Goal: Transaction & Acquisition: Purchase product/service

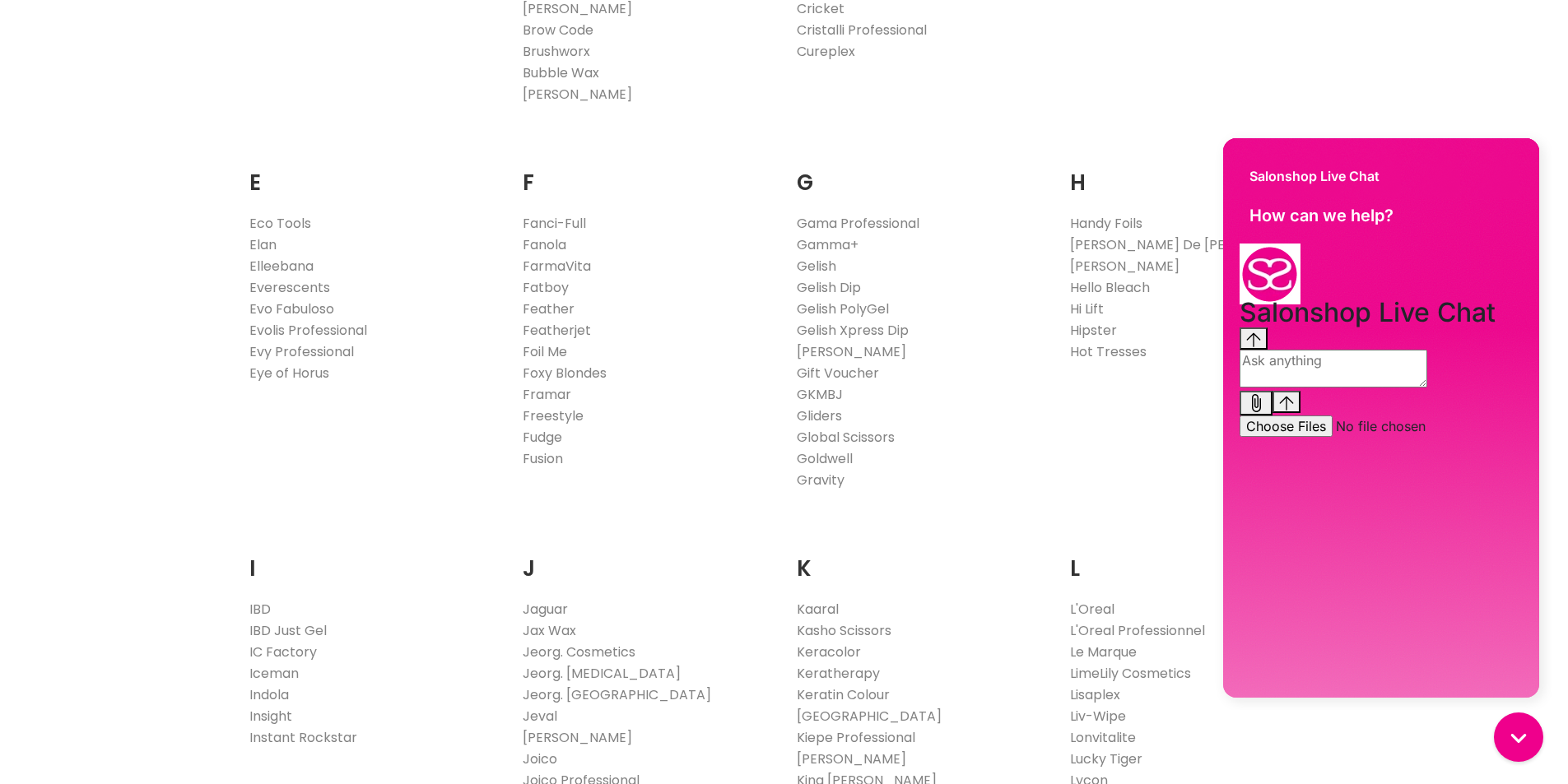
scroll to position [1096, 0]
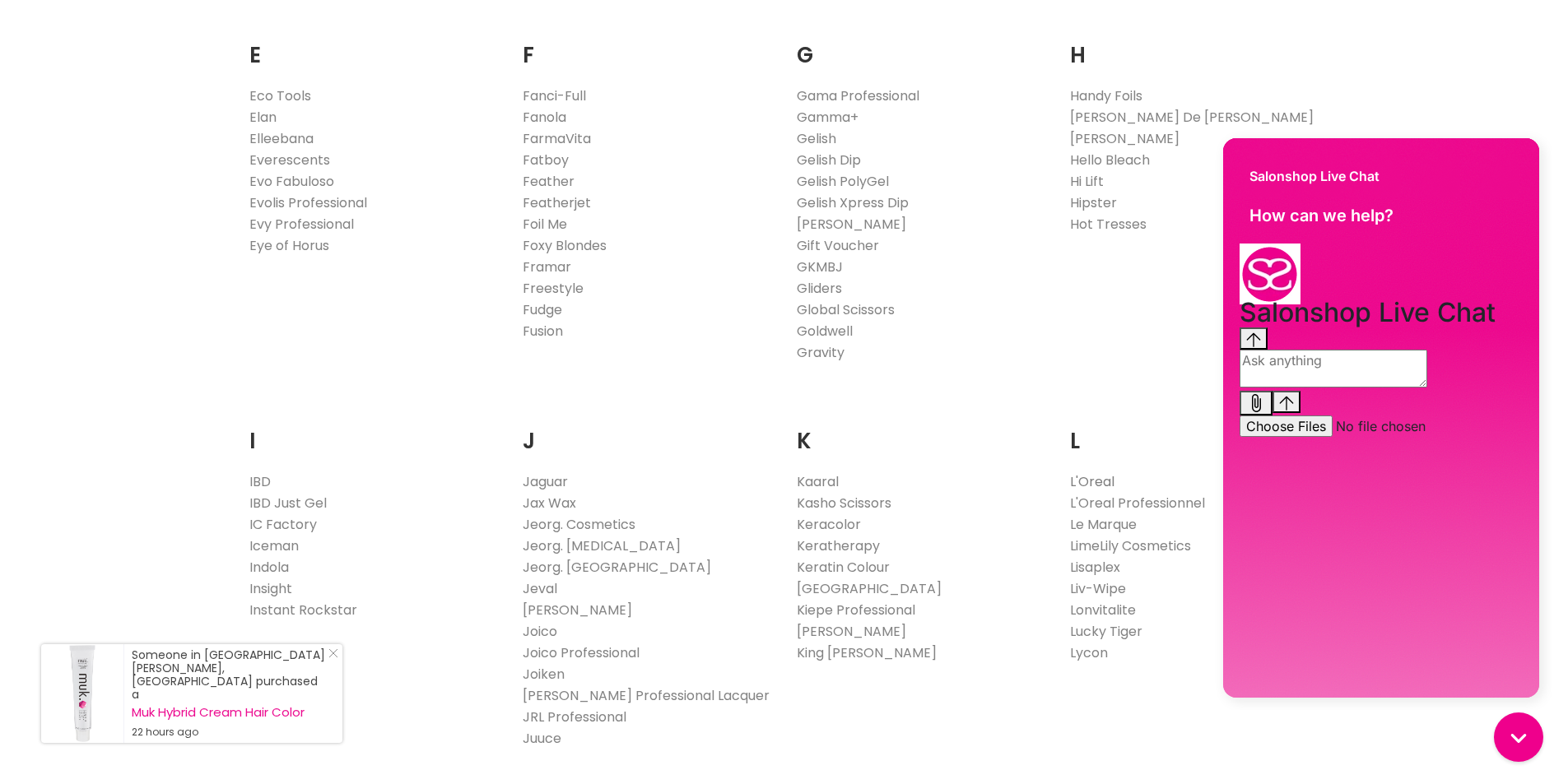
click at [1095, 482] on link "L'Oreal" at bounding box center [1092, 481] width 45 height 19
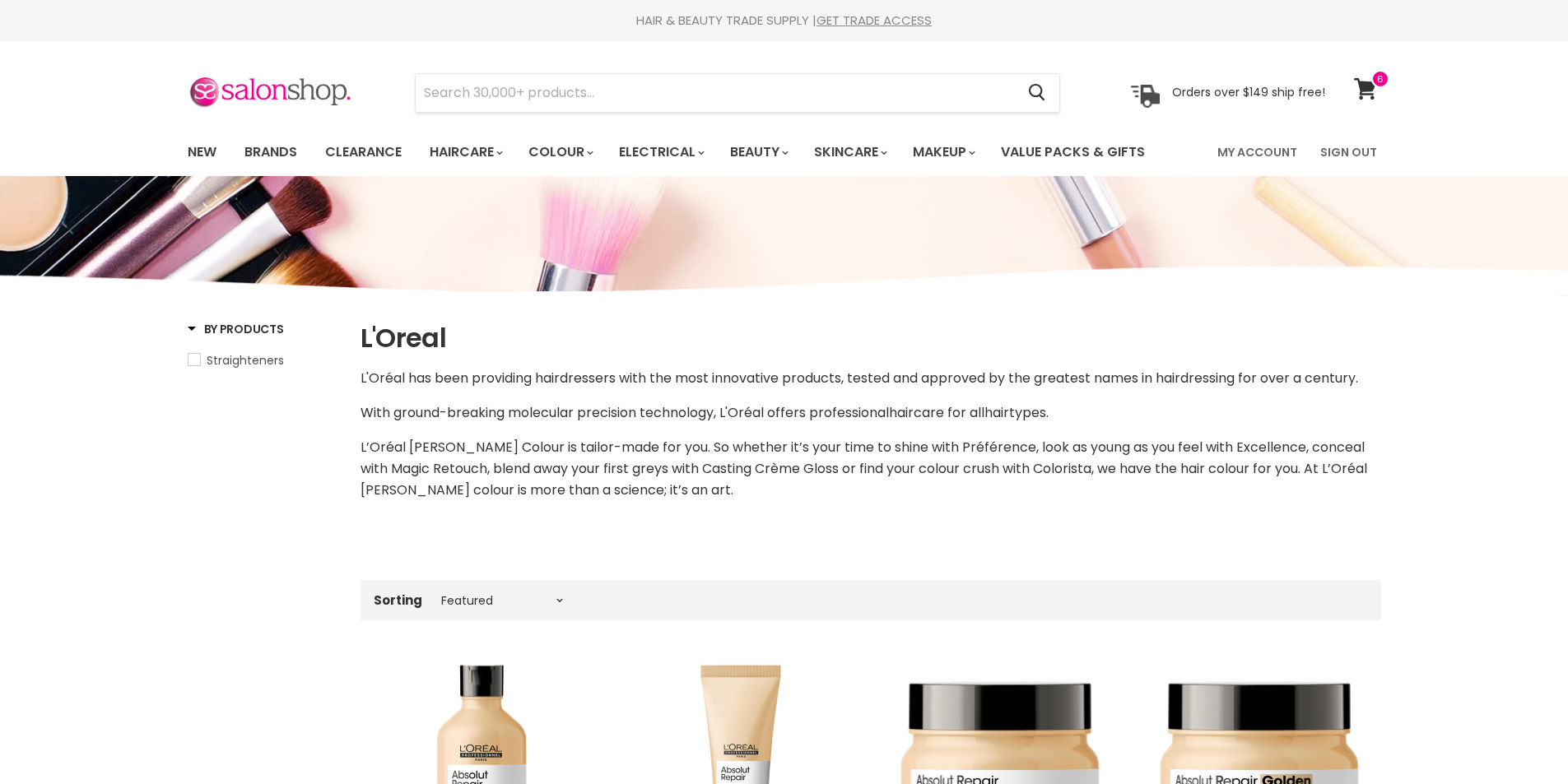
select select "manual"
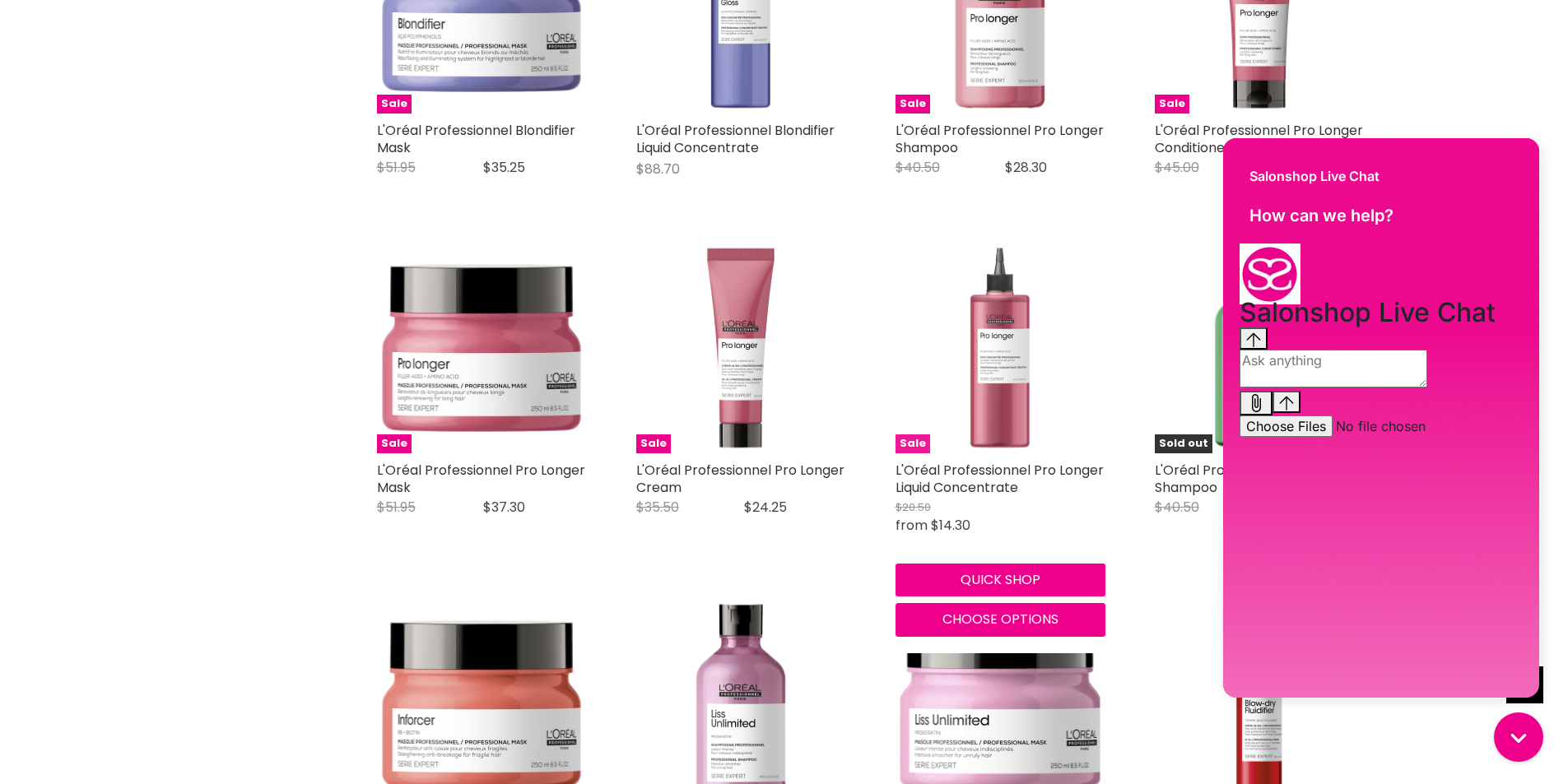
scroll to position [1808, 0]
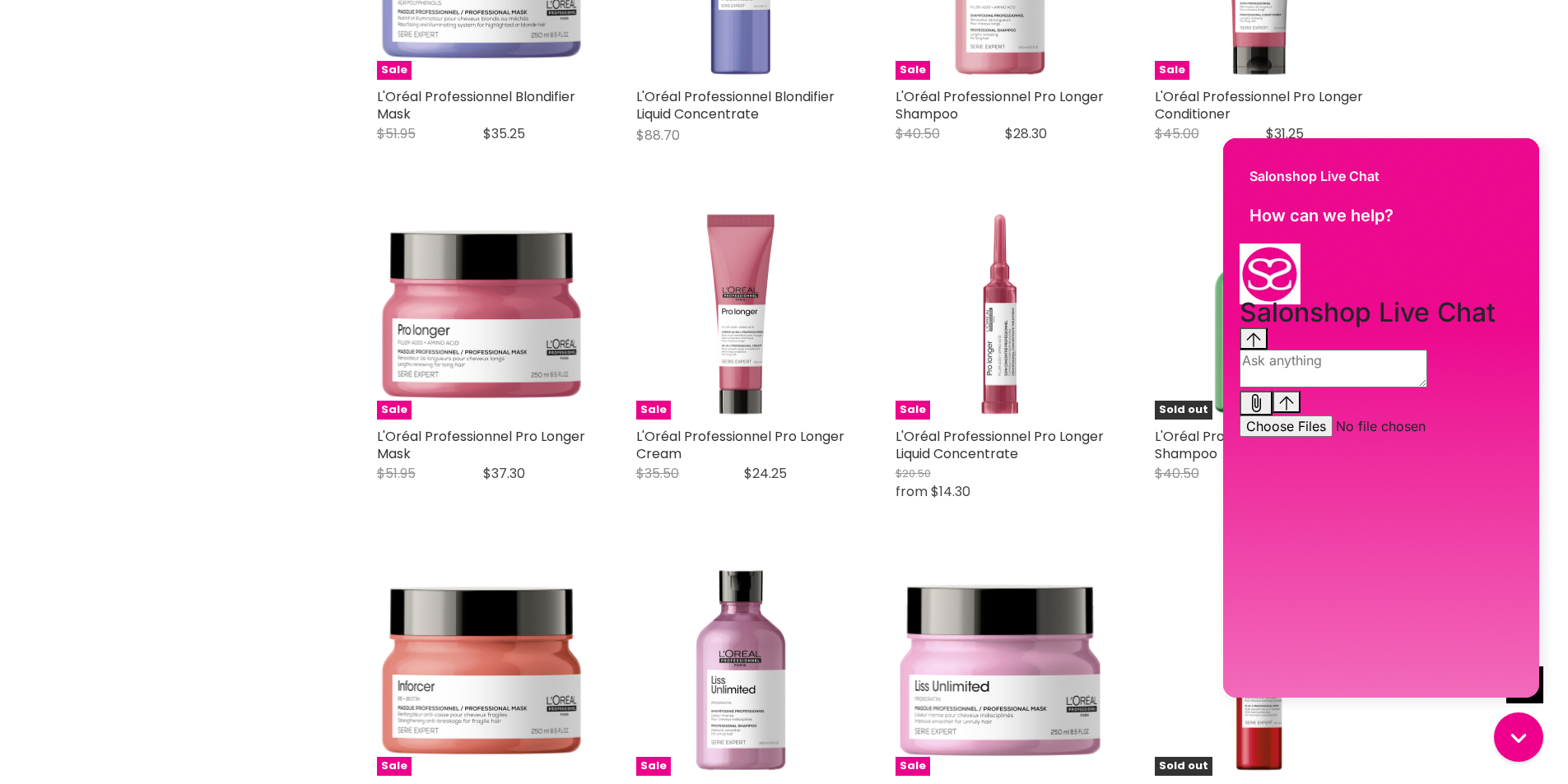
click at [1485, 86] on div "By Products Straighteners Home L'Oreal L'Oreal L'Oréal has been providing haird…" at bounding box center [784, 693] width 1568 height 4606
click at [1497, 166] on div "Salonshop Live Chat" at bounding box center [1380, 168] width 316 height 59
click at [1434, 189] on div "Salonshop Live Chat" at bounding box center [1380, 168] width 316 height 59
click at [1272, 305] on div "Conversation messages" at bounding box center [1381, 305] width 283 height 0
click at [326, 664] on link "Close Icon" at bounding box center [329, 656] width 17 height 17
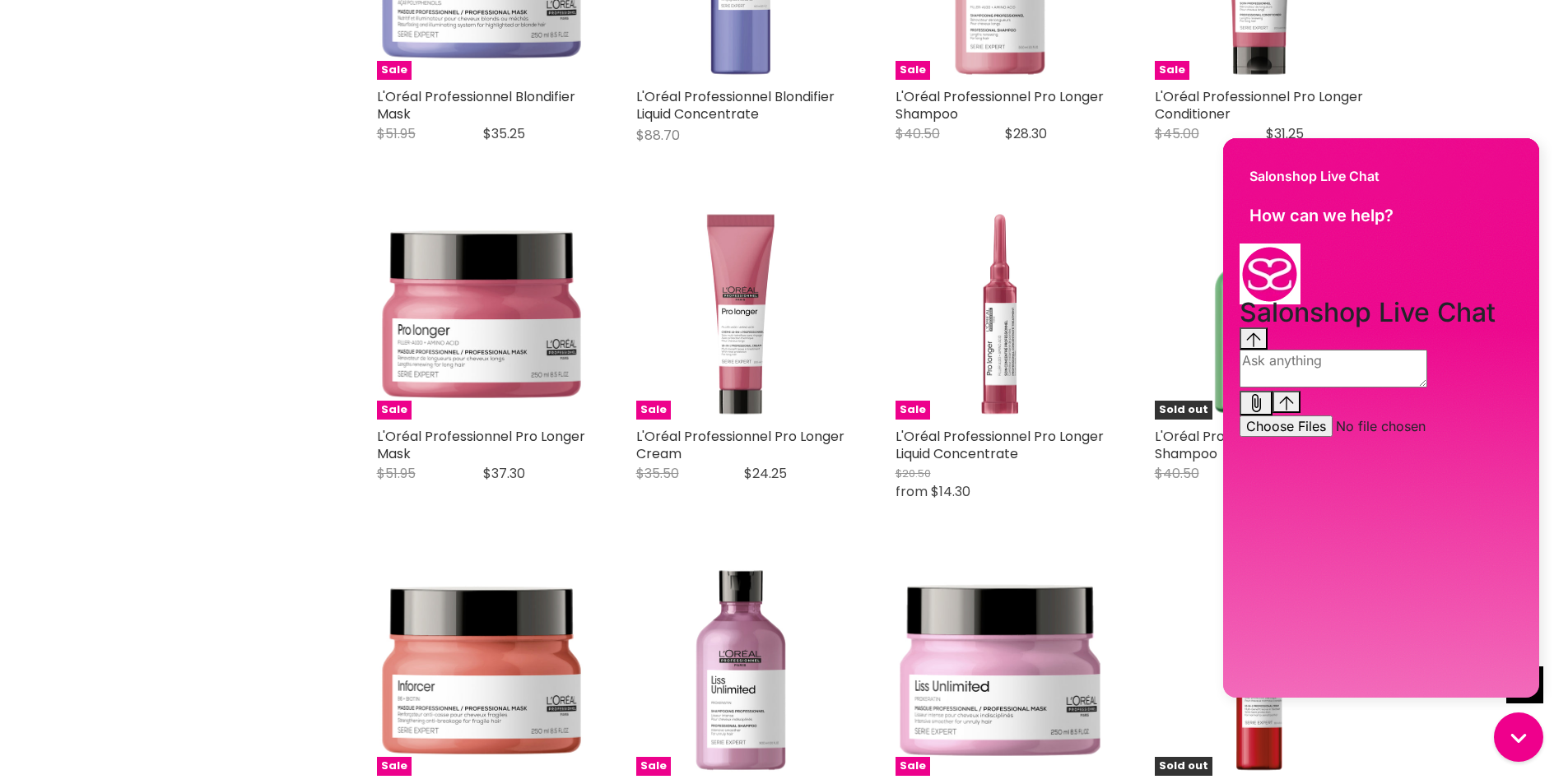
click at [1446, 183] on div "Salonshop Live Chat" at bounding box center [1380, 168] width 316 height 59
click at [1445, 327] on div "Conversation messages" at bounding box center [1381, 327] width 283 height 0
click at [1376, 388] on textarea "live chat message input" at bounding box center [1334, 369] width 188 height 38
click at [1523, 527] on div "Salonshop Live Chat History has been fetched Total: 0.00 Something went wrong" at bounding box center [1380, 385] width 316 height 284
click at [1499, 160] on div "Salonshop Live Chat" at bounding box center [1380, 168] width 316 height 59
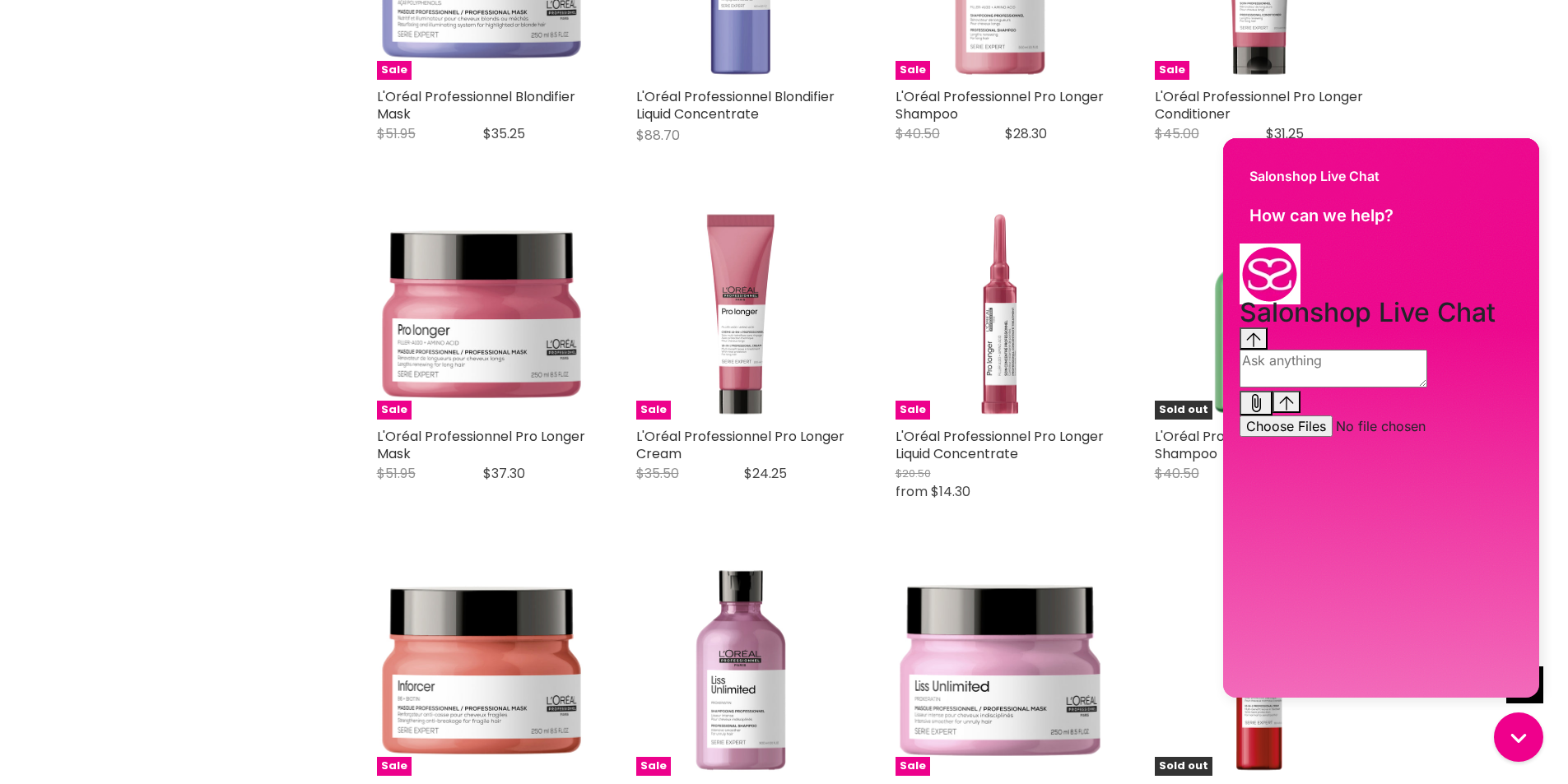
click at [1499, 160] on div "Salonshop Live Chat" at bounding box center [1380, 168] width 316 height 59
click at [1268, 269] on img "Conversation messages" at bounding box center [1270, 274] width 61 height 61
click at [1352, 305] on h2 "Salonshop Live Chat" at bounding box center [1381, 312] width 283 height 17
click at [1428, 388] on textarea "live chat message input" at bounding box center [1334, 369] width 188 height 38
click at [1521, 159] on div "Salonshop Live Chat" at bounding box center [1380, 168] width 316 height 59
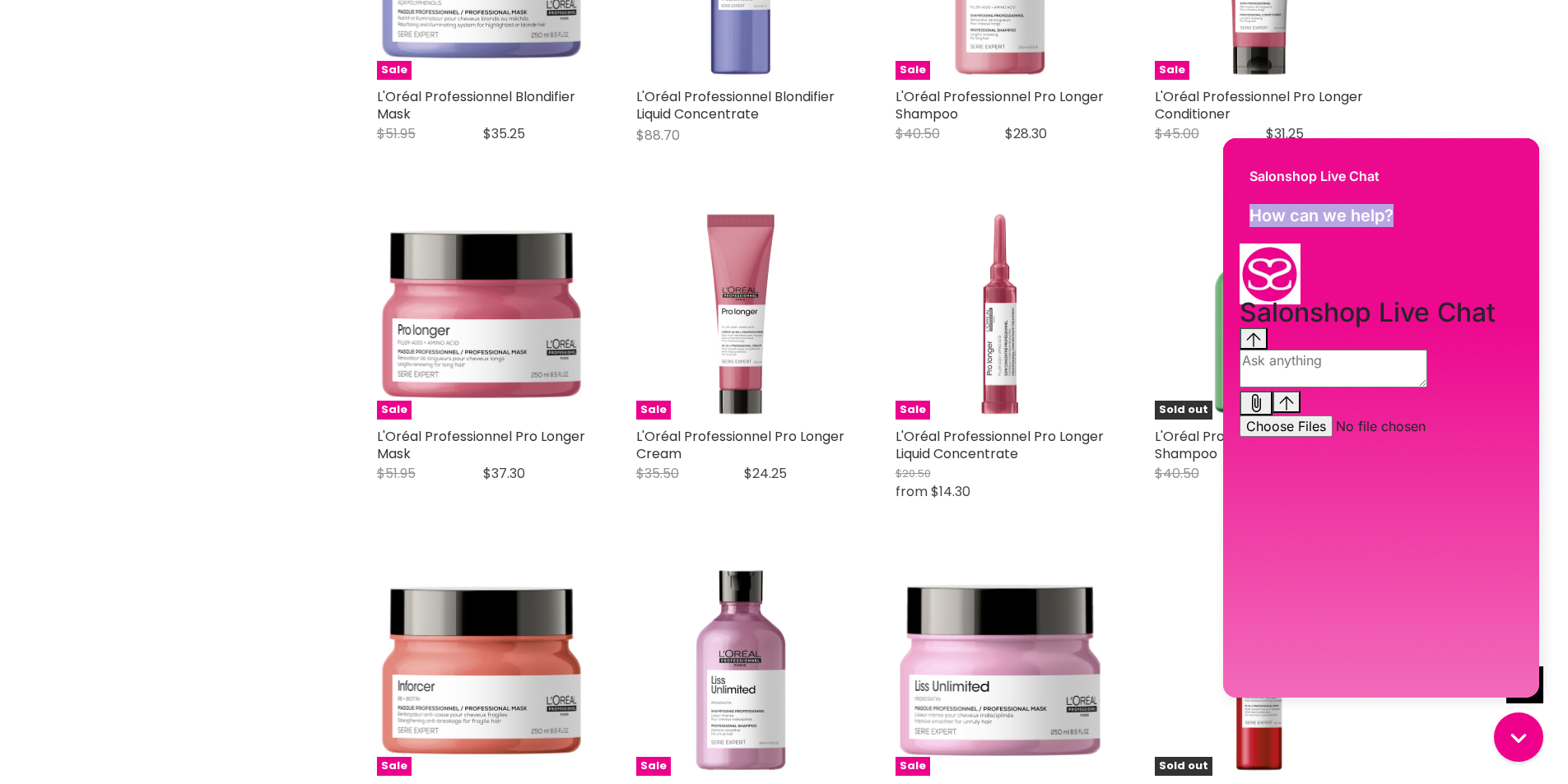
drag, startPoint x: 1459, startPoint y: 179, endPoint x: 1602, endPoint y: 239, distance: 155.1
click at [1551, 239] on html "Salonshop Live Chat How can we help? Salonshop Live Chat History has been fetch…" at bounding box center [1381, 419] width 340 height 580
click at [1485, 78] on div "By Products Straighteners Home L'Oreal L'Oreal L'Oréal has been providing haird…" at bounding box center [784, 693] width 1568 height 4606
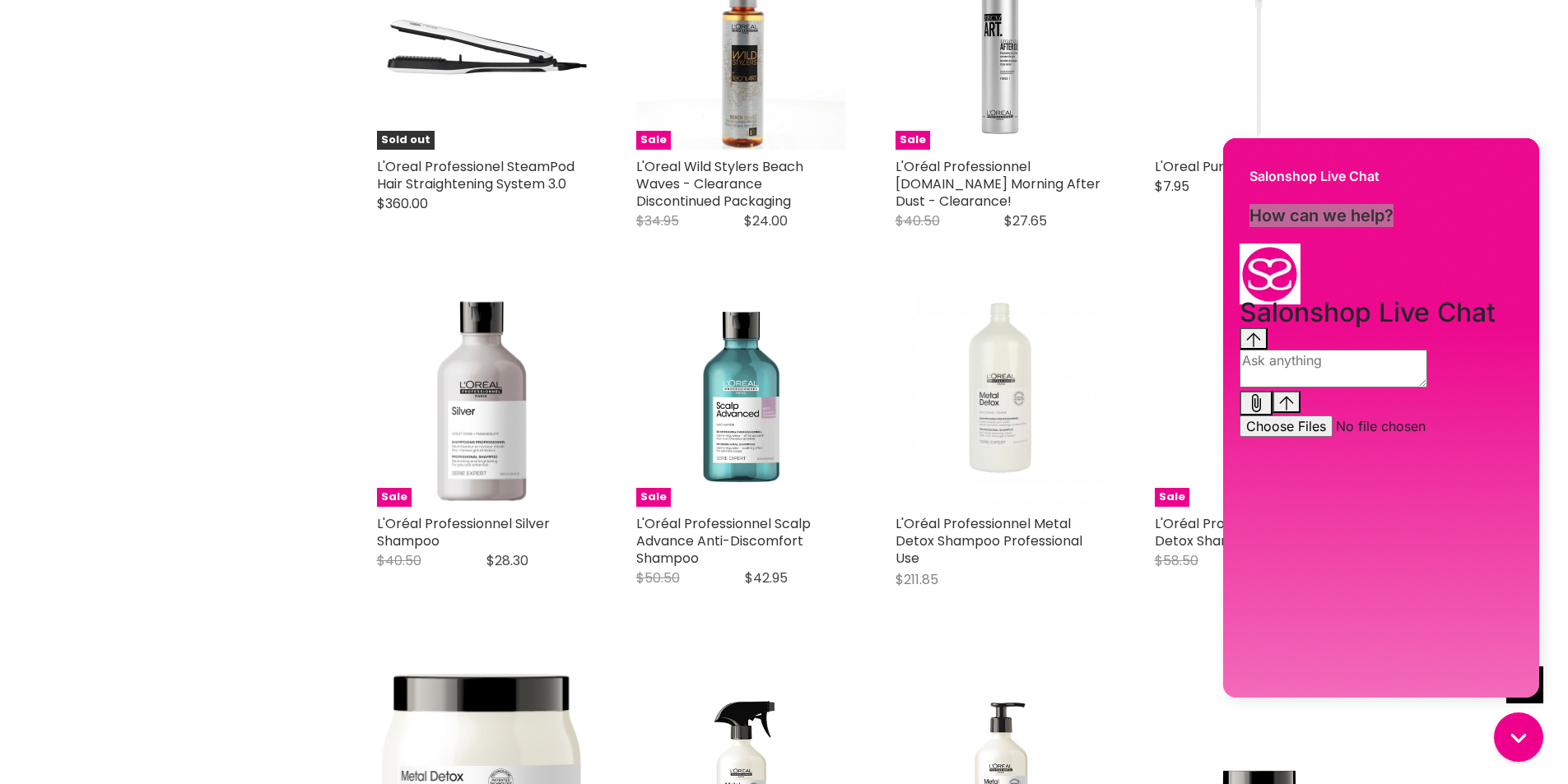
scroll to position [3865, 0]
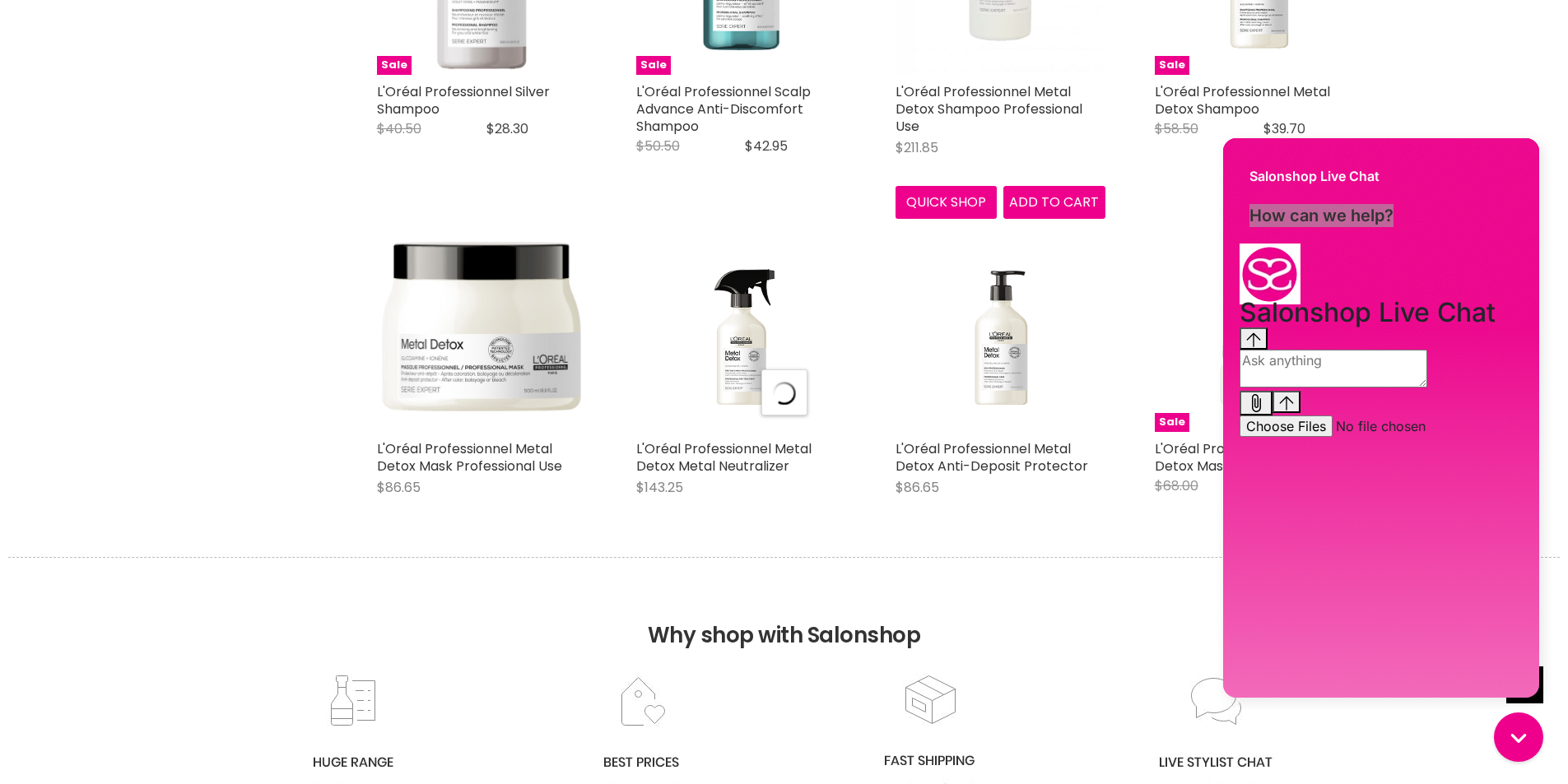
select select "manual"
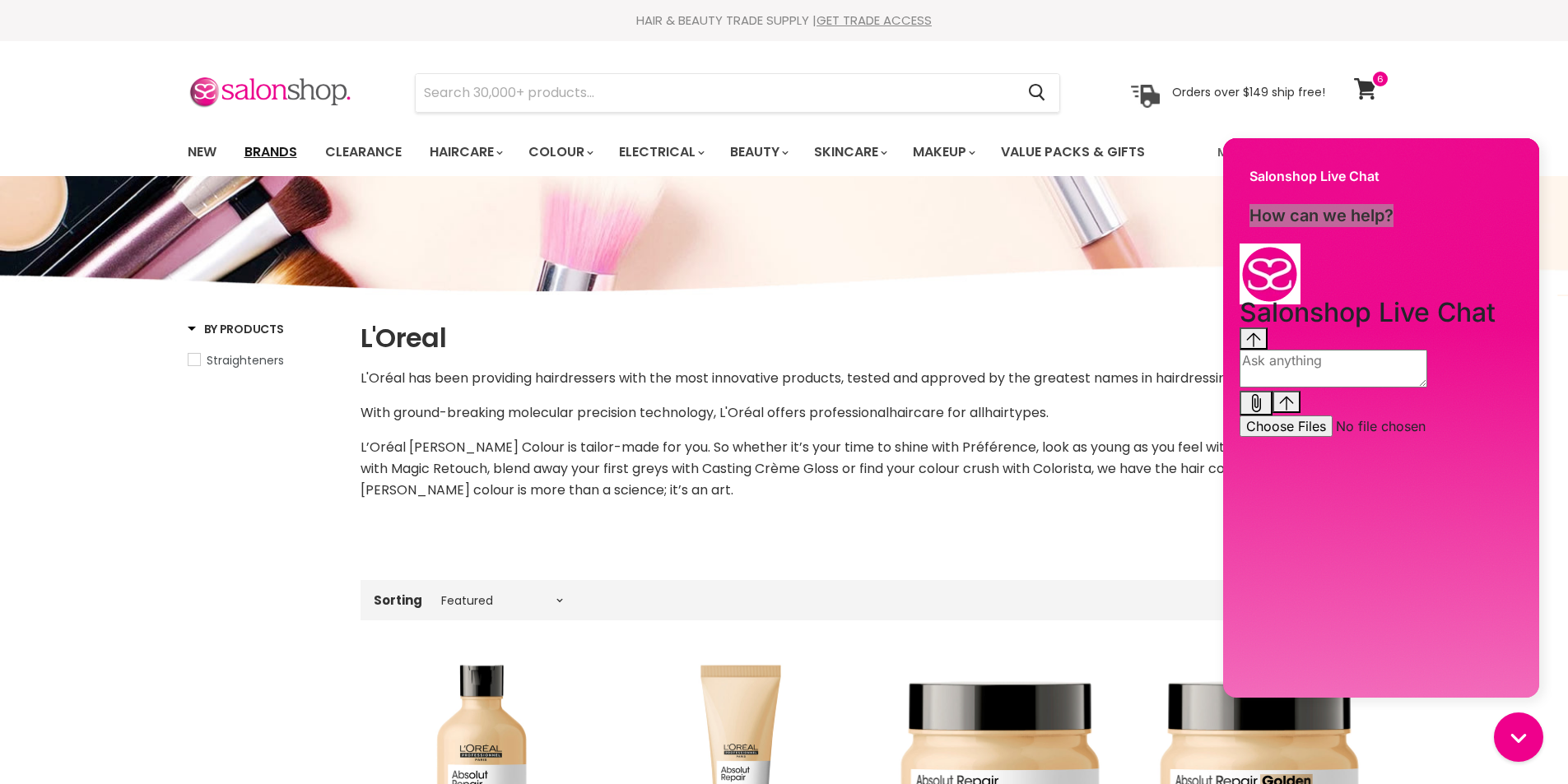
click at [285, 155] on link "Brands" at bounding box center [271, 151] width 77 height 35
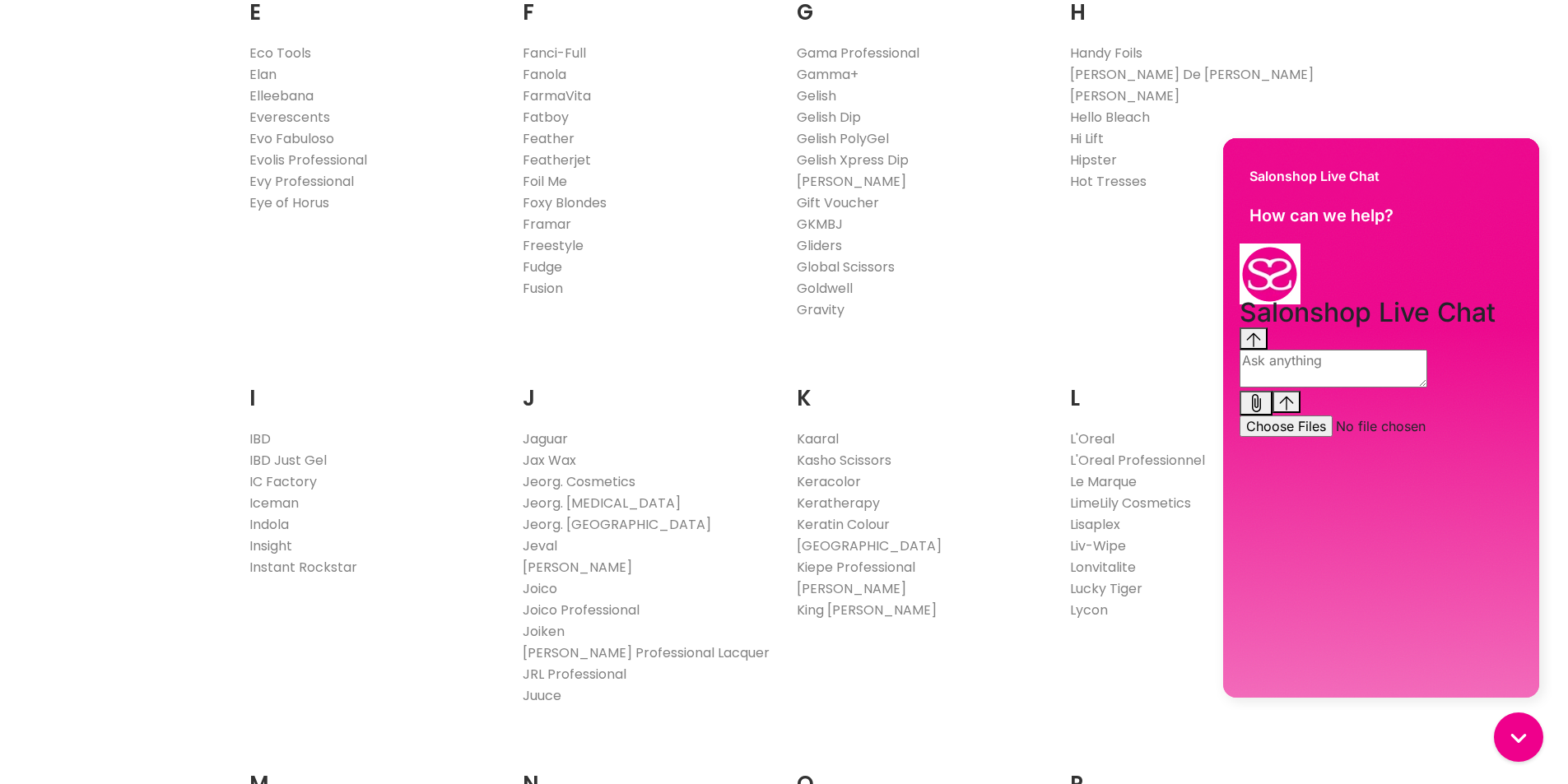
scroll to position [1152, 0]
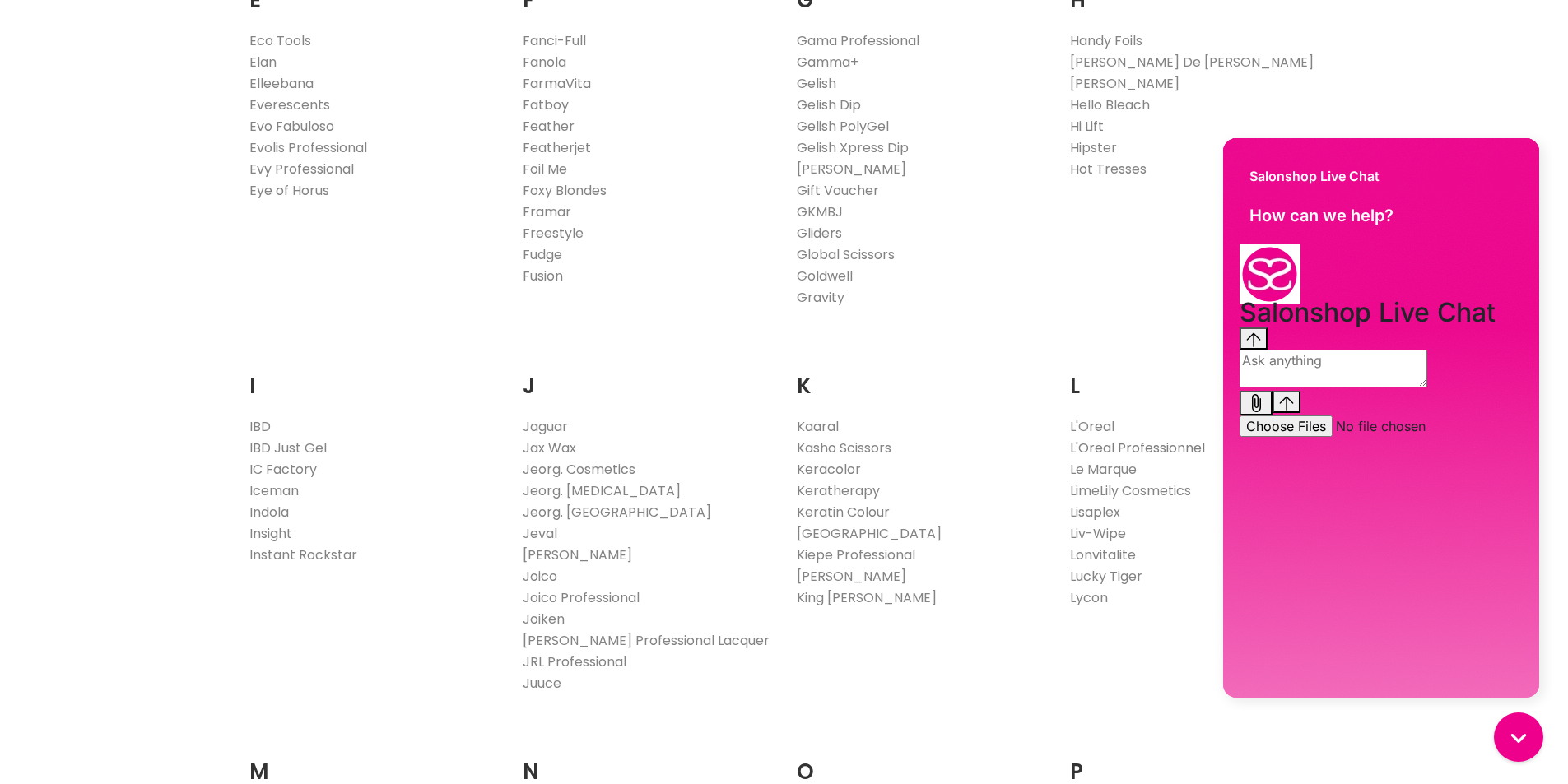
click at [1168, 445] on link "L'Oreal Professionnel" at bounding box center [1138, 447] width 135 height 19
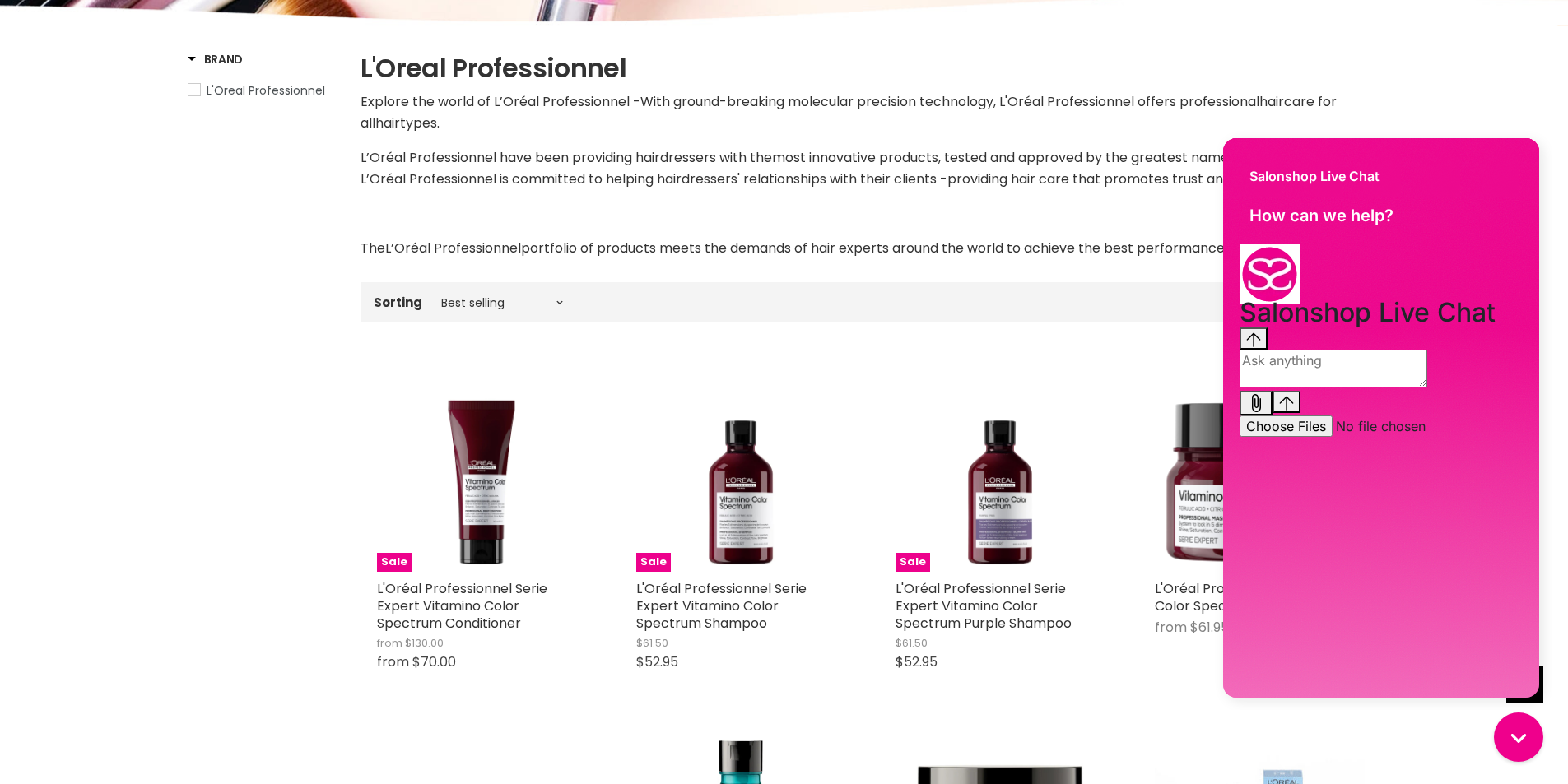
scroll to position [247, 0]
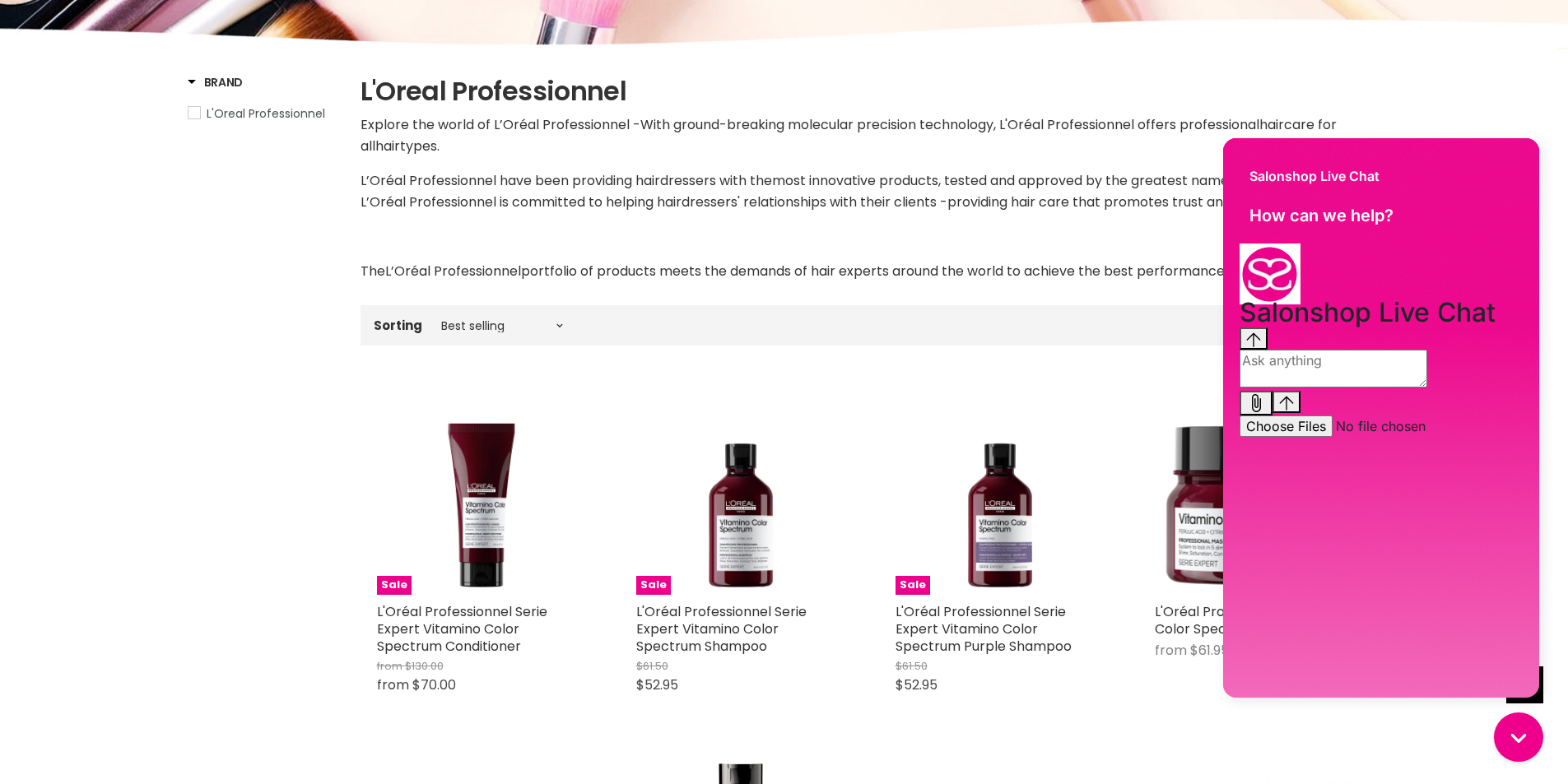
click at [193, 81] on span "Brand" at bounding box center [216, 82] width 56 height 17
click at [190, 82] on span "Brand" at bounding box center [216, 82] width 56 height 17
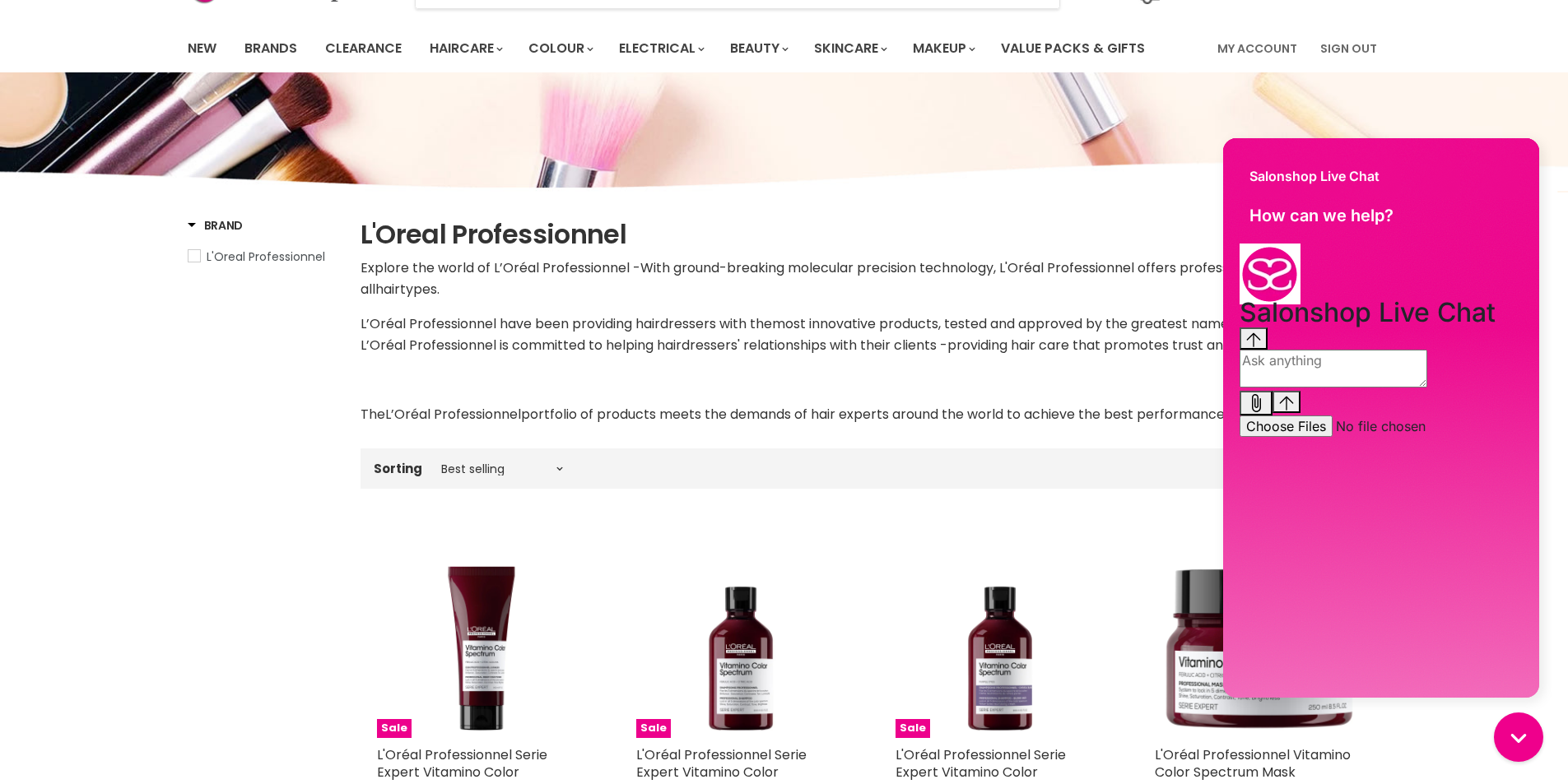
scroll to position [0, 0]
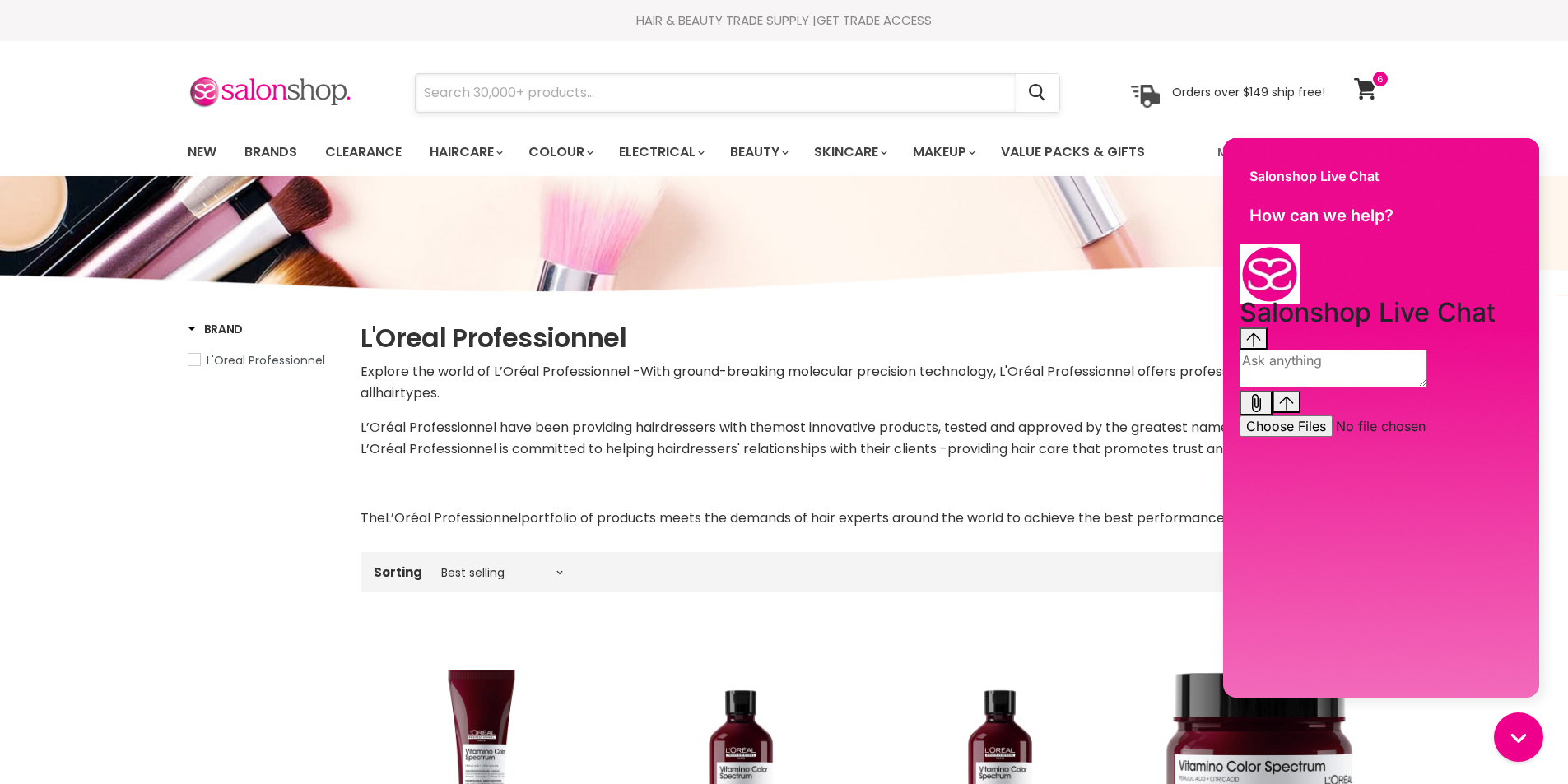
click at [614, 96] on input "Search" at bounding box center [715, 93] width 600 height 38
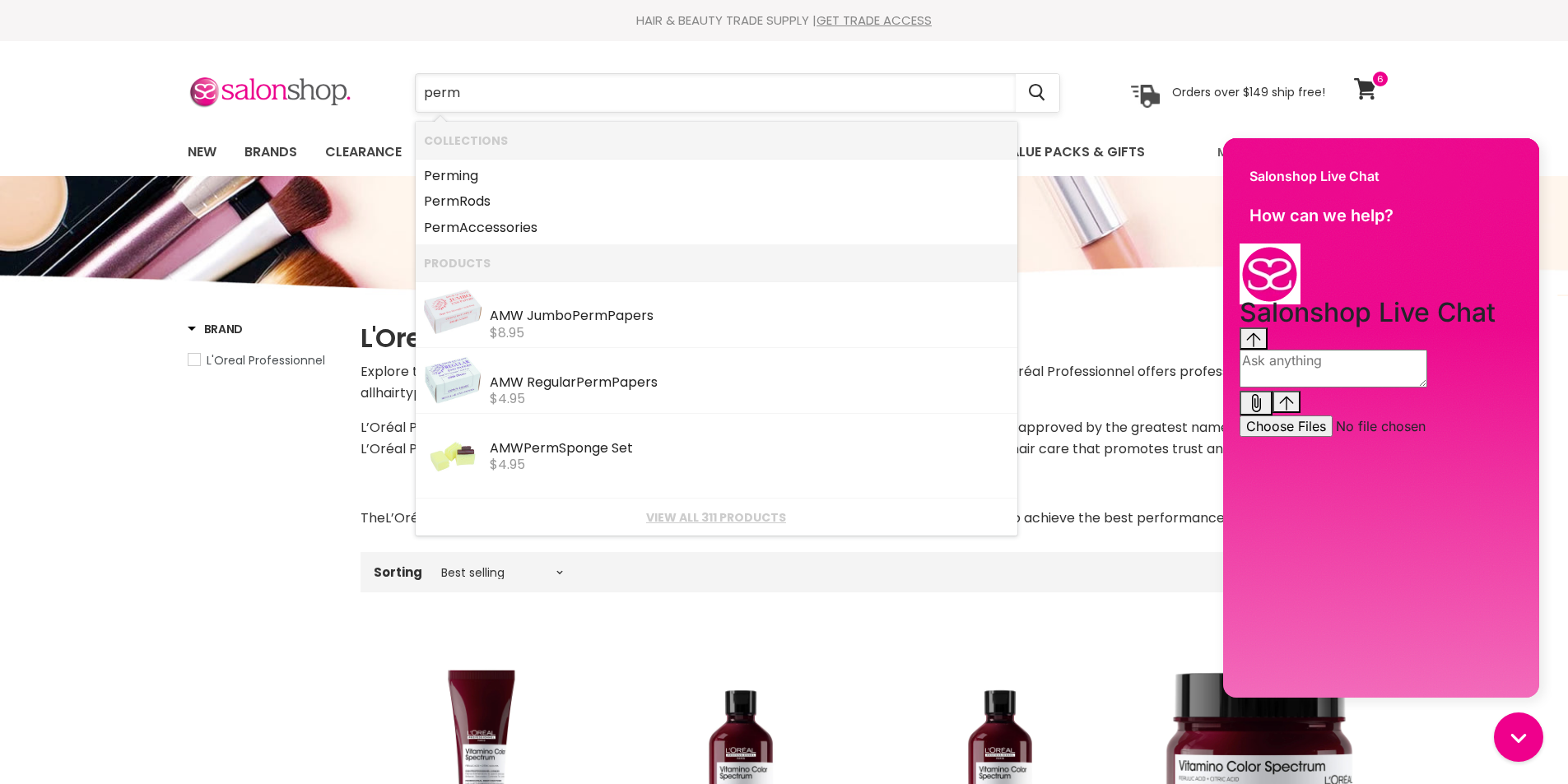
type input "perms"
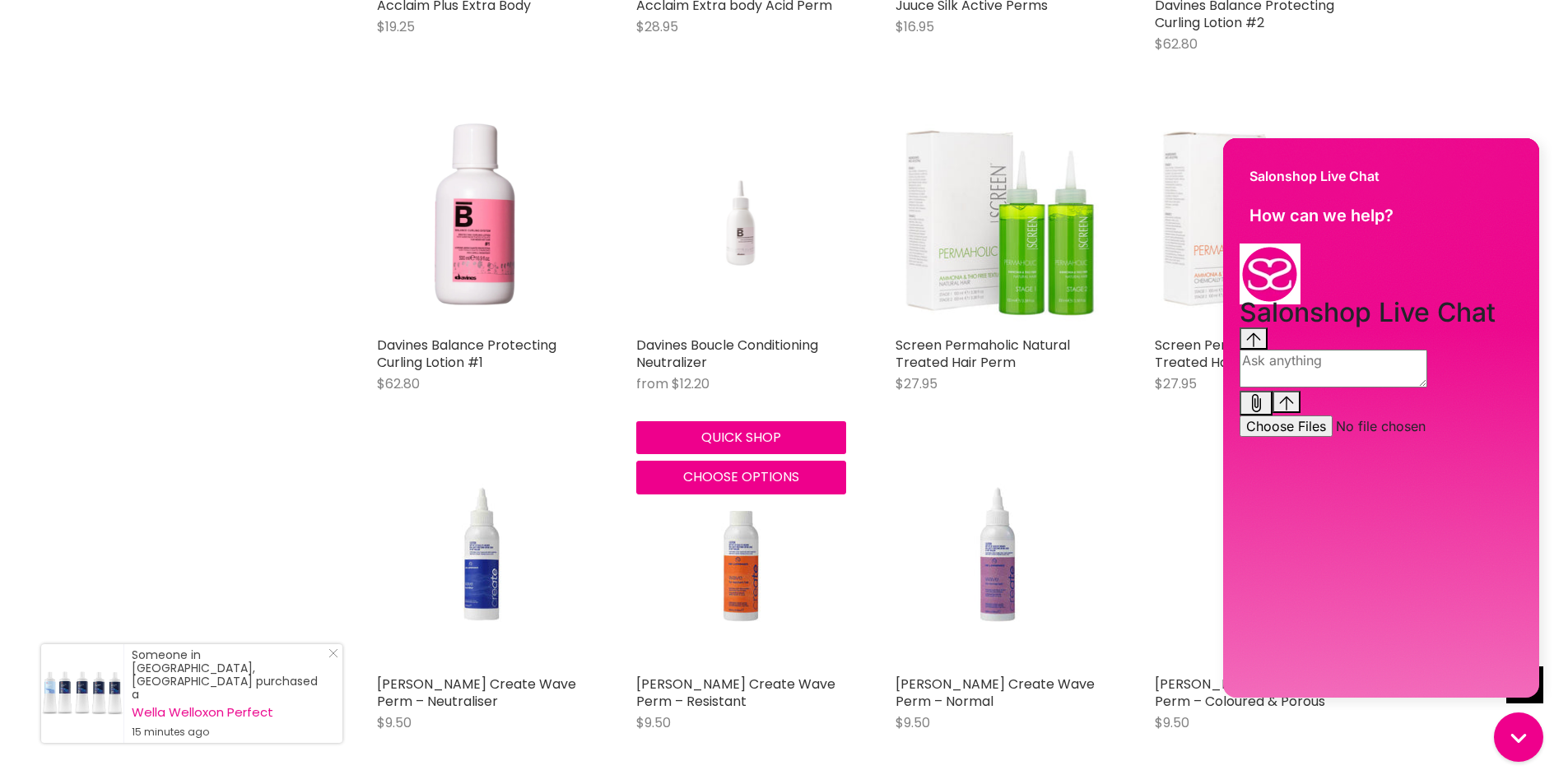
scroll to position [905, 0]
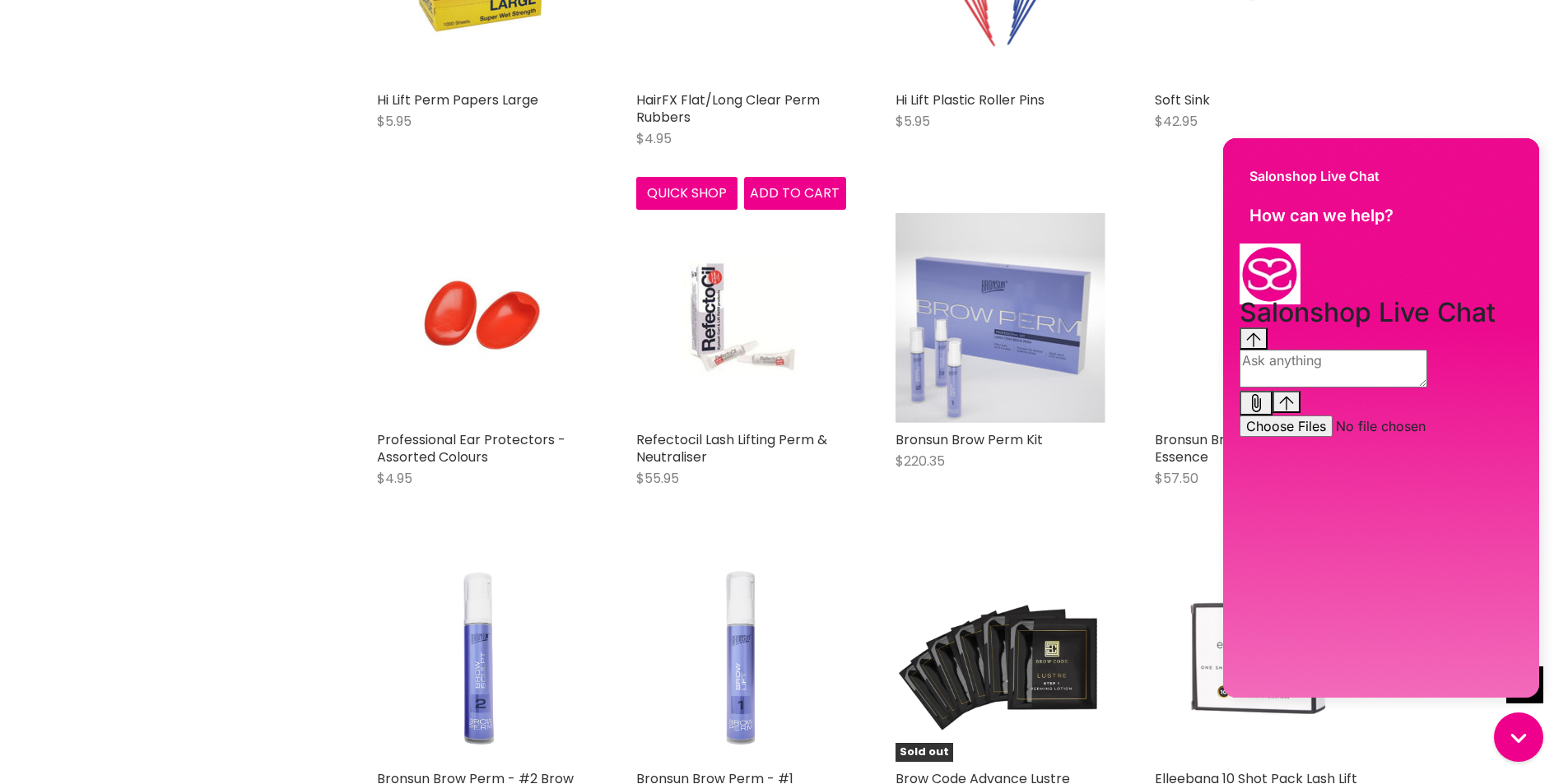
scroll to position [3536, 0]
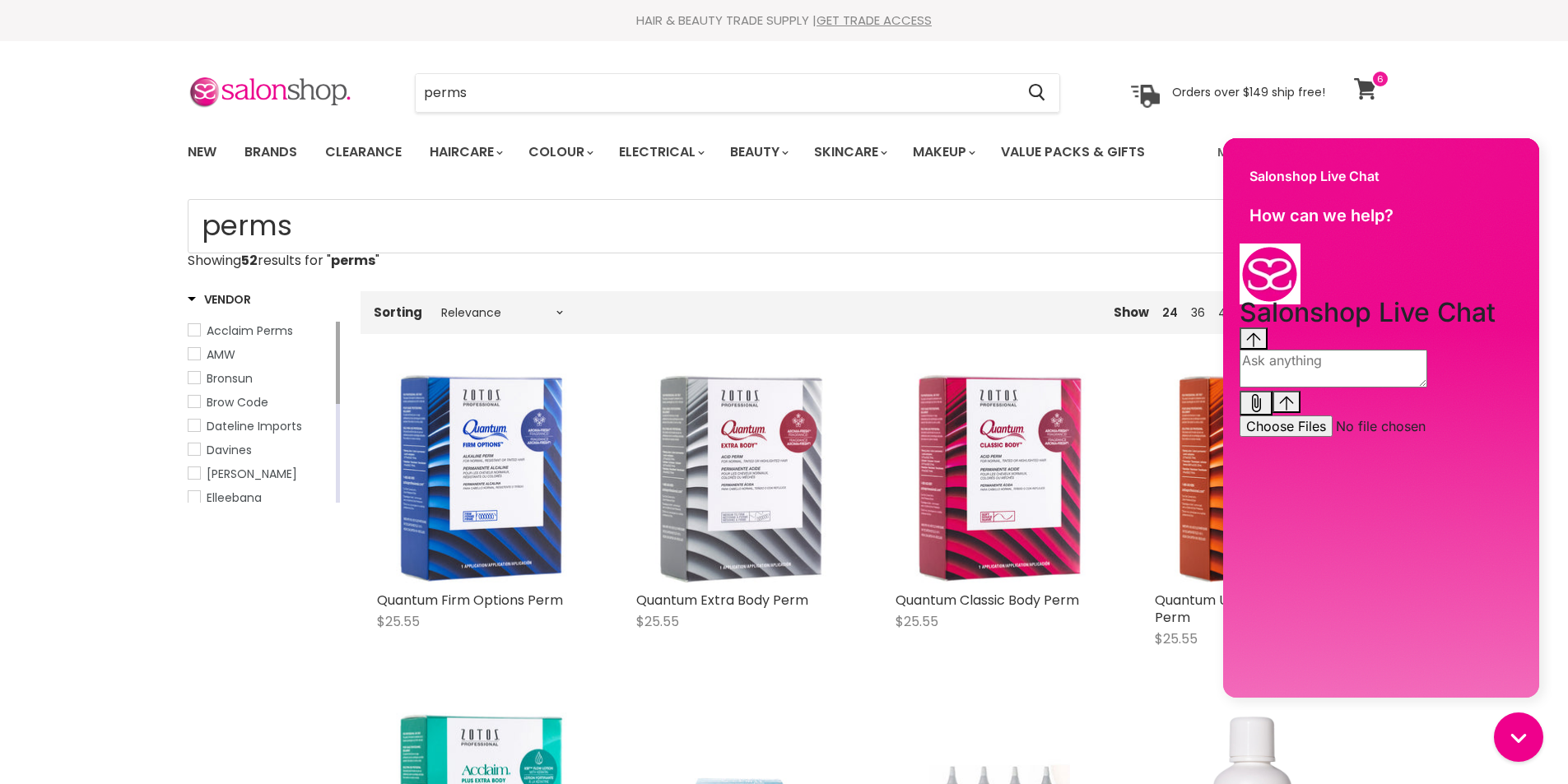
click at [1368, 85] on icon at bounding box center [1365, 89] width 22 height 22
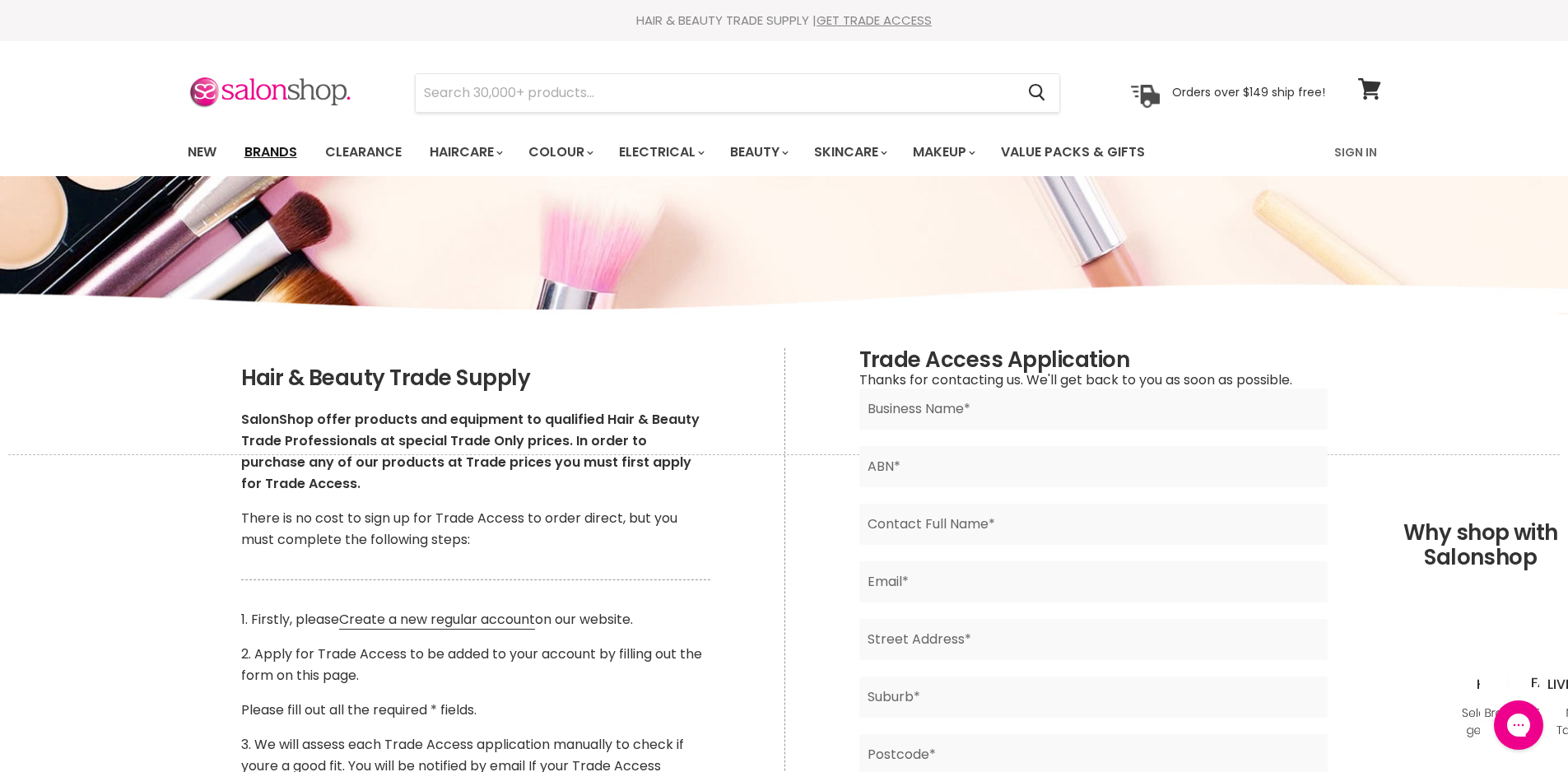
click at [271, 154] on link "Brands" at bounding box center [271, 151] width 77 height 35
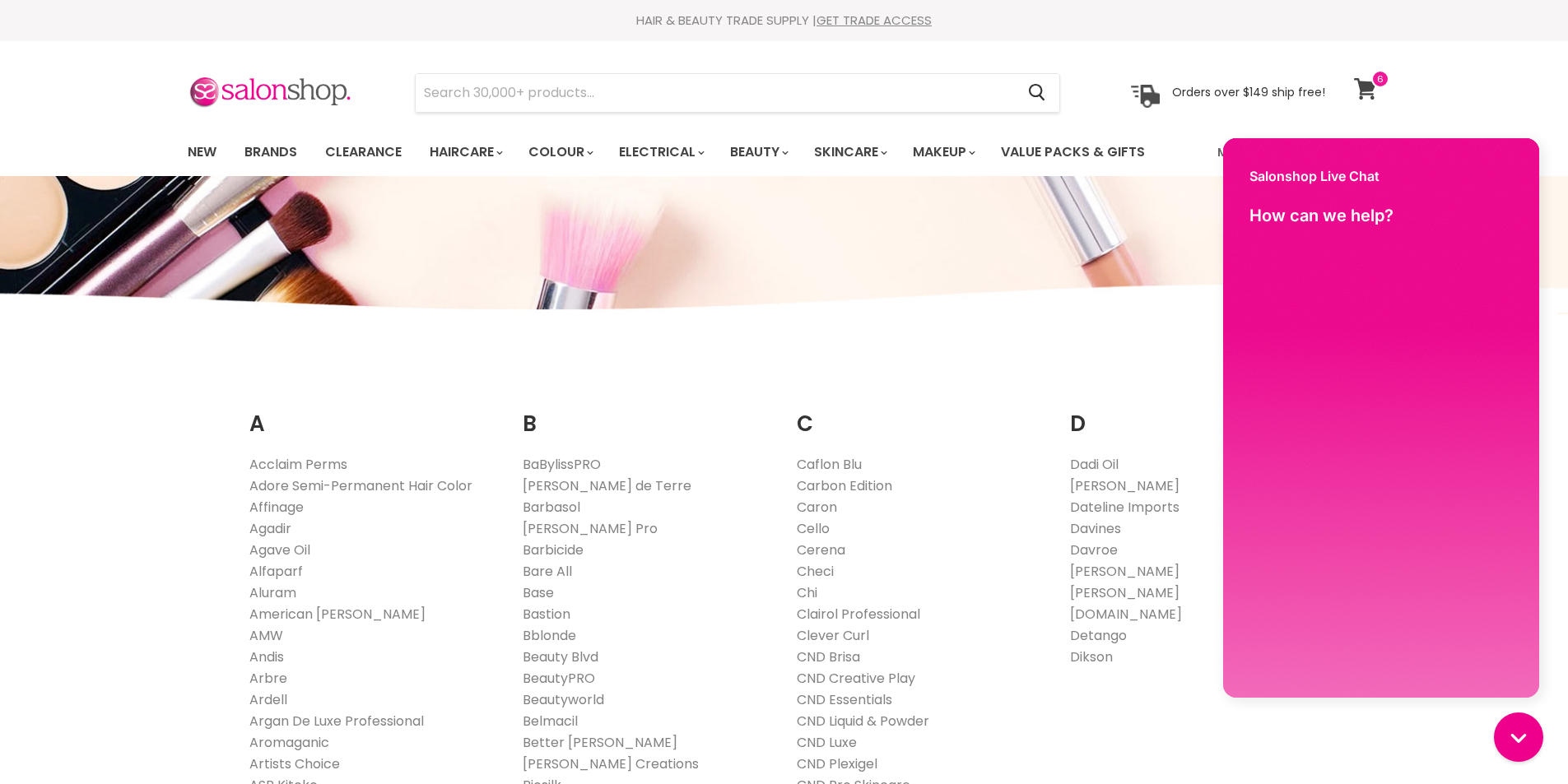
click at [1368, 85] on icon at bounding box center [1365, 89] width 22 height 22
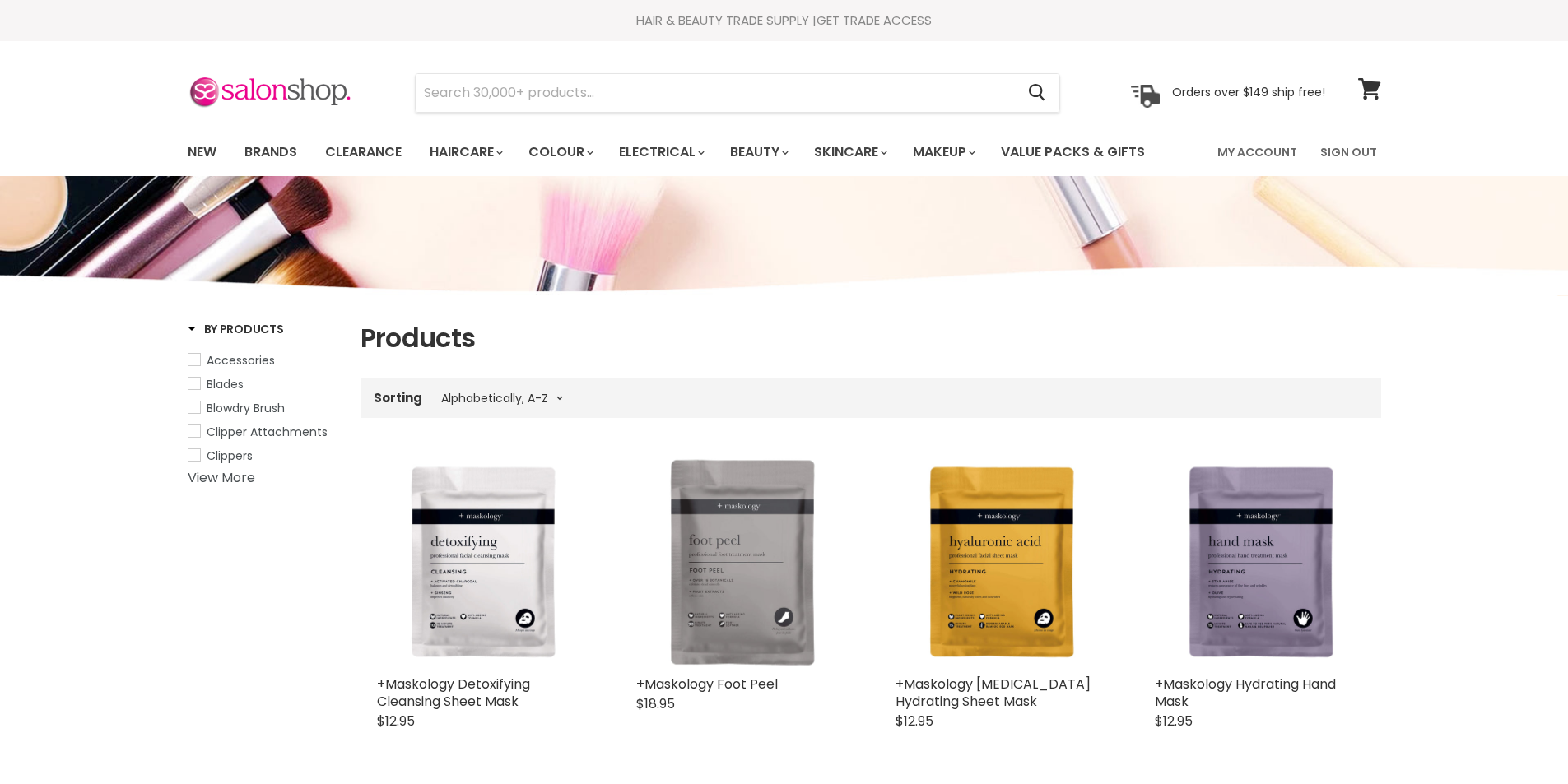
select select "title-ascending"
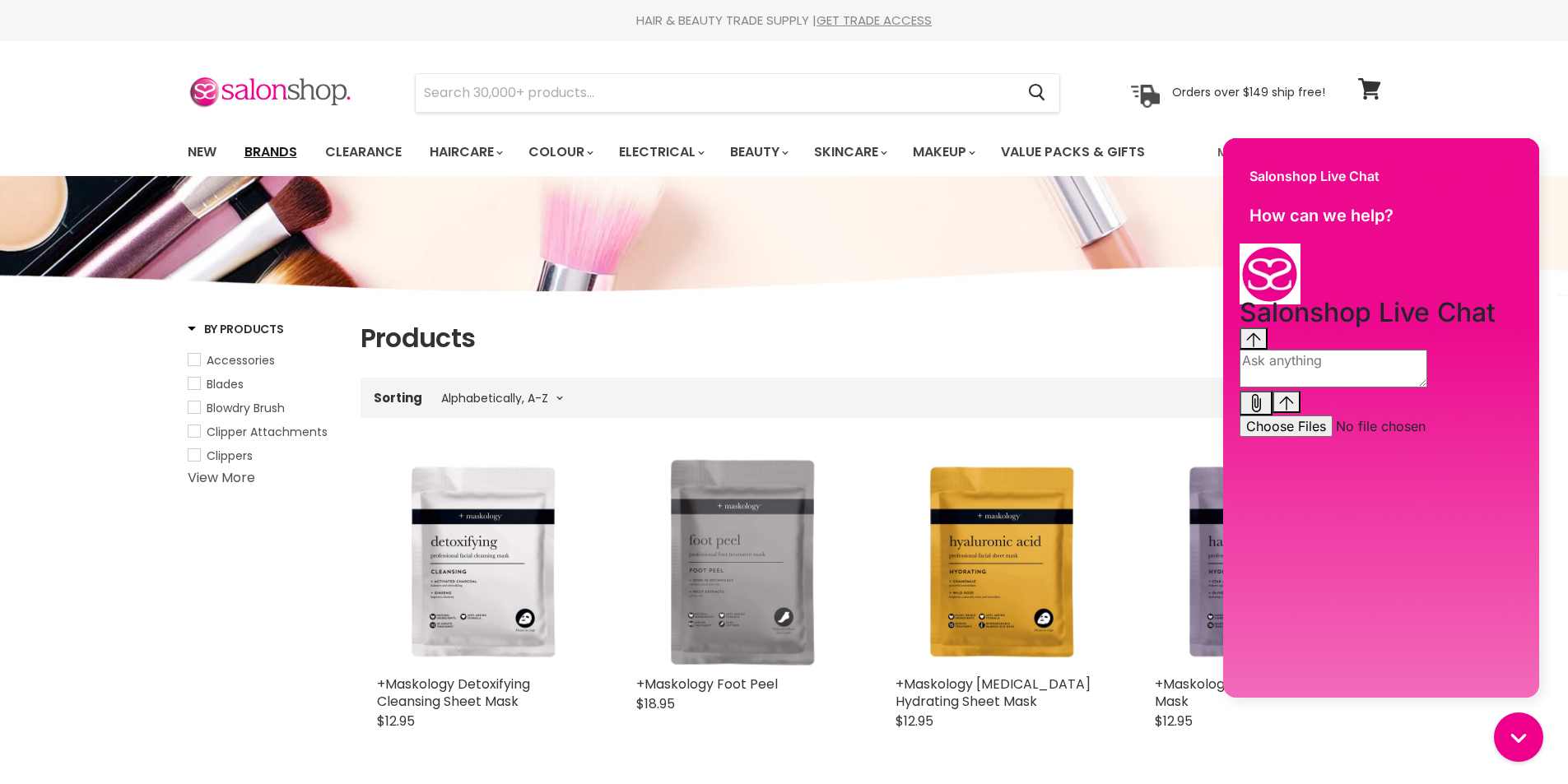
click at [275, 153] on link "Brands" at bounding box center [271, 151] width 77 height 35
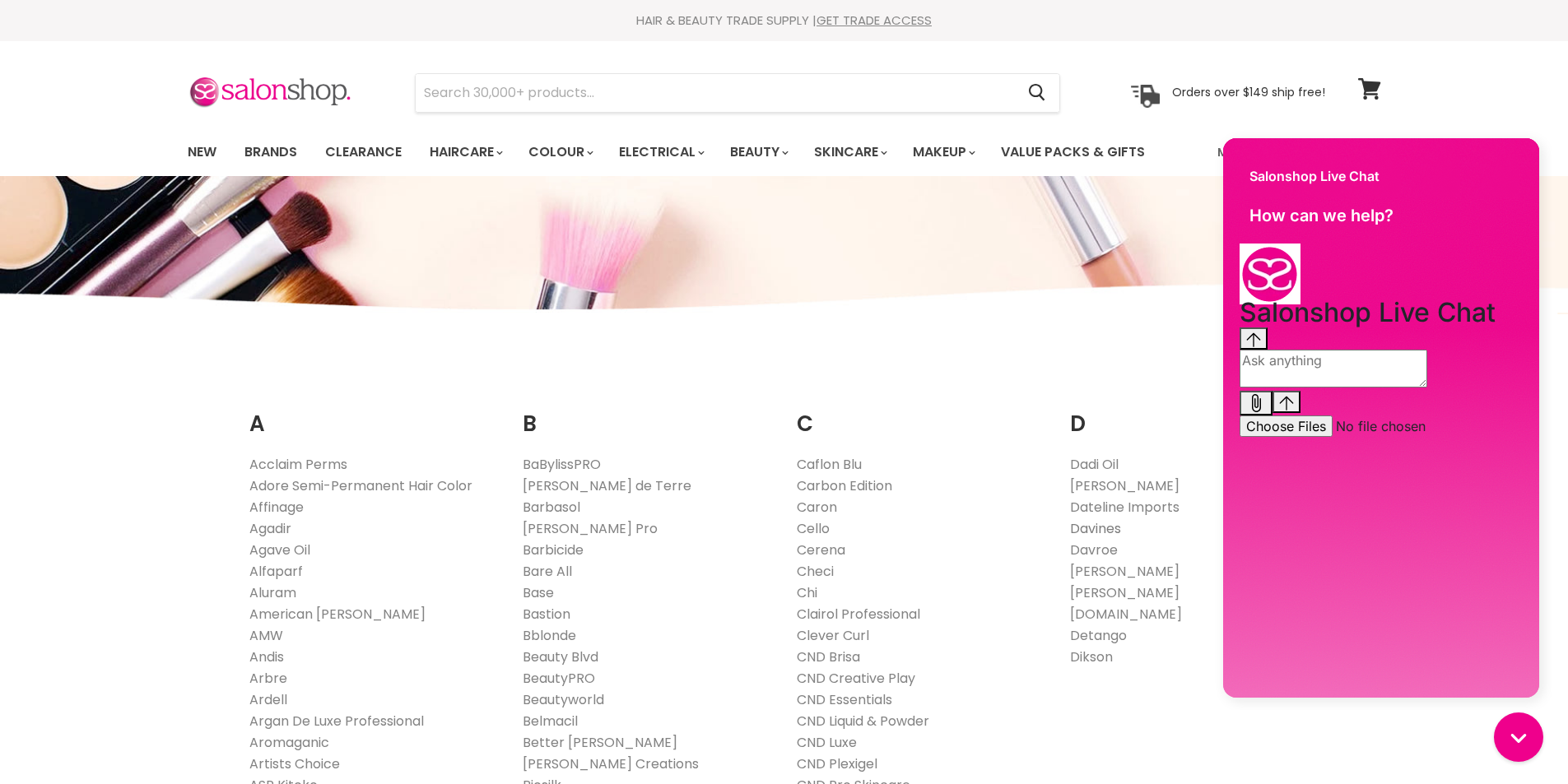
click at [1109, 533] on link "Davines" at bounding box center [1096, 528] width 51 height 19
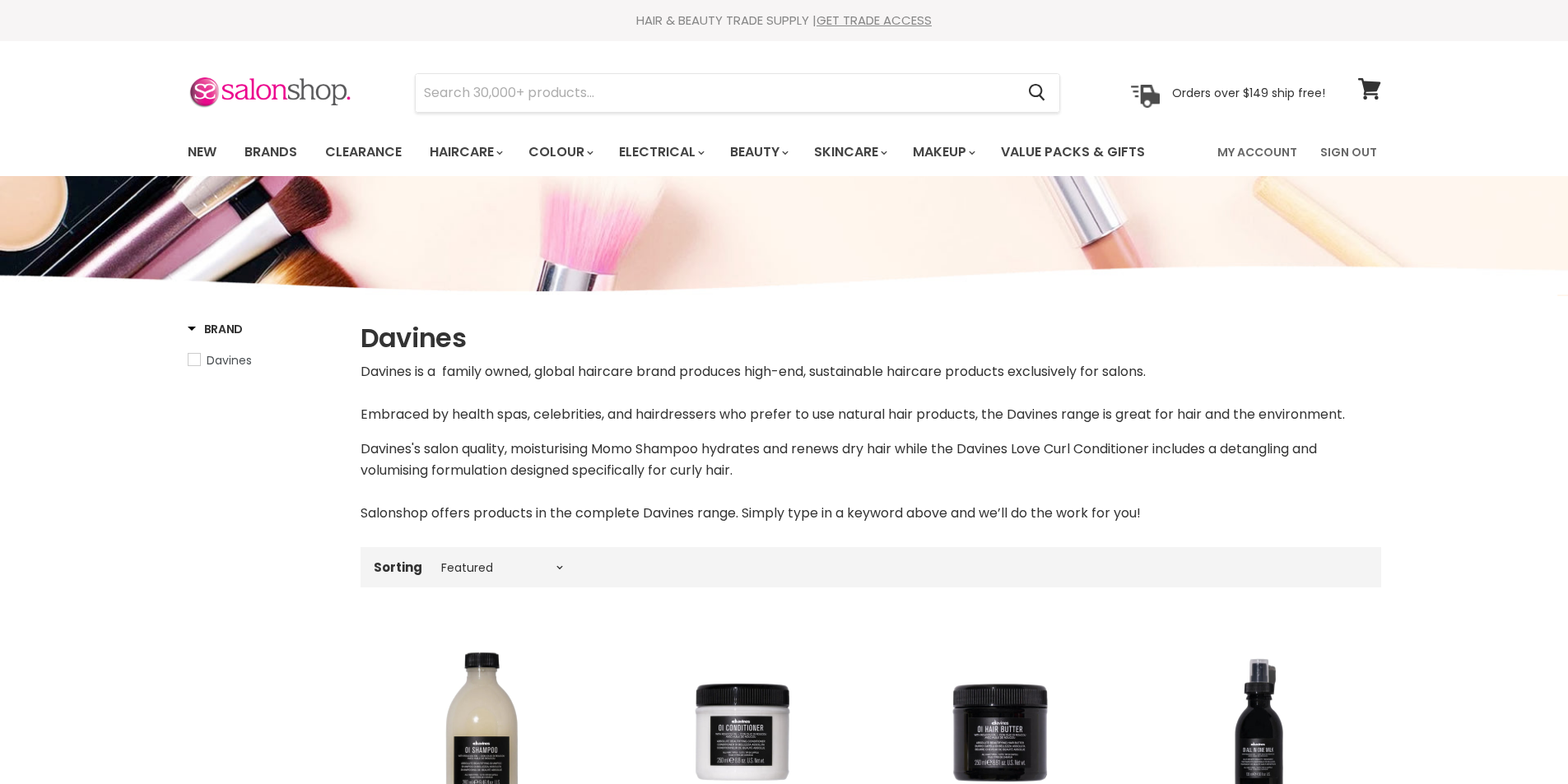
select select "manual"
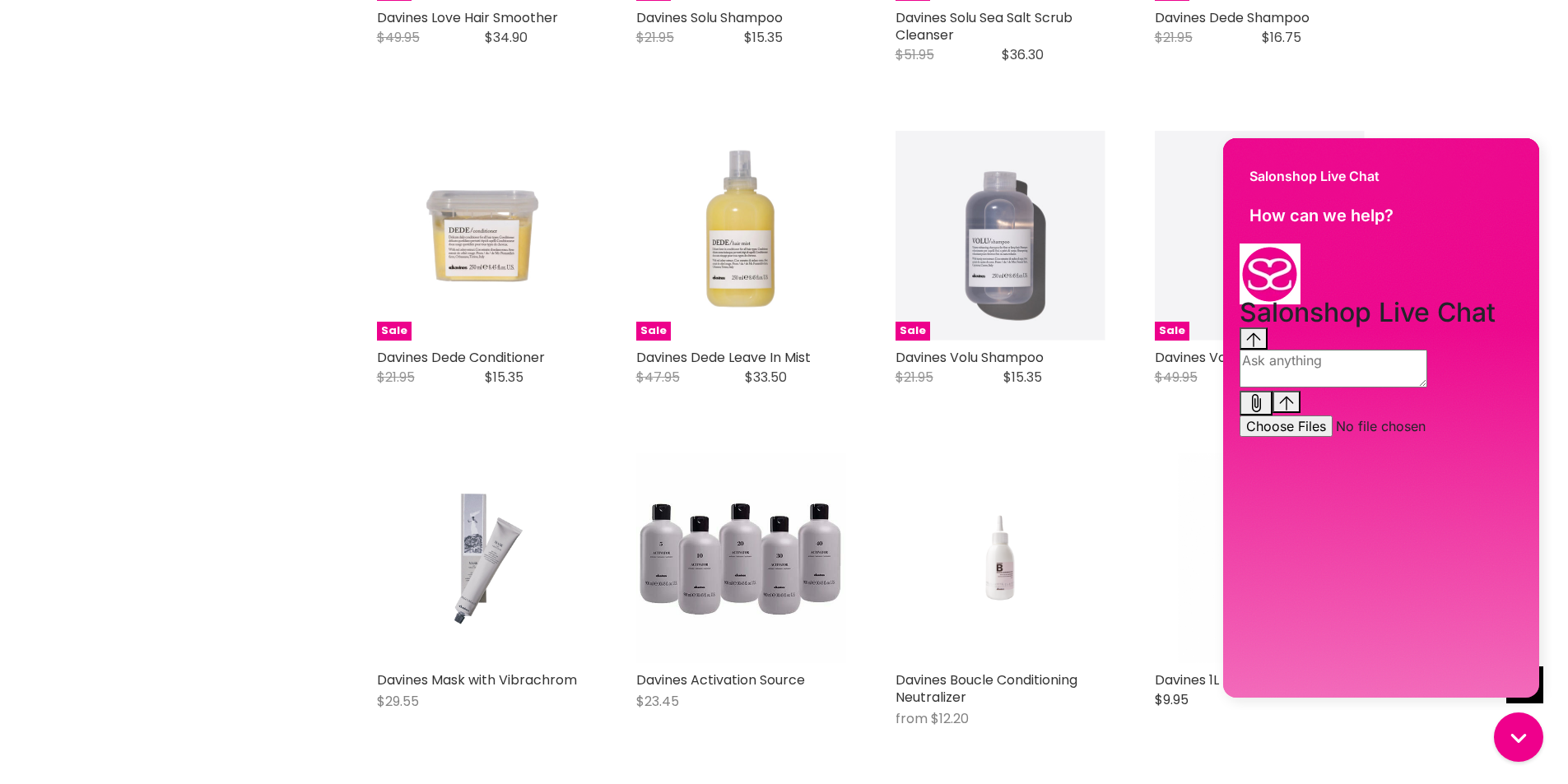
scroll to position [2961, 0]
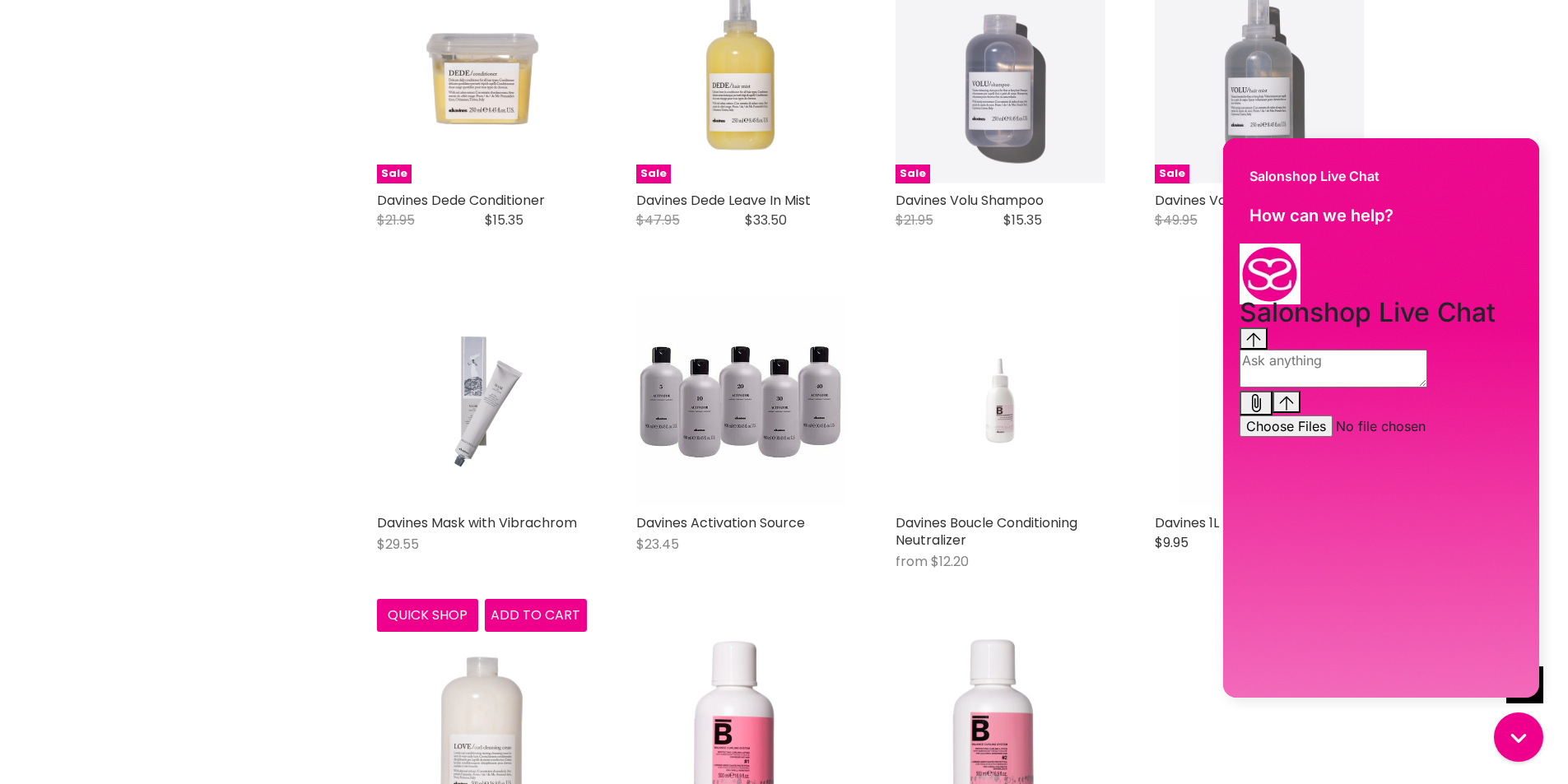
click at [478, 402] on img "Main content" at bounding box center [481, 401] width 139 height 210
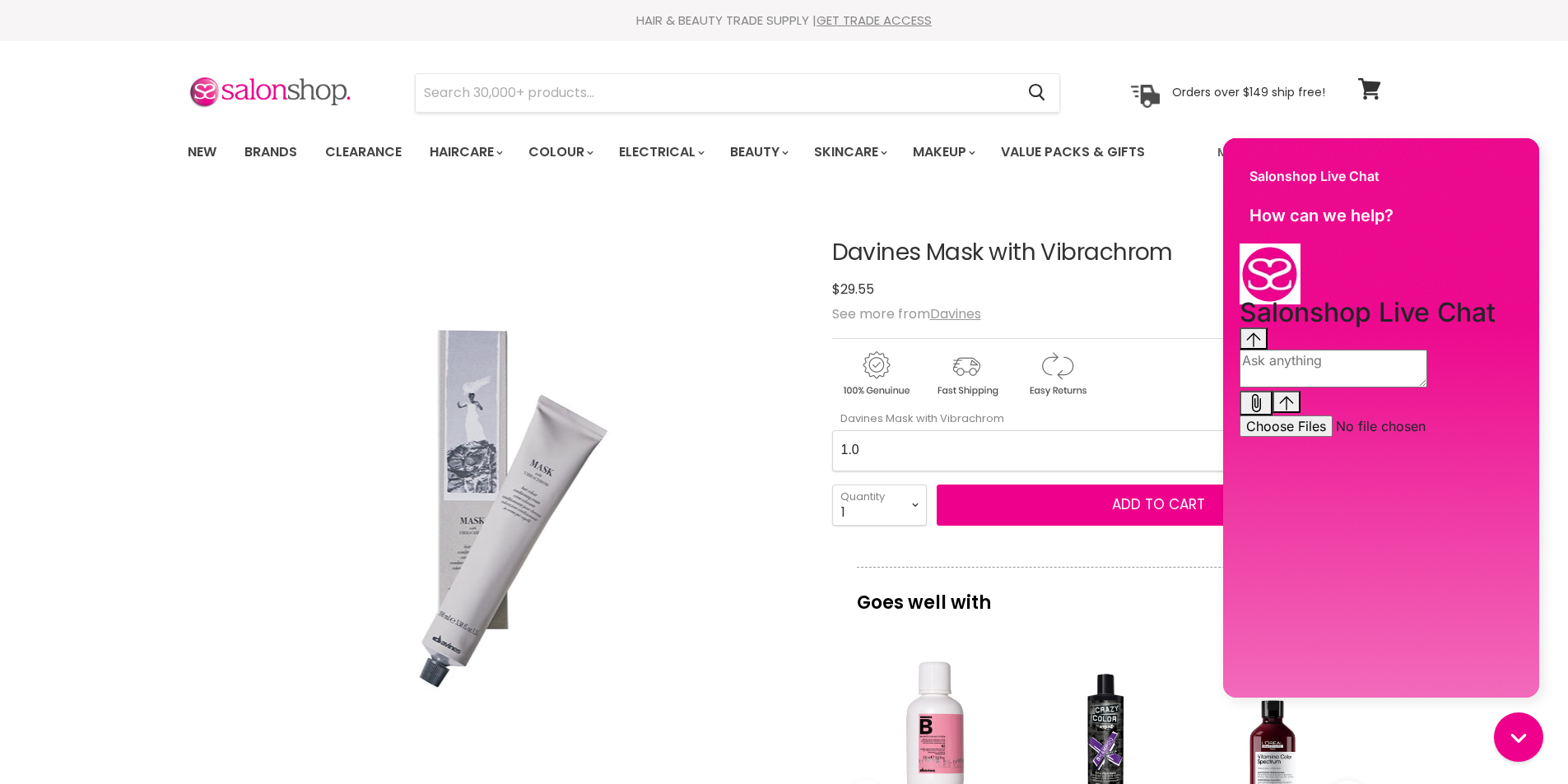
click at [487, 484] on img "Davines Mask with Vibrachrom image. Click or Scroll to Zoom." at bounding box center [494, 505] width 385 height 575
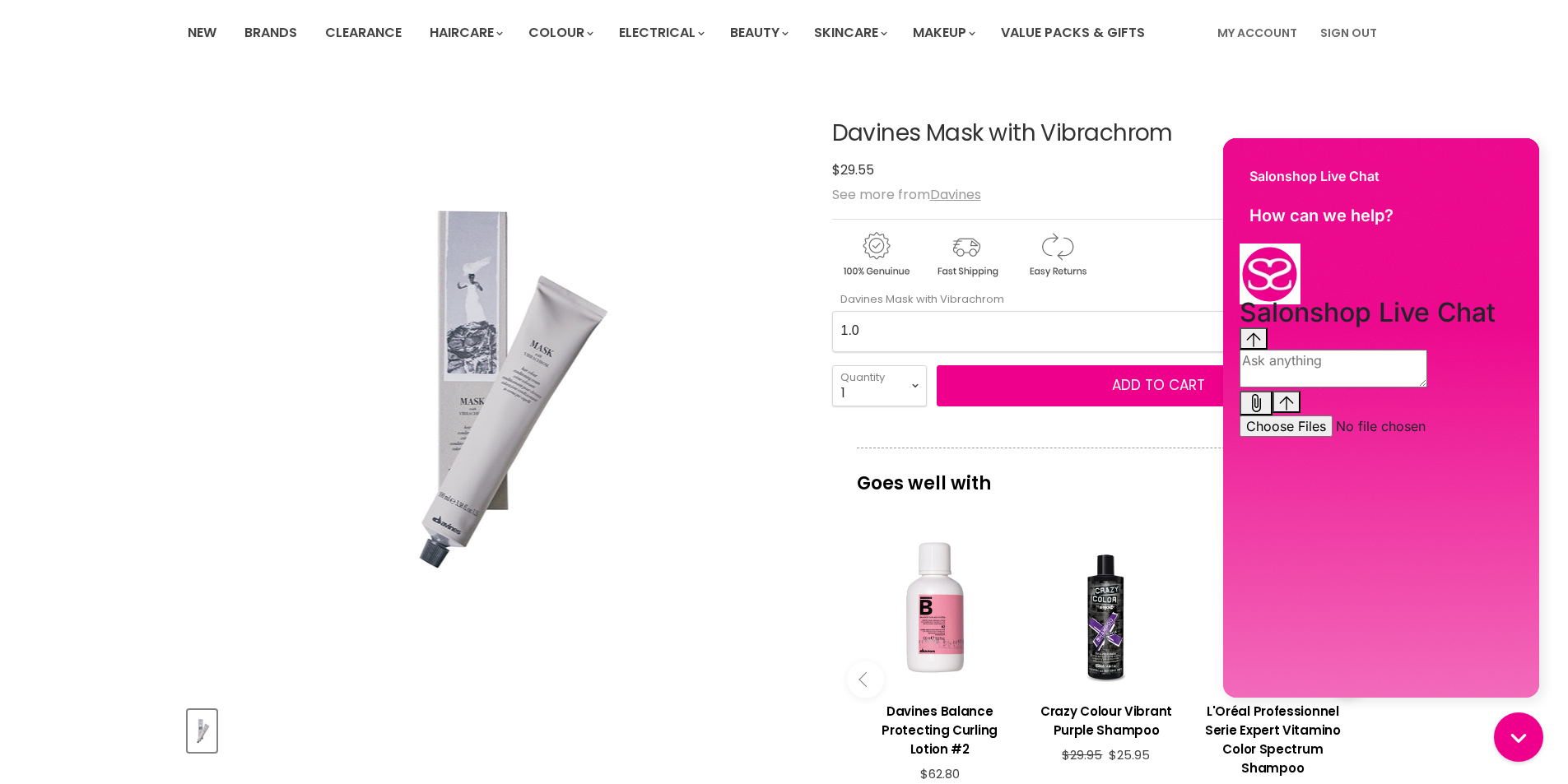
scroll to position [329, 0]
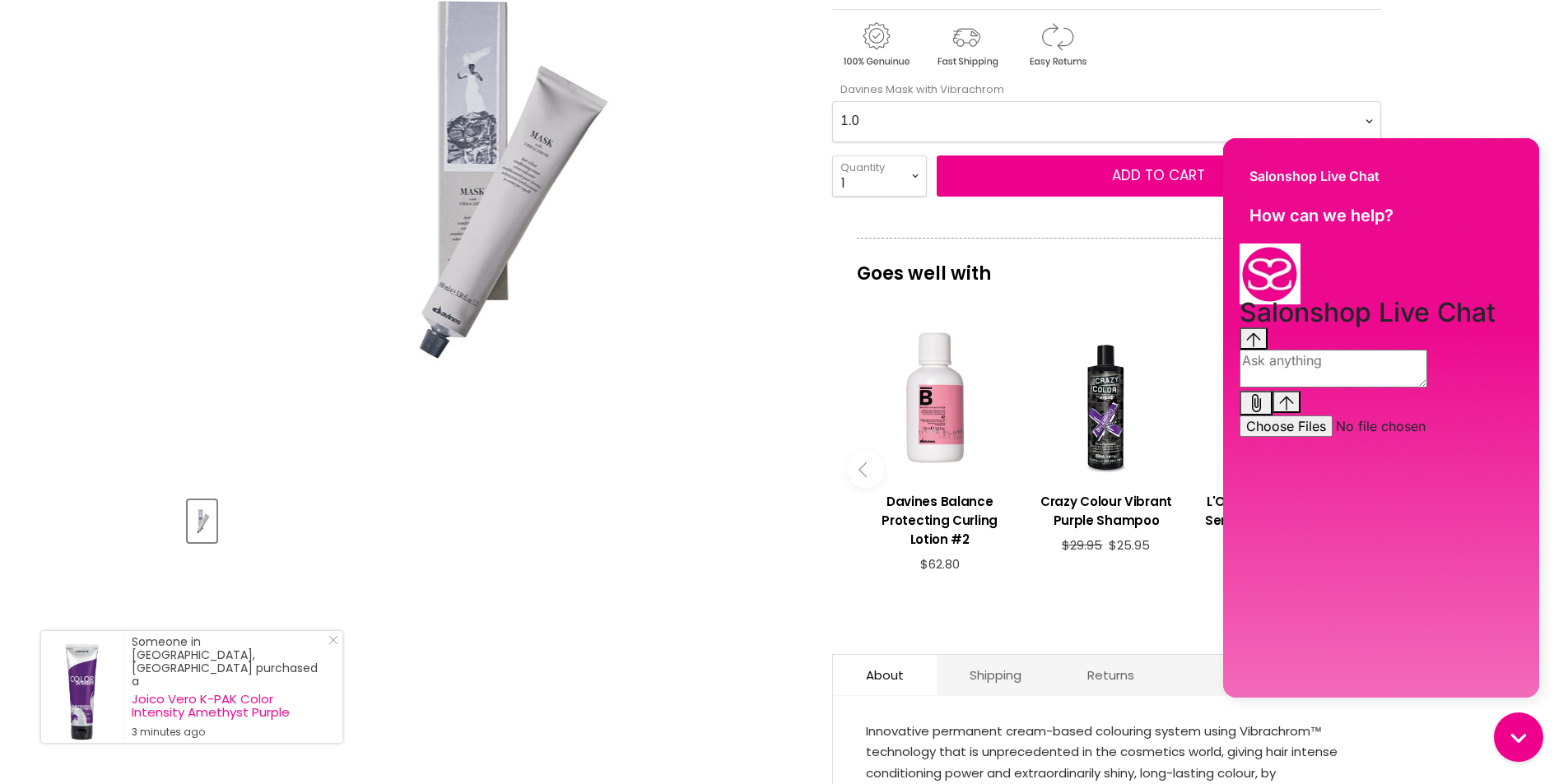
drag, startPoint x: 331, startPoint y: 667, endPoint x: 348, endPoint y: 640, distance: 31.9
click at [332, 645] on icon "Close Icon" at bounding box center [333, 640] width 10 height 10
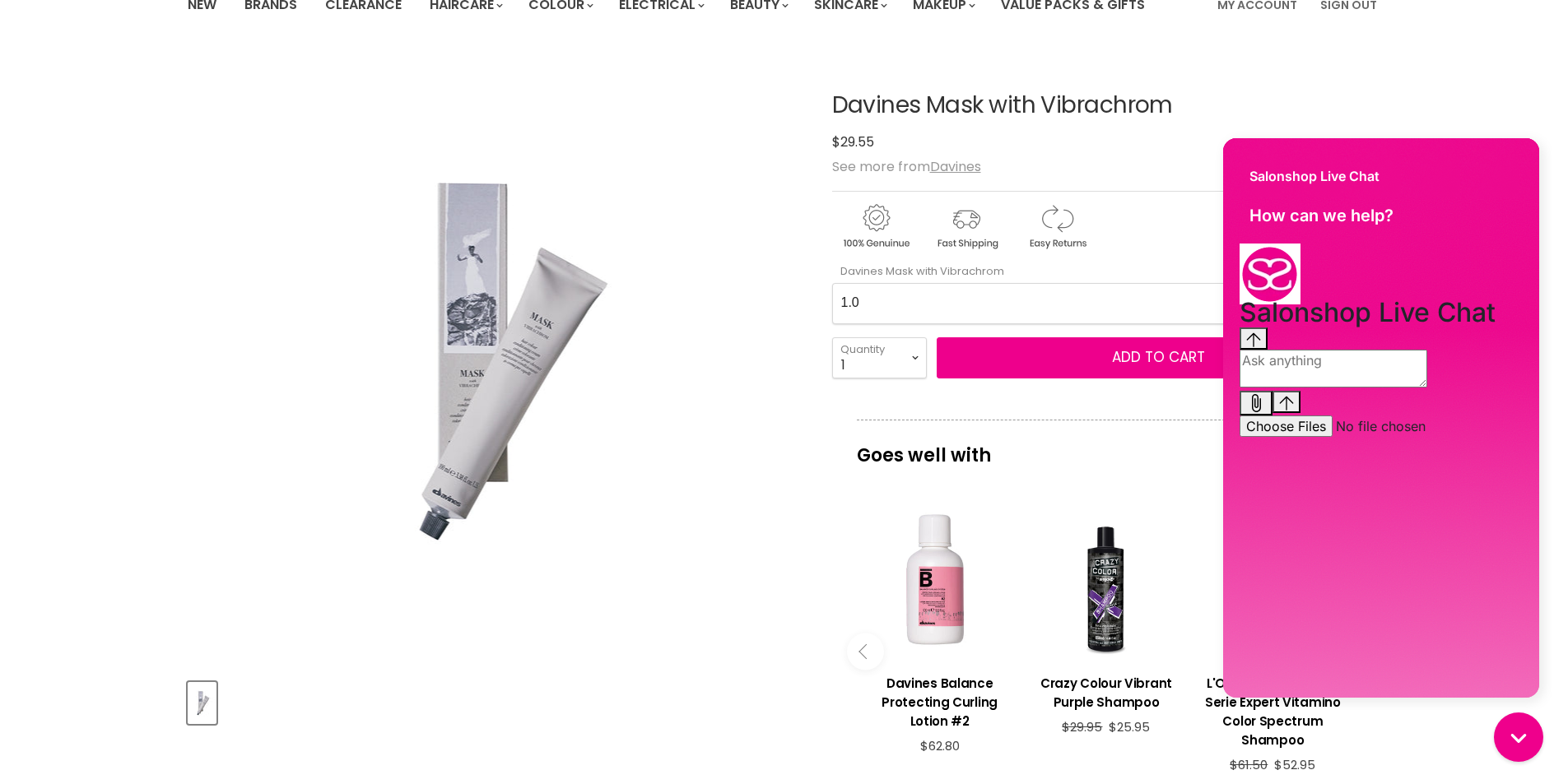
scroll to position [0, 0]
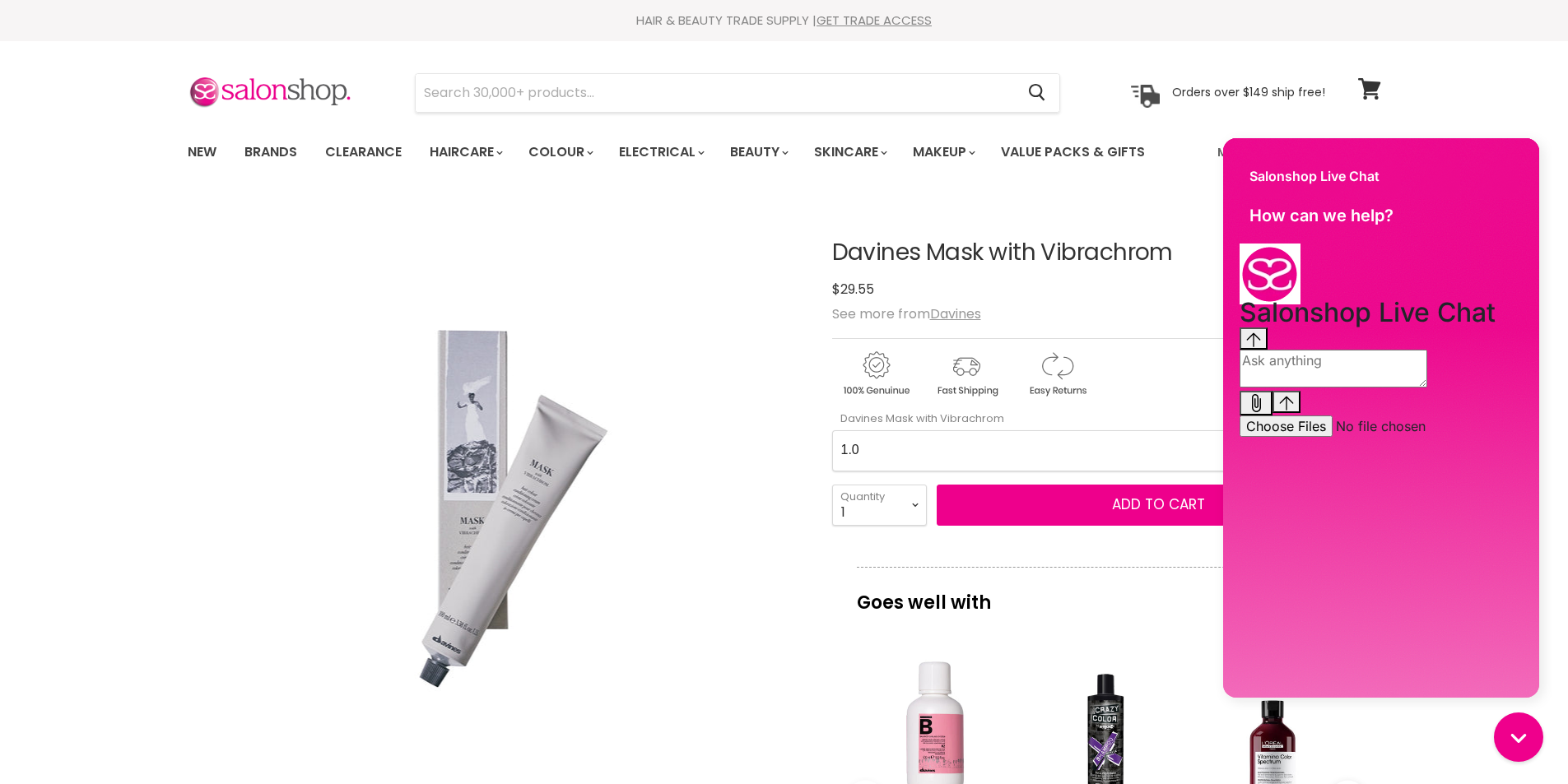
click at [930, 448] on Vibrachrom-0-0 "1.0 2.0 2.11 2.21 3.0 33.0 3.51 3.56 4 4.0 44.0 4.06 4.1 4.14 4.18 4.22 4.35 4.…" at bounding box center [1106, 451] width 549 height 42
select Vibrachrom-0-0 "8.1"
click at [832, 430] on Vibrachrom-0-0 "1.0 2.0 2.11 2.21 3.0 33.0 3.51 3.56 4 4.0 44.0 4.06 4.1 4.14 4.18 4.22 4.35 4.…" at bounding box center [1106, 451] width 549 height 42
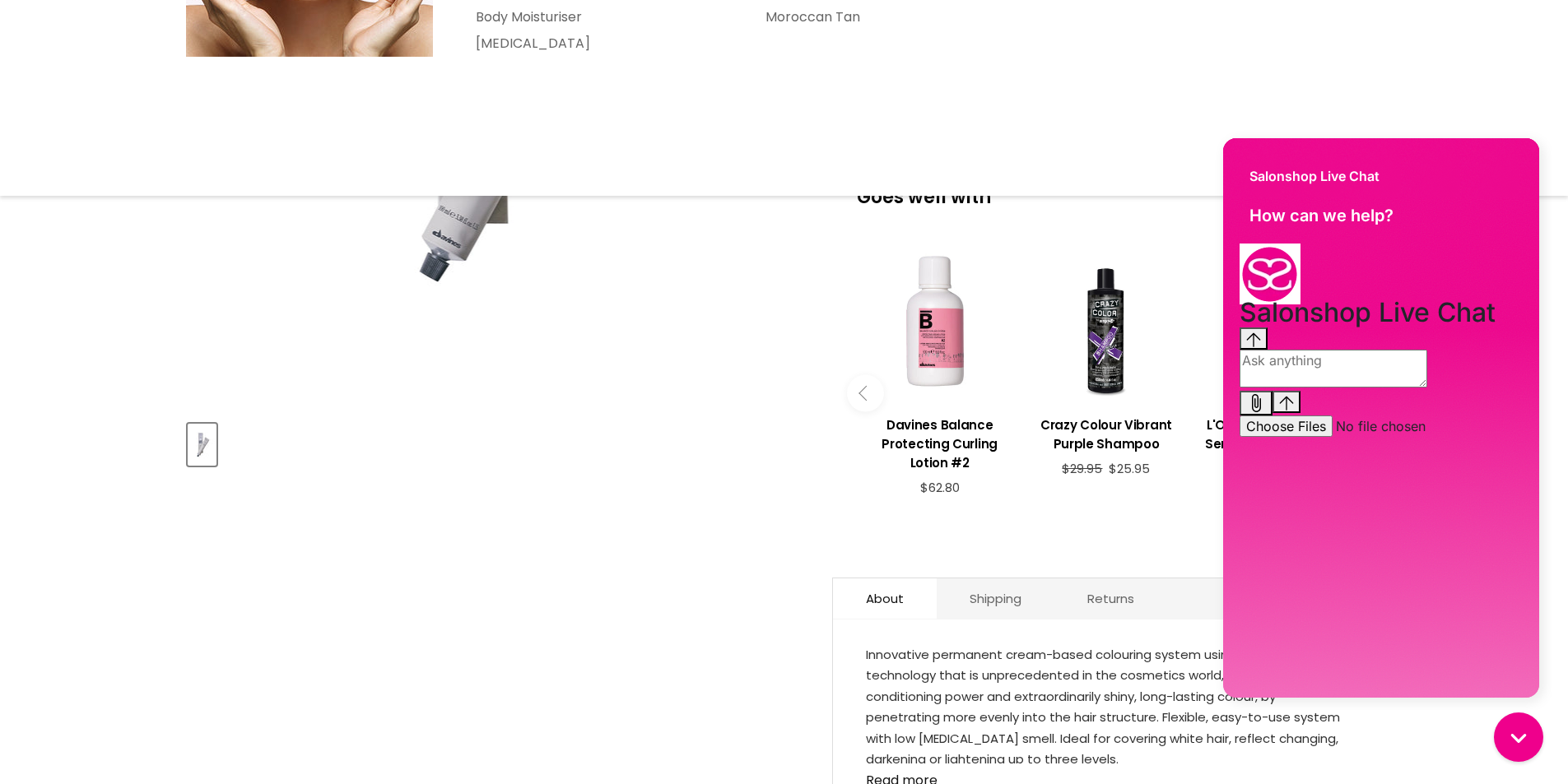
scroll to position [411, 0]
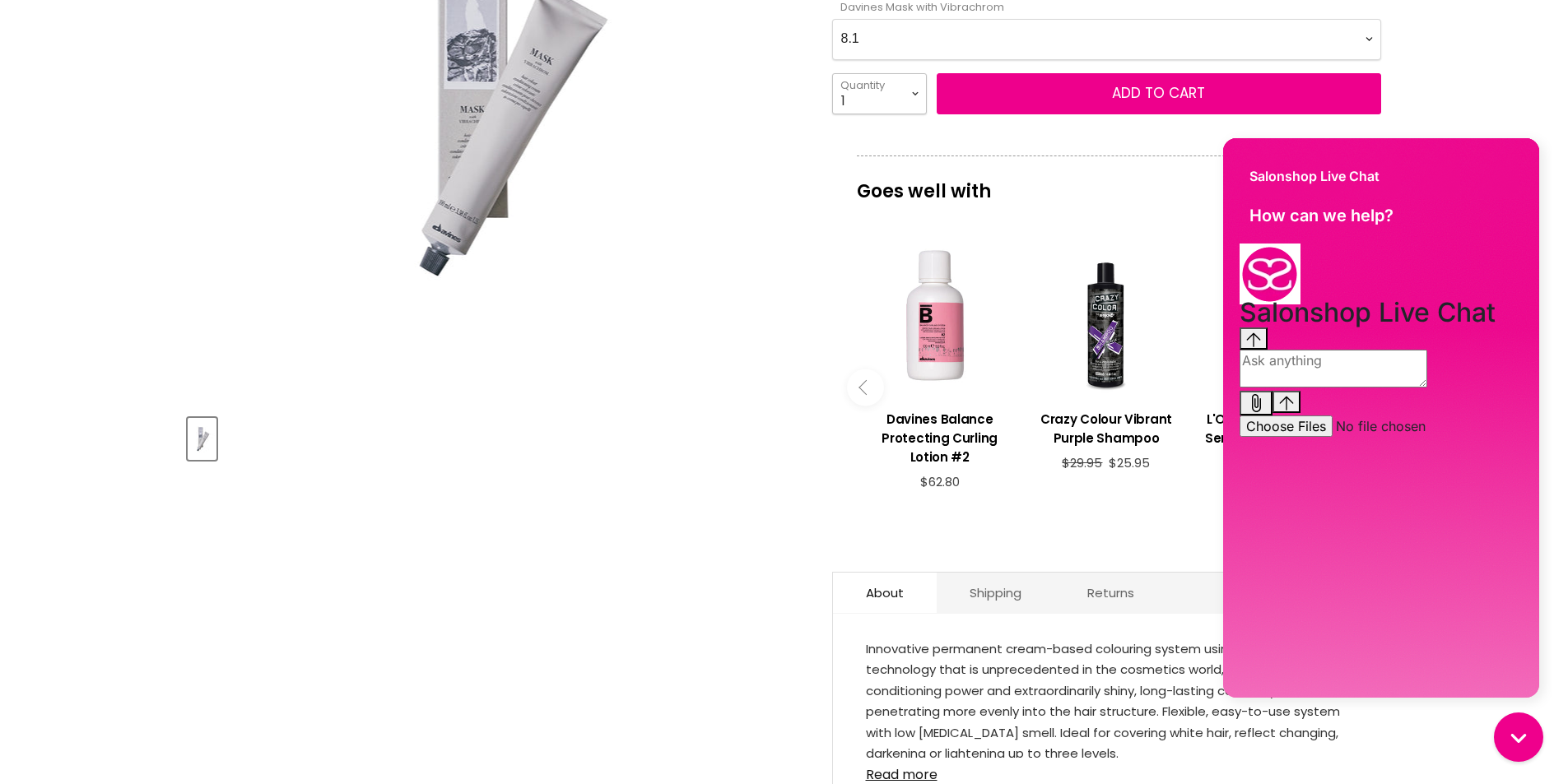
click at [913, 94] on select "1 2 3 4 5 6 7 8 9 10+" at bounding box center [879, 94] width 95 height 42
select select "3"
click at [832, 73] on select "1 2 3 4 5 6 7 8 9 10+" at bounding box center [879, 94] width 95 height 42
type input "3"
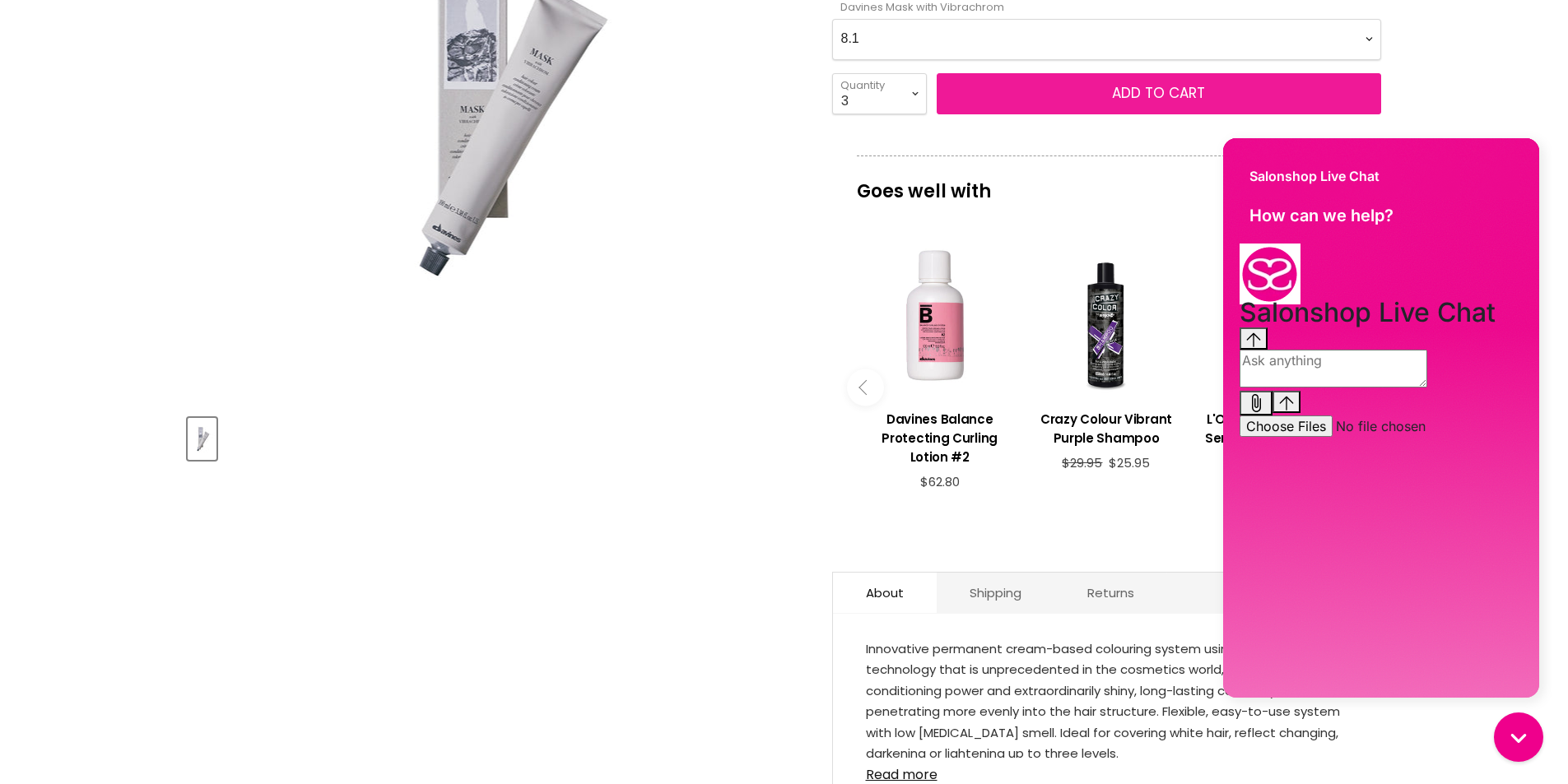
click at [1149, 100] on span "Add to cart" at bounding box center [1158, 93] width 93 height 20
click at [1154, 88] on span "Add to cart" at bounding box center [1158, 93] width 93 height 20
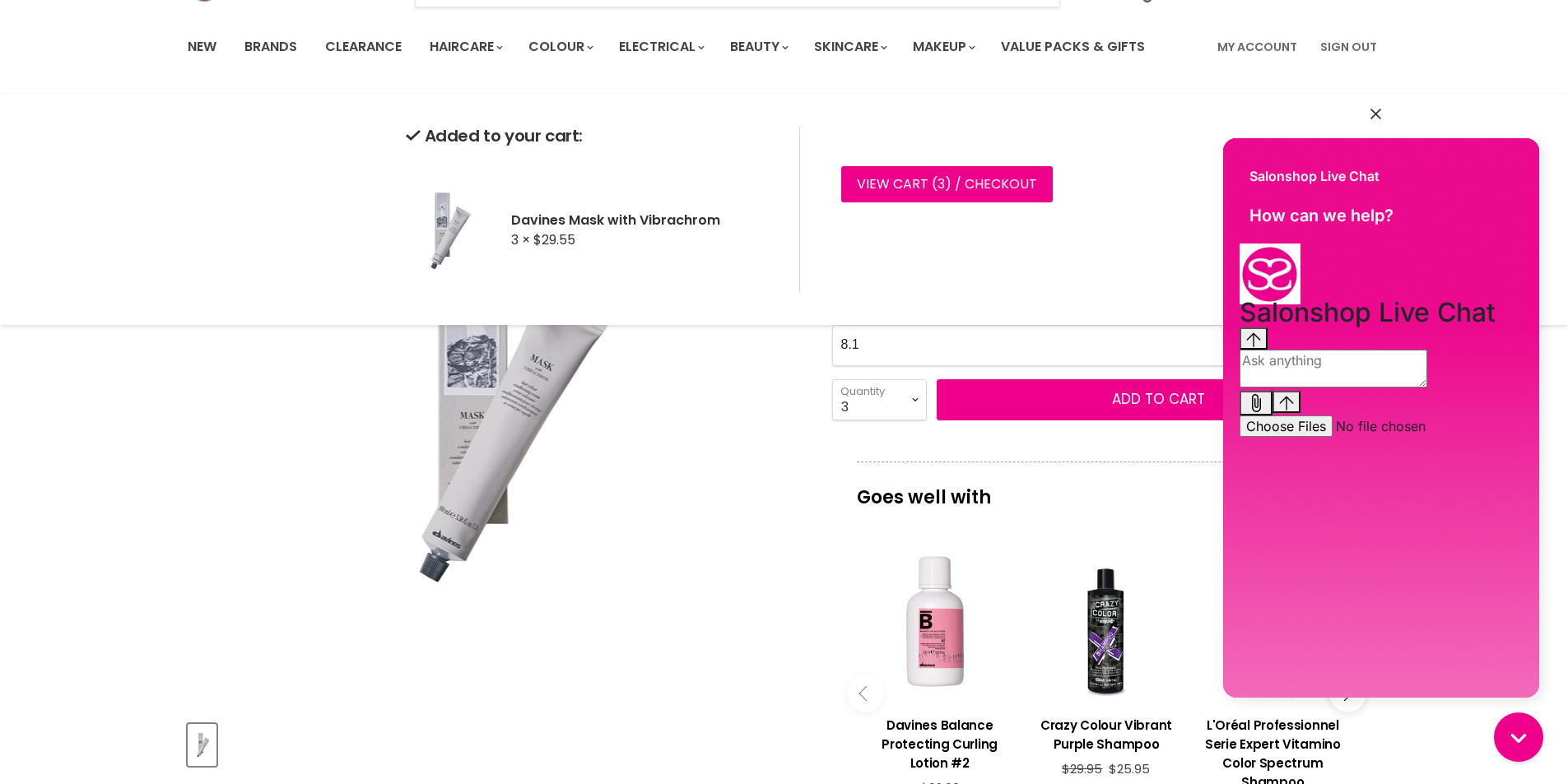
scroll to position [82, 0]
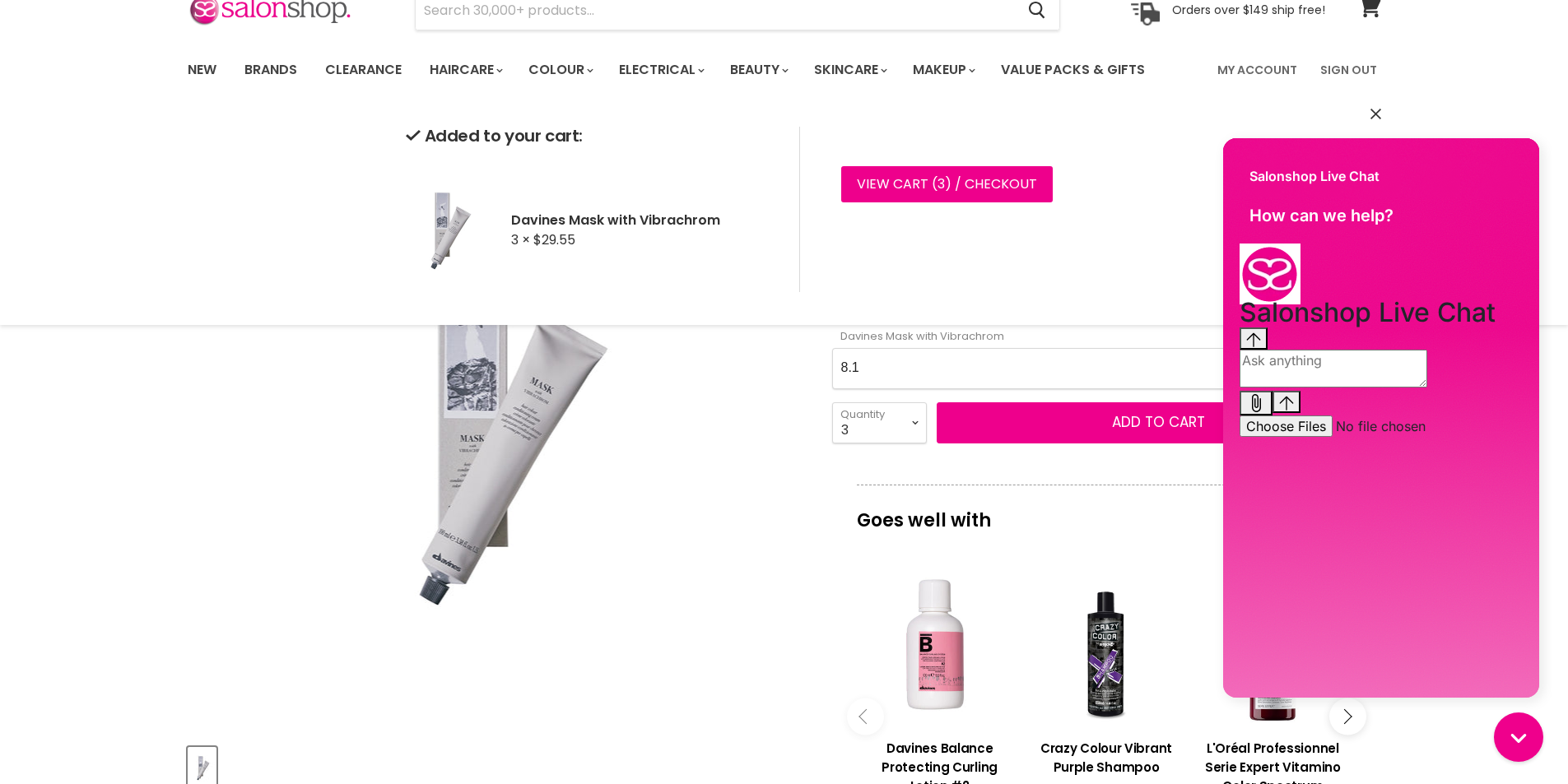
click at [871, 367] on Vibrachrom-0-0 "1.0 2.0 2.11 2.21 3.0 33.0 3.51 3.56 4 4.0 44.0 4.06 4.1 4.14 4.18 4.22 4.35 4.…" at bounding box center [1106, 369] width 549 height 42
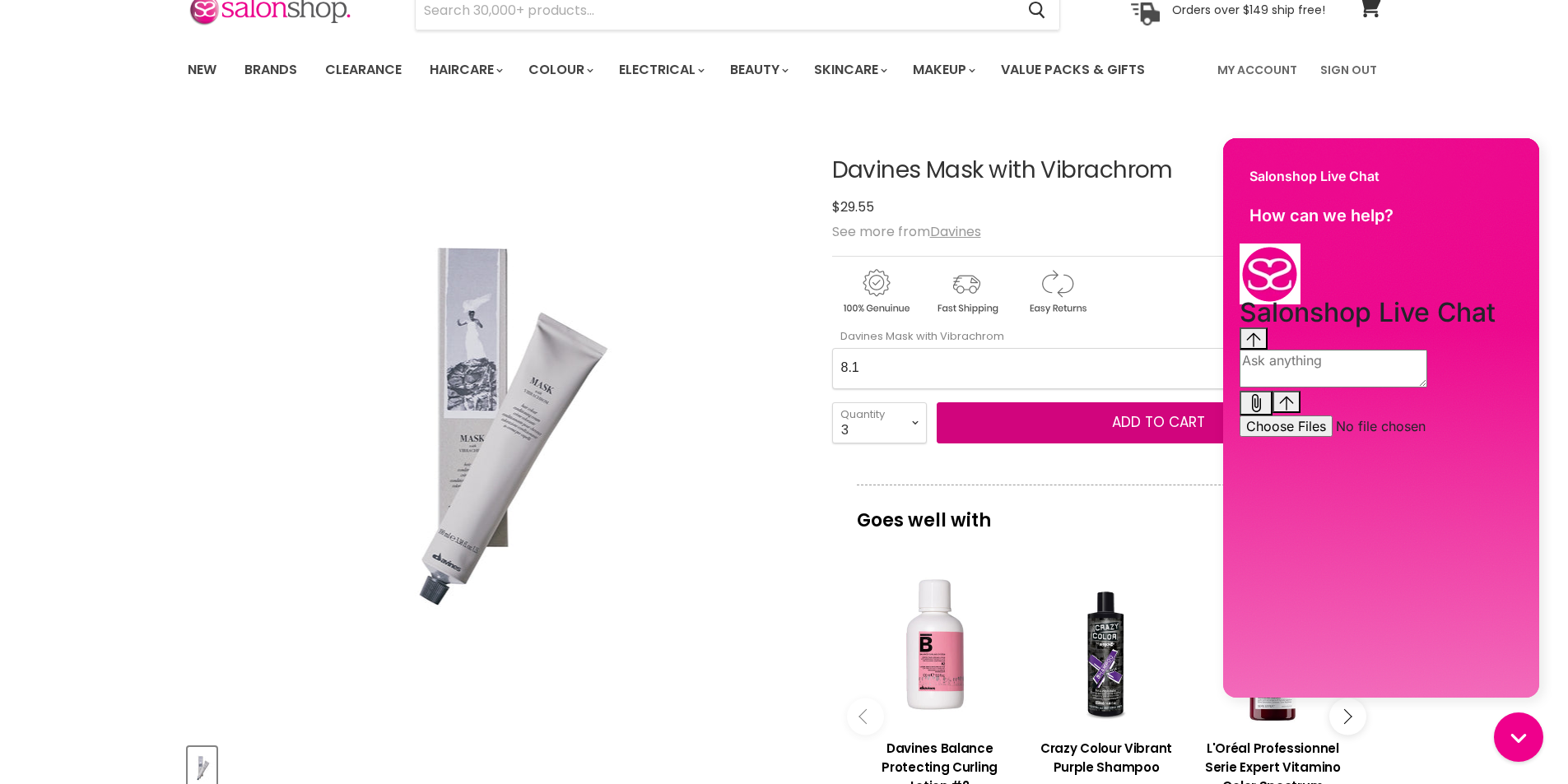
select Vibrachrom-0-0 "88.1"
click at [832, 348] on Vibrachrom-0-0 "1.0 2.0 2.11 2.21 3.0 33.0 3.51 3.56 4 4.0 44.0 4.06 4.1 4.14 4.18 4.22 4.35 4.…" at bounding box center [1106, 369] width 549 height 42
click at [915, 423] on select "1 2 3 4 5 6 7 8 9 10+" at bounding box center [879, 423] width 95 height 42
select select "1"
click at [832, 402] on select "1 2 3 4 5 6 7 8 9 10+" at bounding box center [879, 423] width 95 height 42
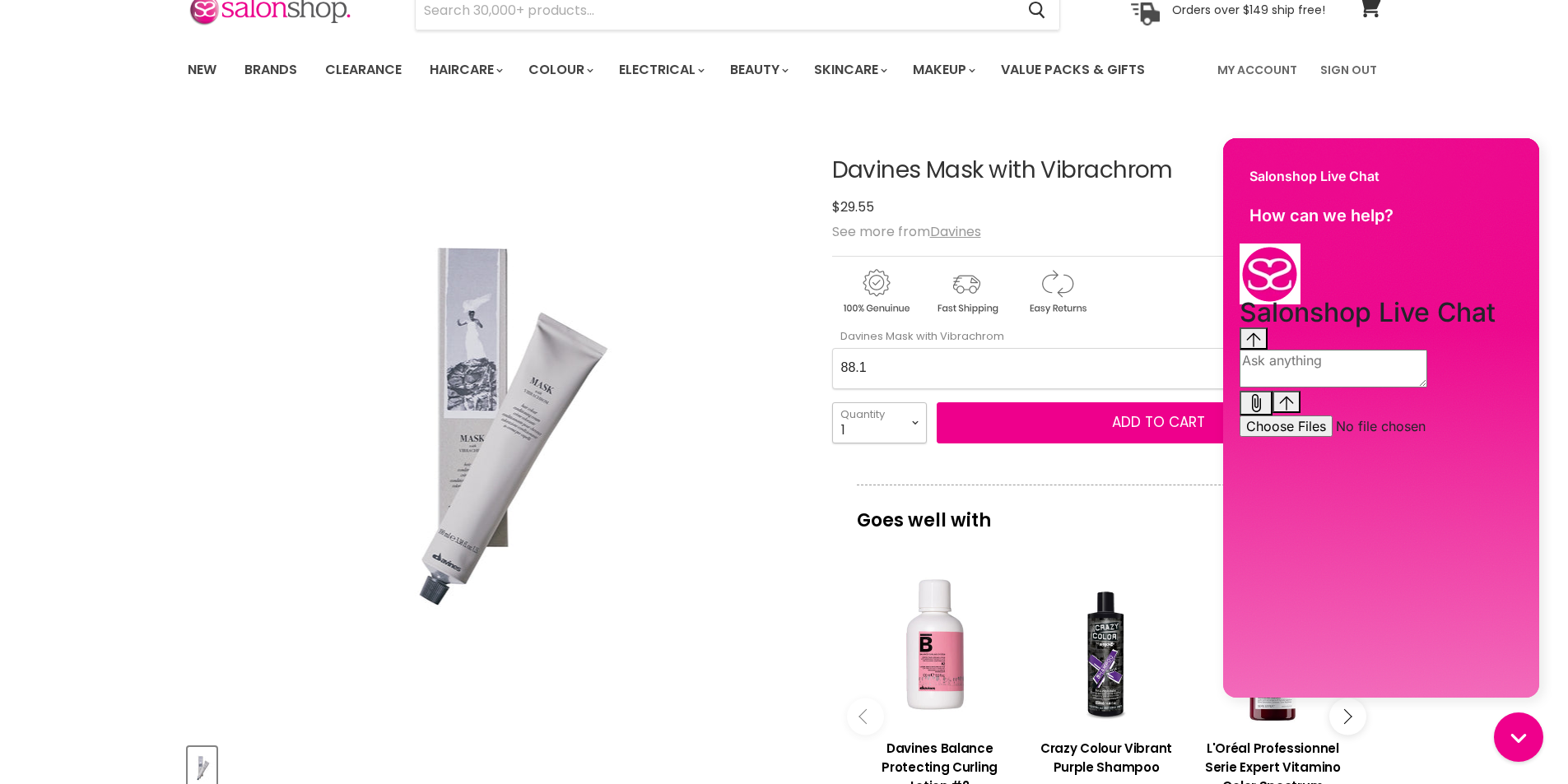
type input "1"
click at [1098, 422] on button "Add to cart" at bounding box center [1158, 423] width 444 height 42
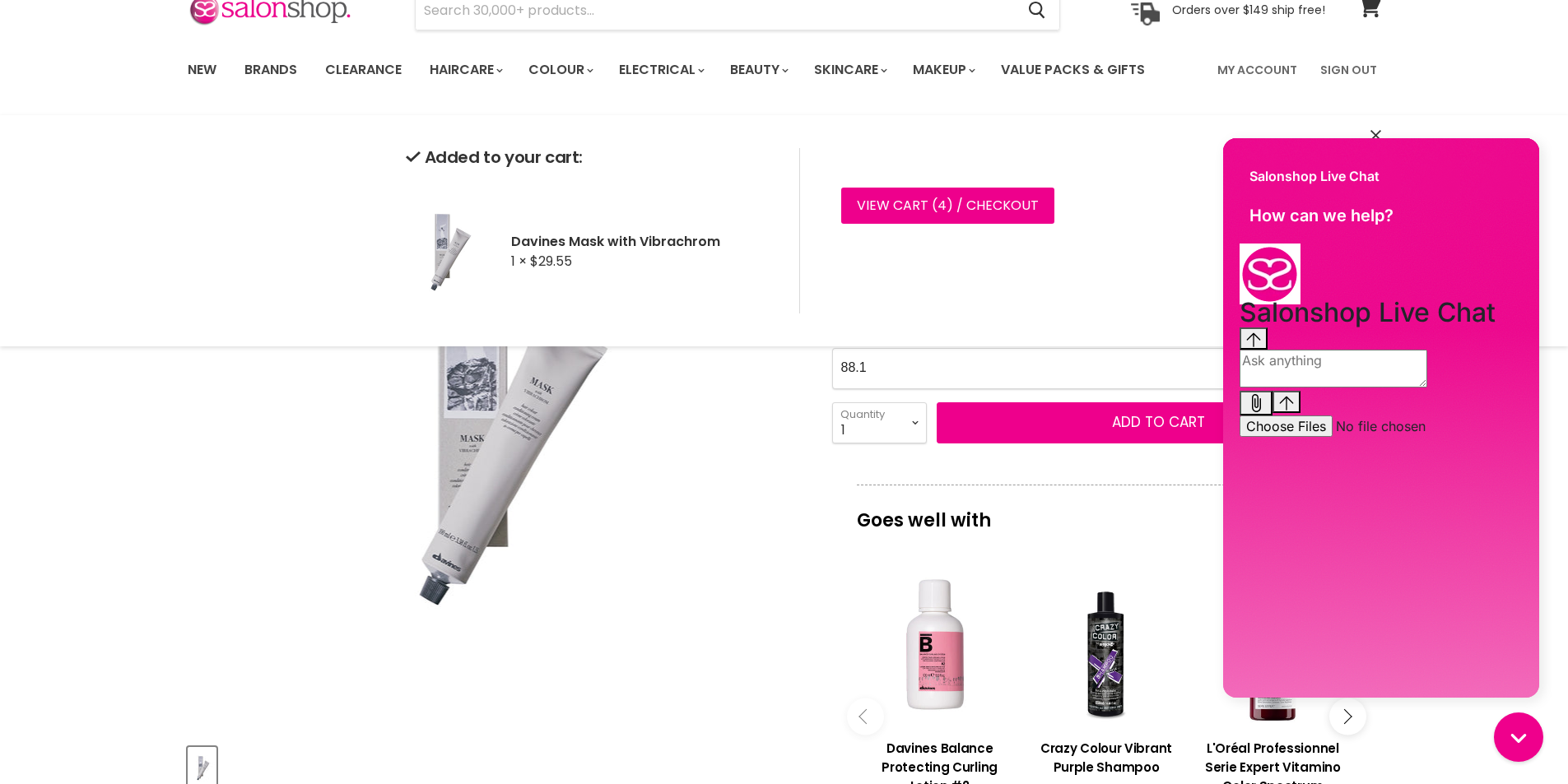
scroll to position [0, 0]
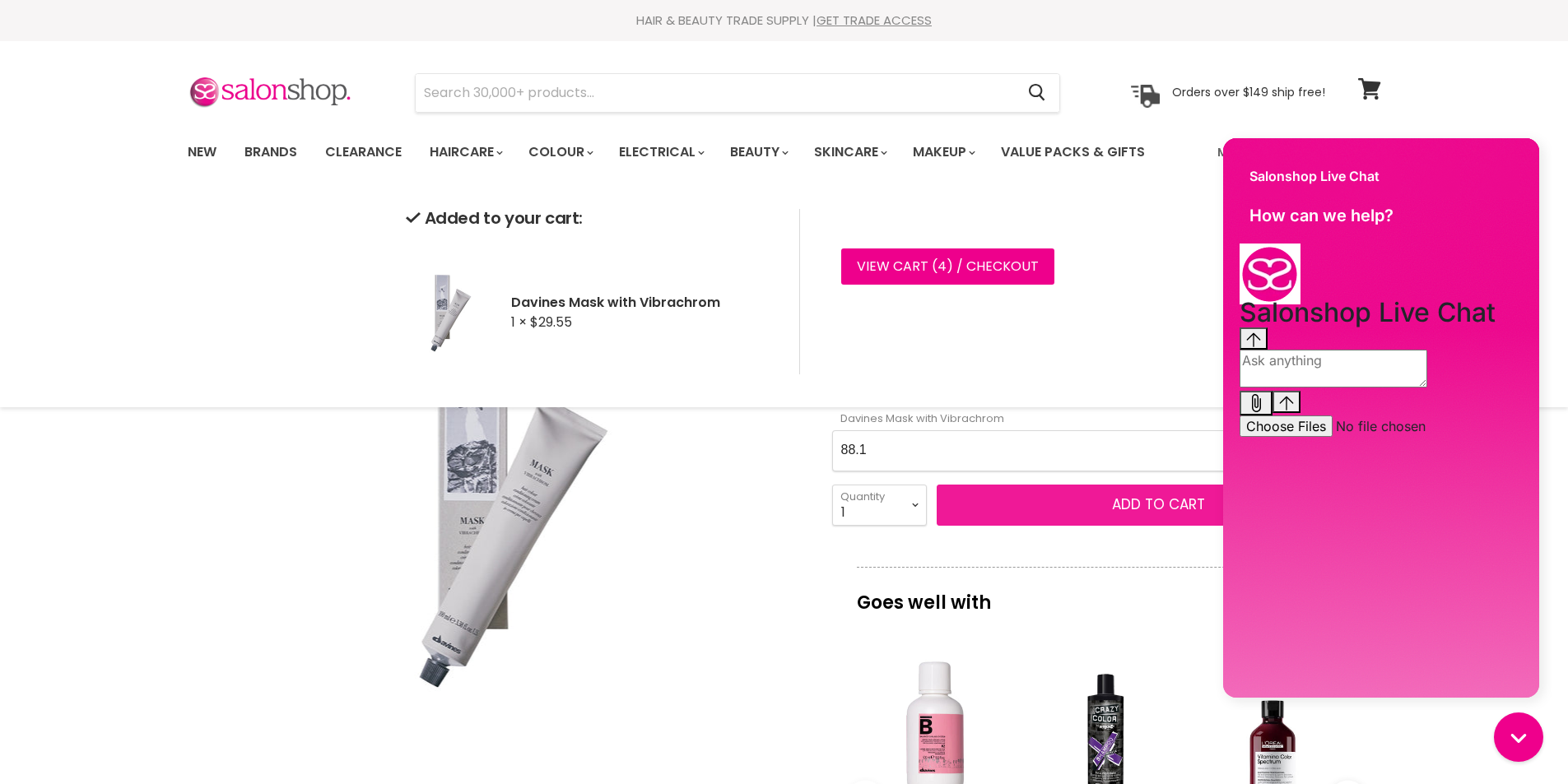
click at [1114, 509] on span "Add to cart" at bounding box center [1158, 504] width 93 height 20
click at [1375, 81] on span at bounding box center [1380, 79] width 18 height 18
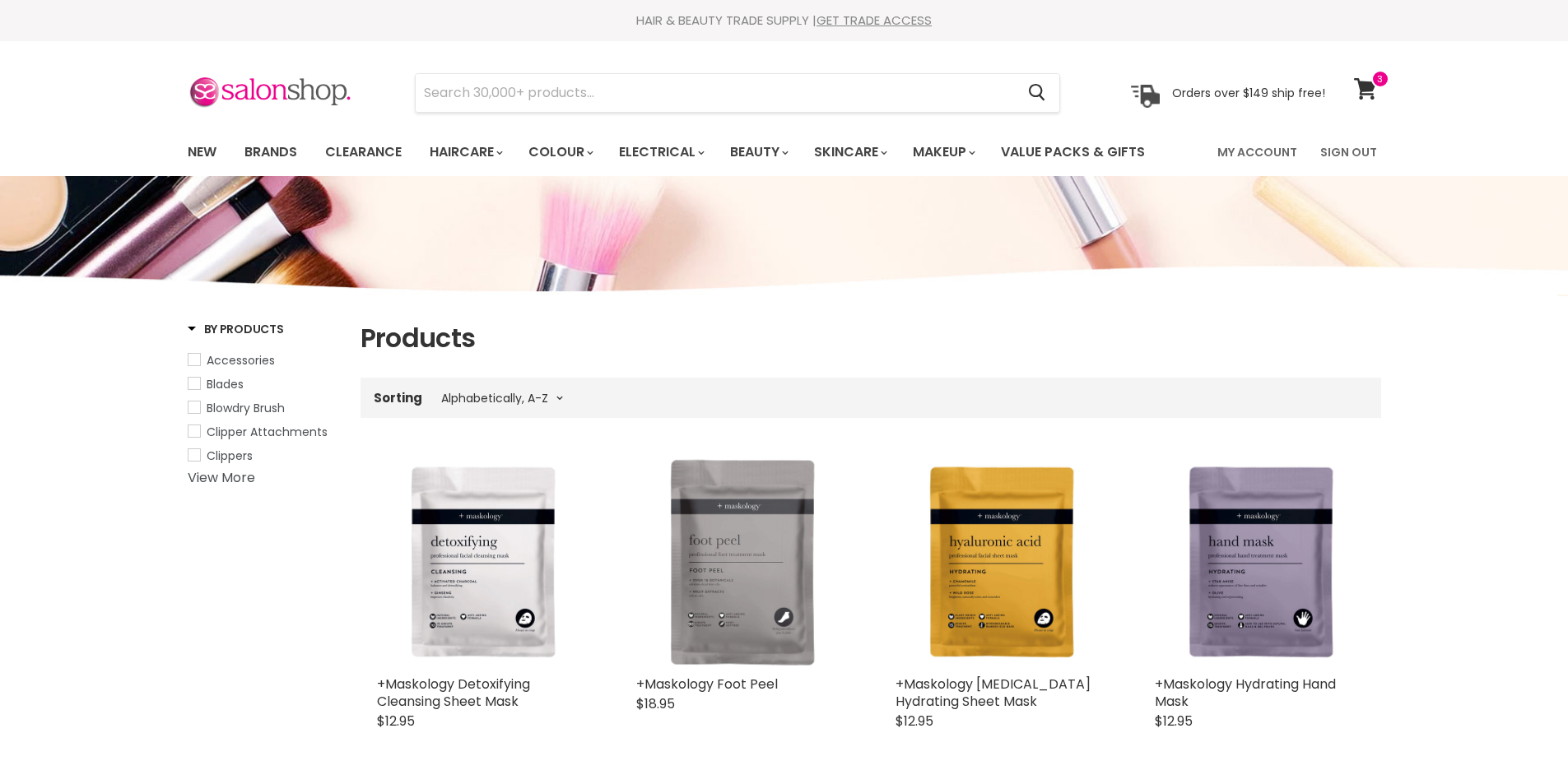
select select "title-ascending"
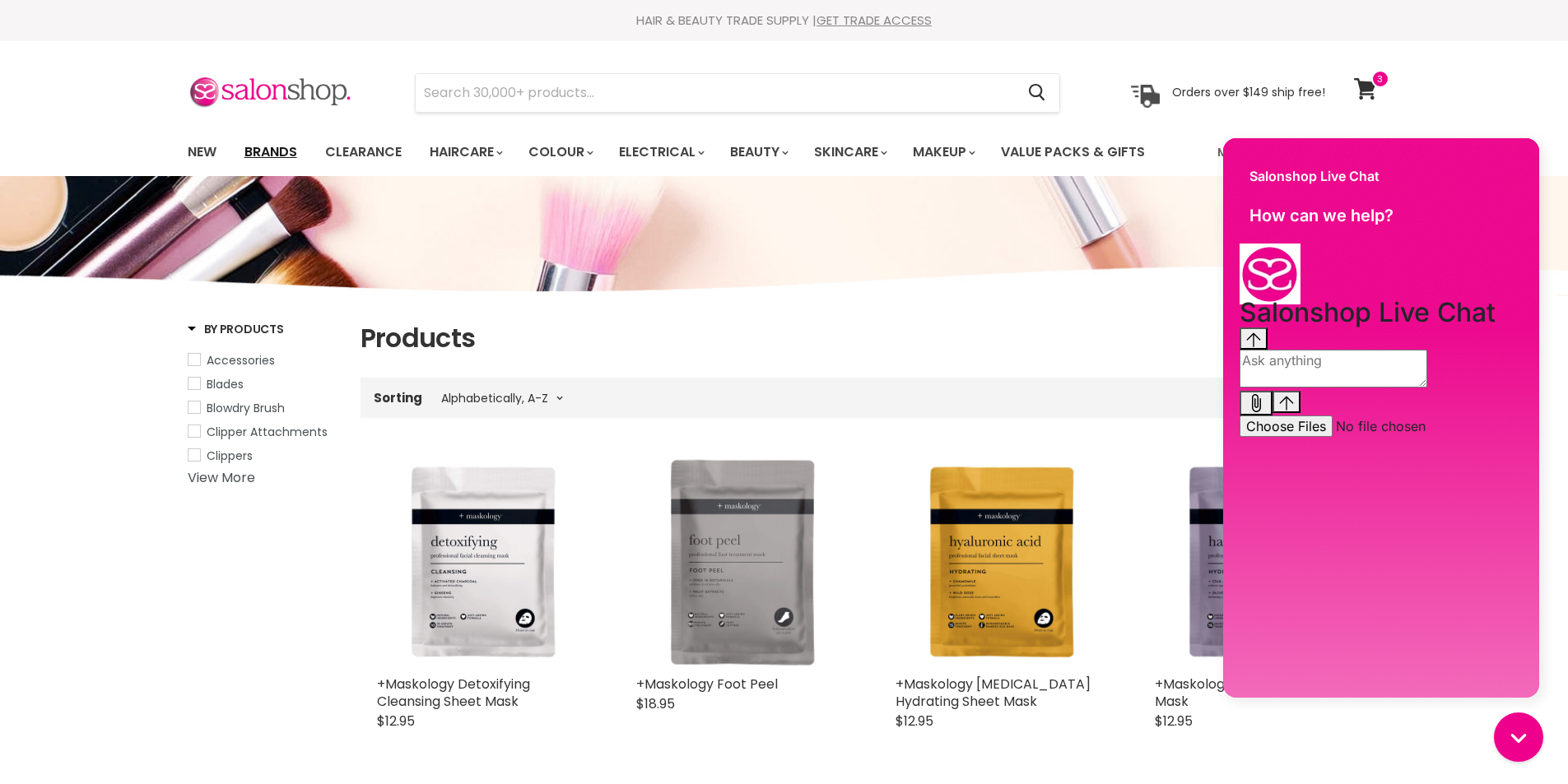
click at [295, 154] on link "Brands" at bounding box center [271, 151] width 77 height 35
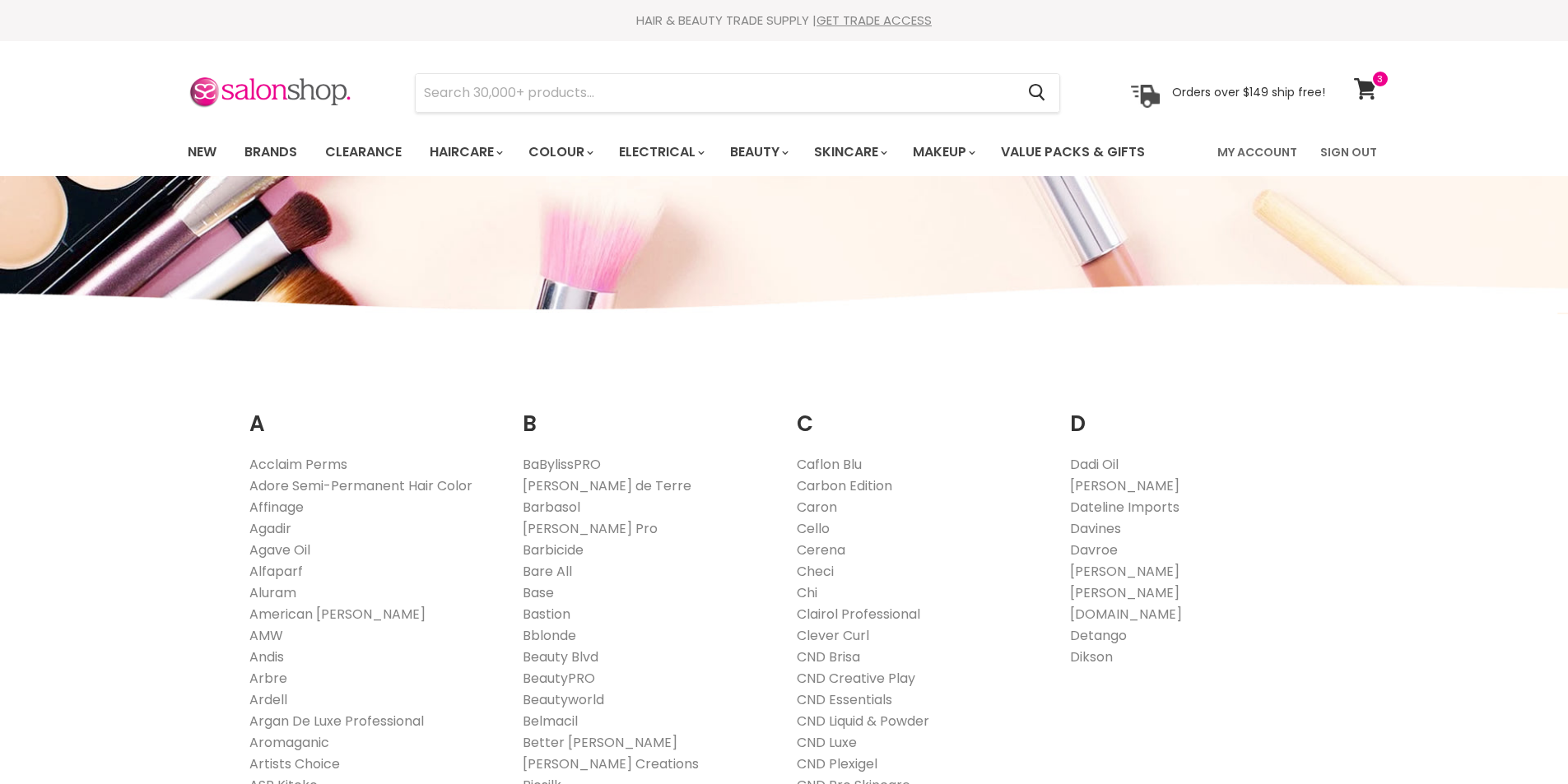
click at [1101, 530] on link "Davines" at bounding box center [1096, 528] width 51 height 19
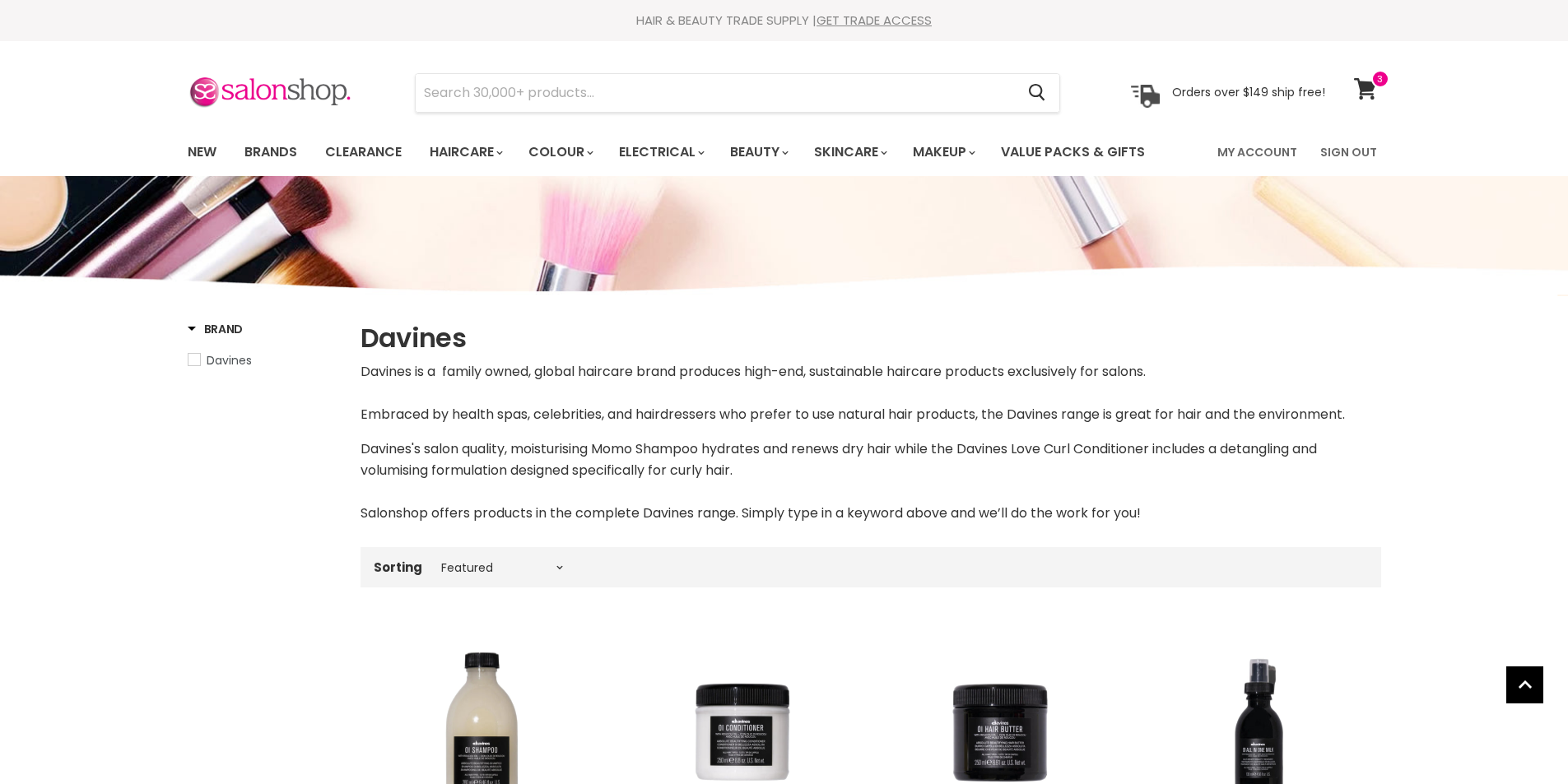
select select "manual"
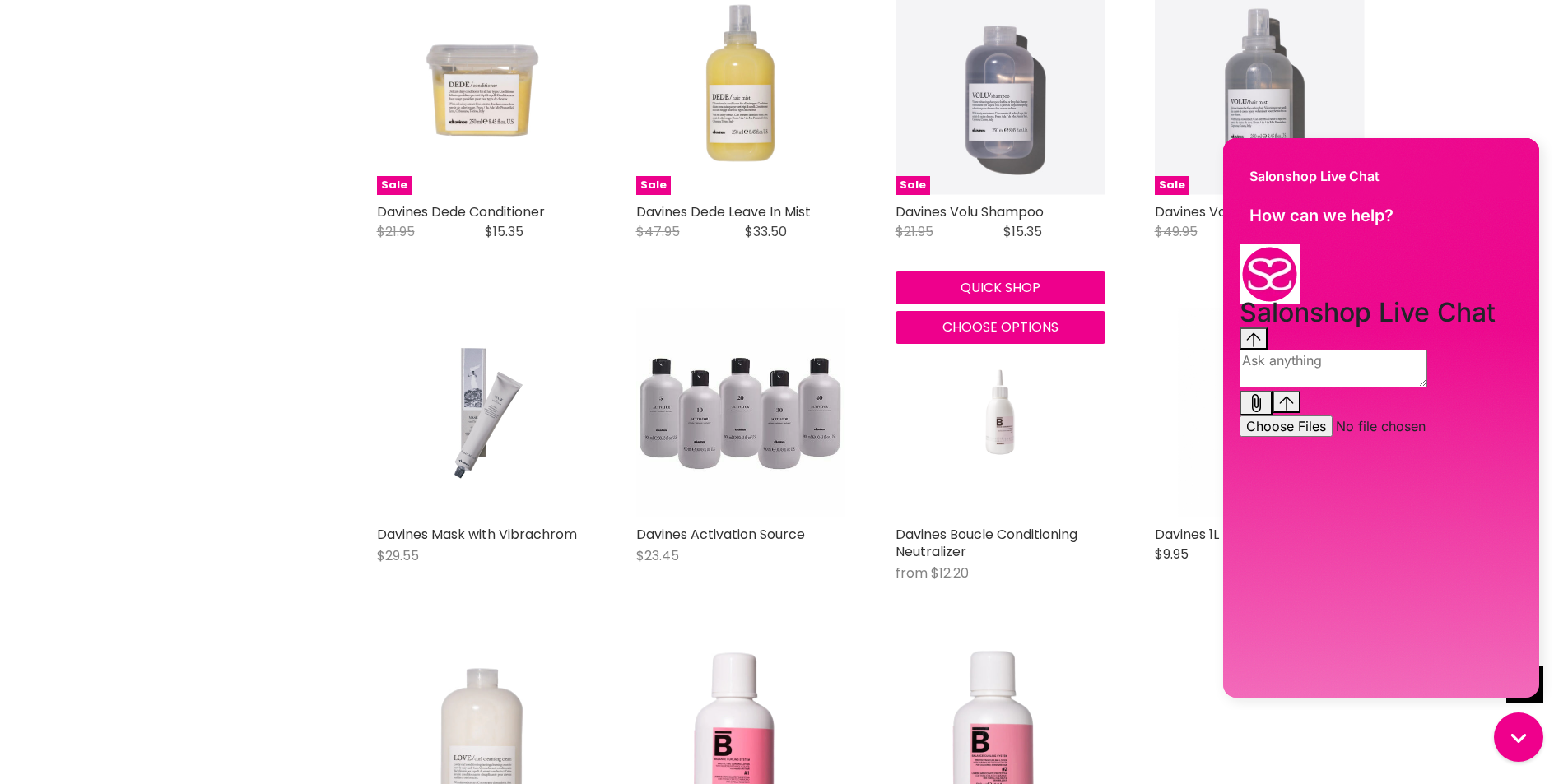
scroll to position [2961, 0]
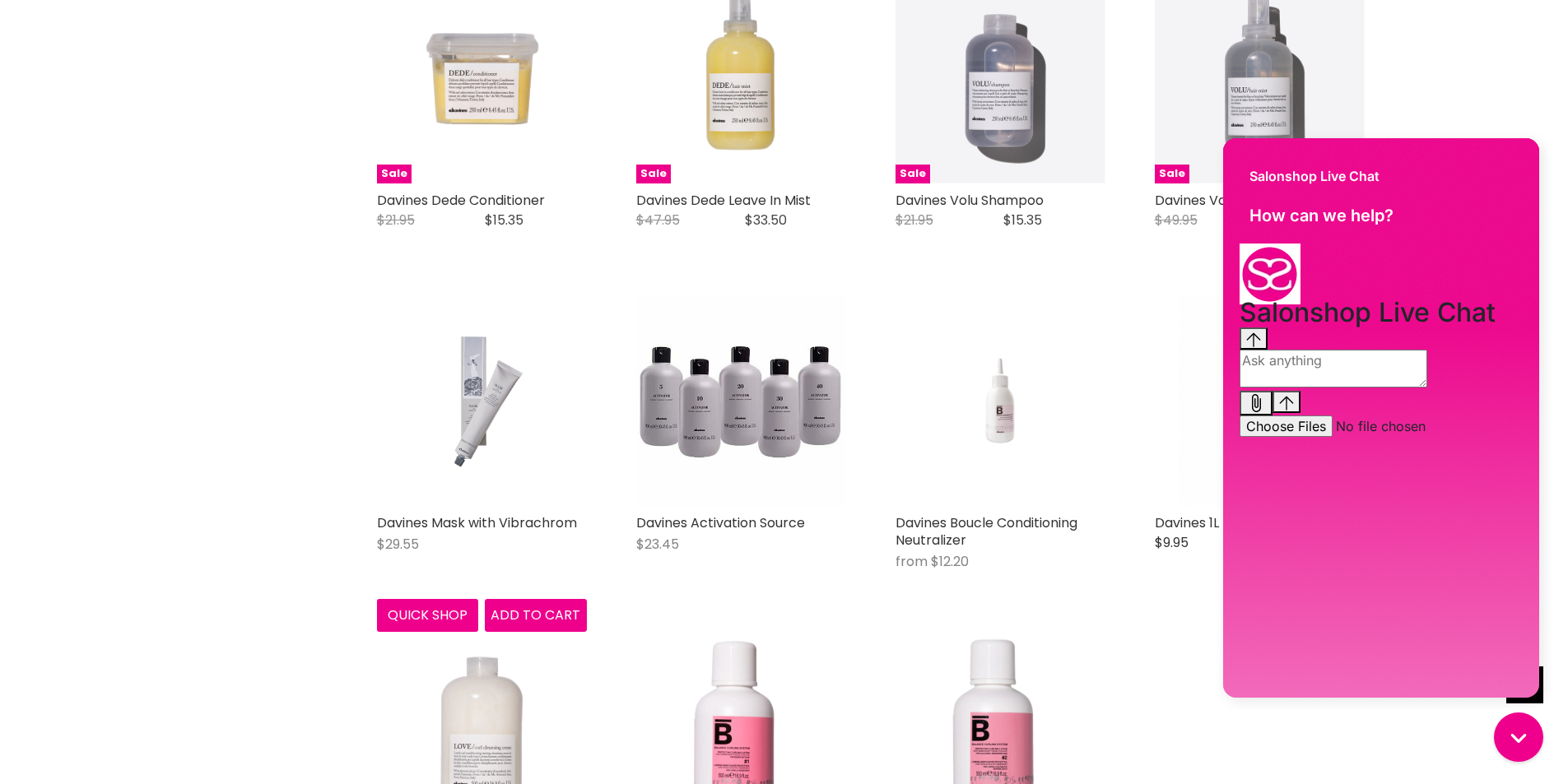
click at [472, 371] on img "Main content" at bounding box center [481, 401] width 139 height 210
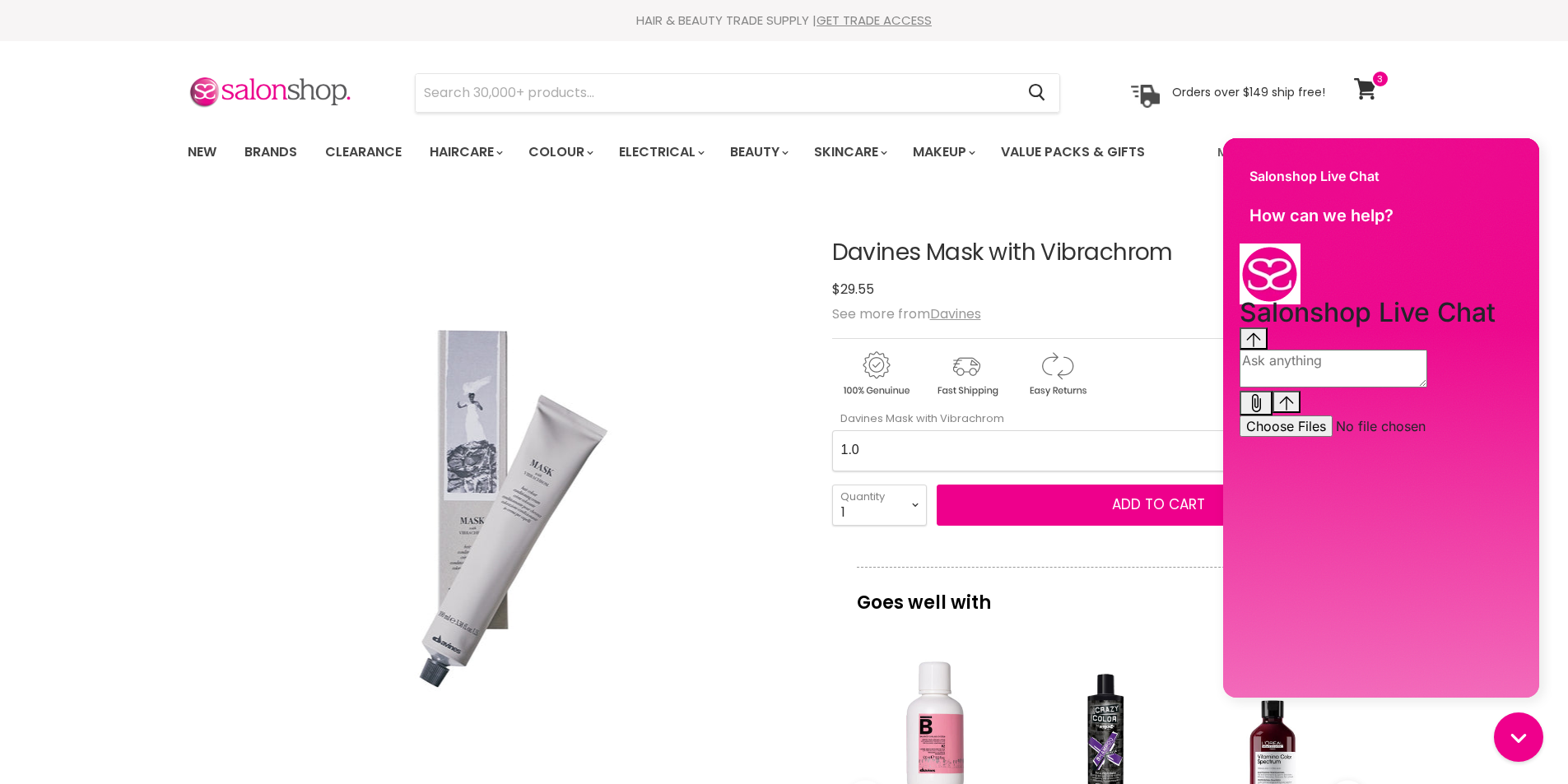
click at [885, 447] on Vibrachrom-0-0 "1.0 2.0 2.11 2.21 3.0 33.0 3.51 3.56 4 4.0 44.0 4.06 4.1 4.14 4.18 4.22 4.35 4.…" at bounding box center [1106, 451] width 549 height 42
select Vibrachrom-0-0 "88.1"
click at [832, 430] on Vibrachrom-0-0 "1.0 2.0 2.11 2.21 3.0 33.0 3.51 3.56 4 4.0 44.0 4.06 4.1 4.14 4.18 4.22 4.35 4.…" at bounding box center [1106, 451] width 549 height 42
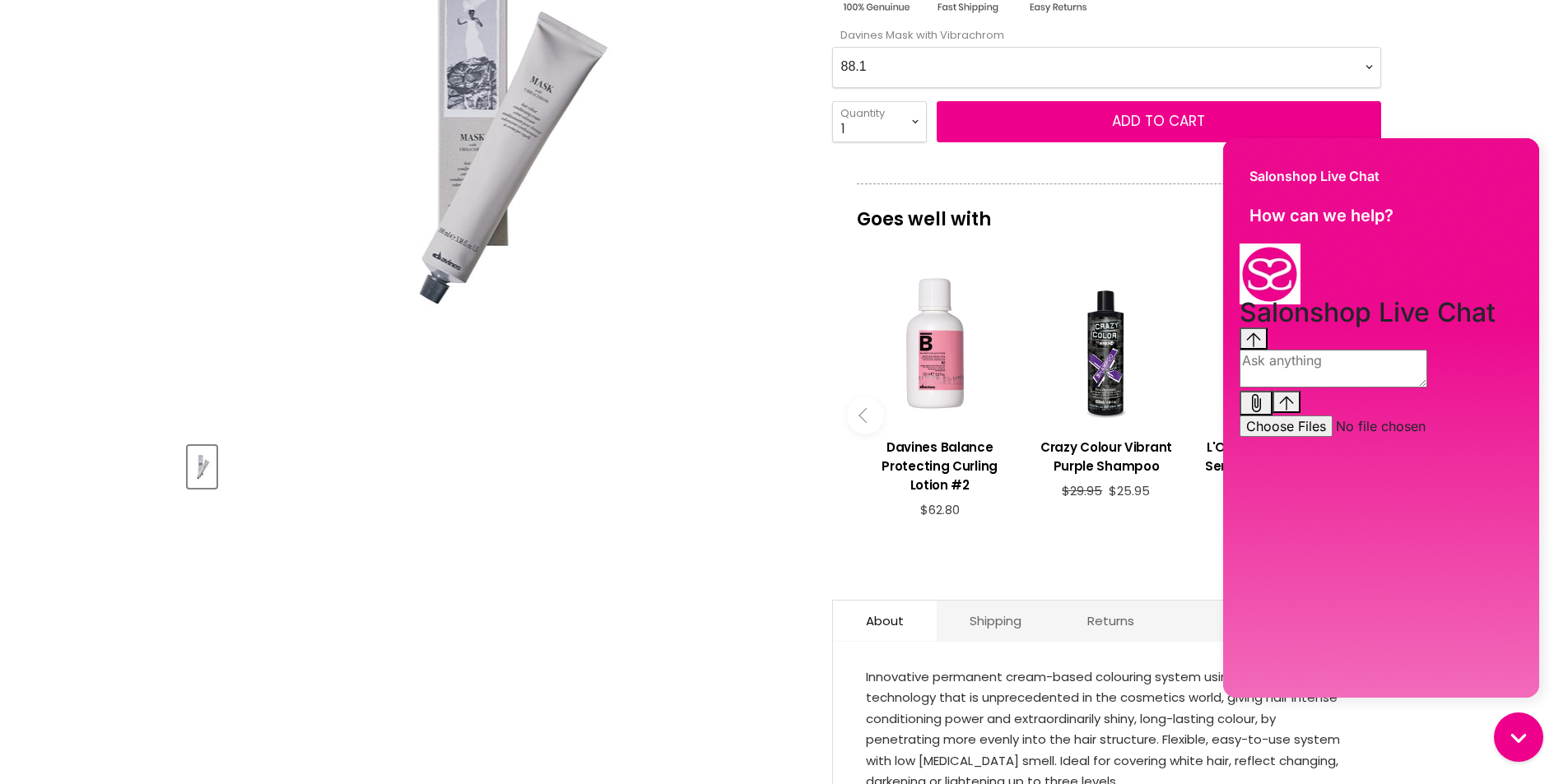
scroll to position [411, 0]
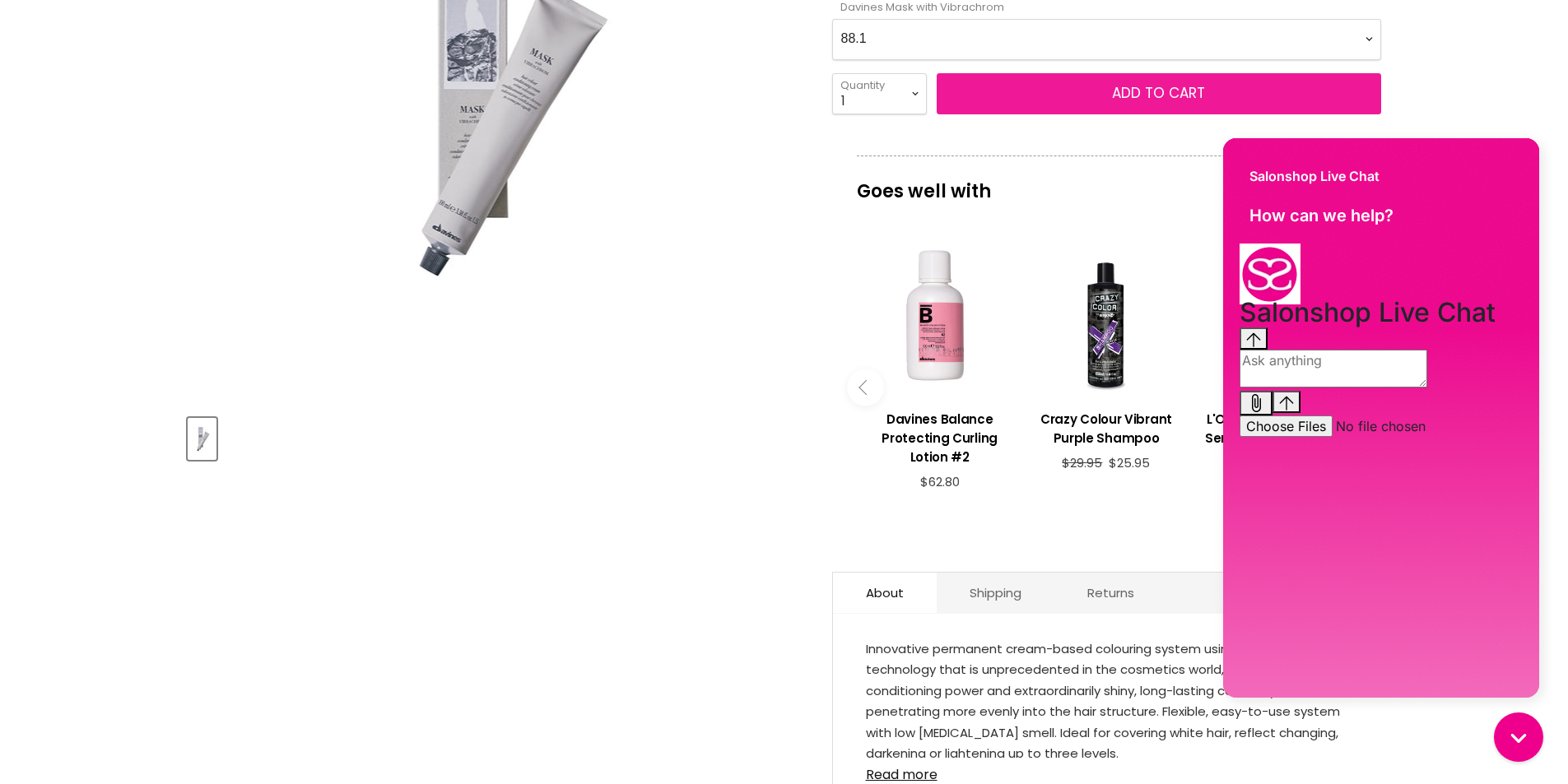
click at [1161, 96] on span "Add to cart" at bounding box center [1158, 93] width 93 height 20
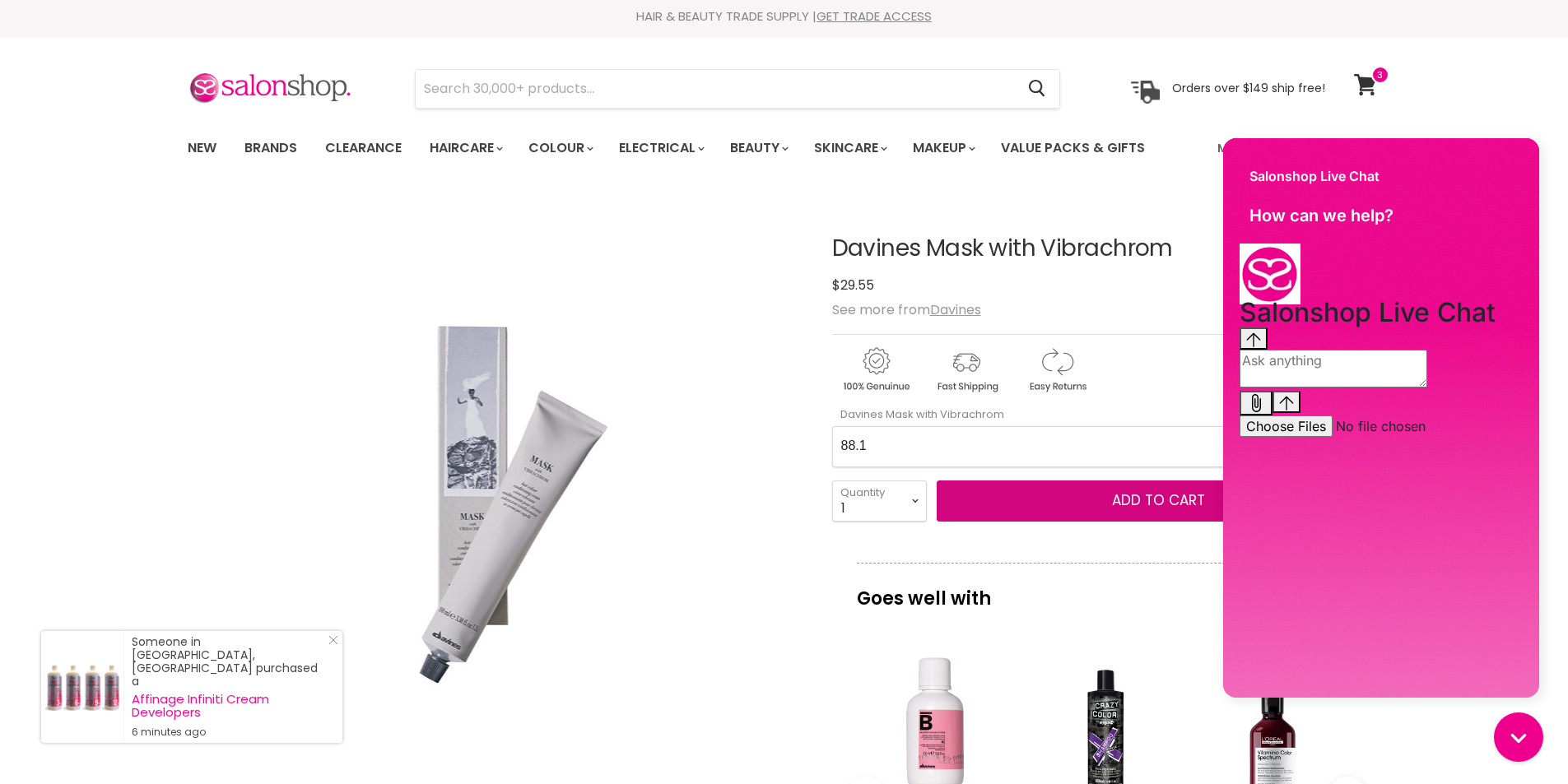
scroll to position [0, 0]
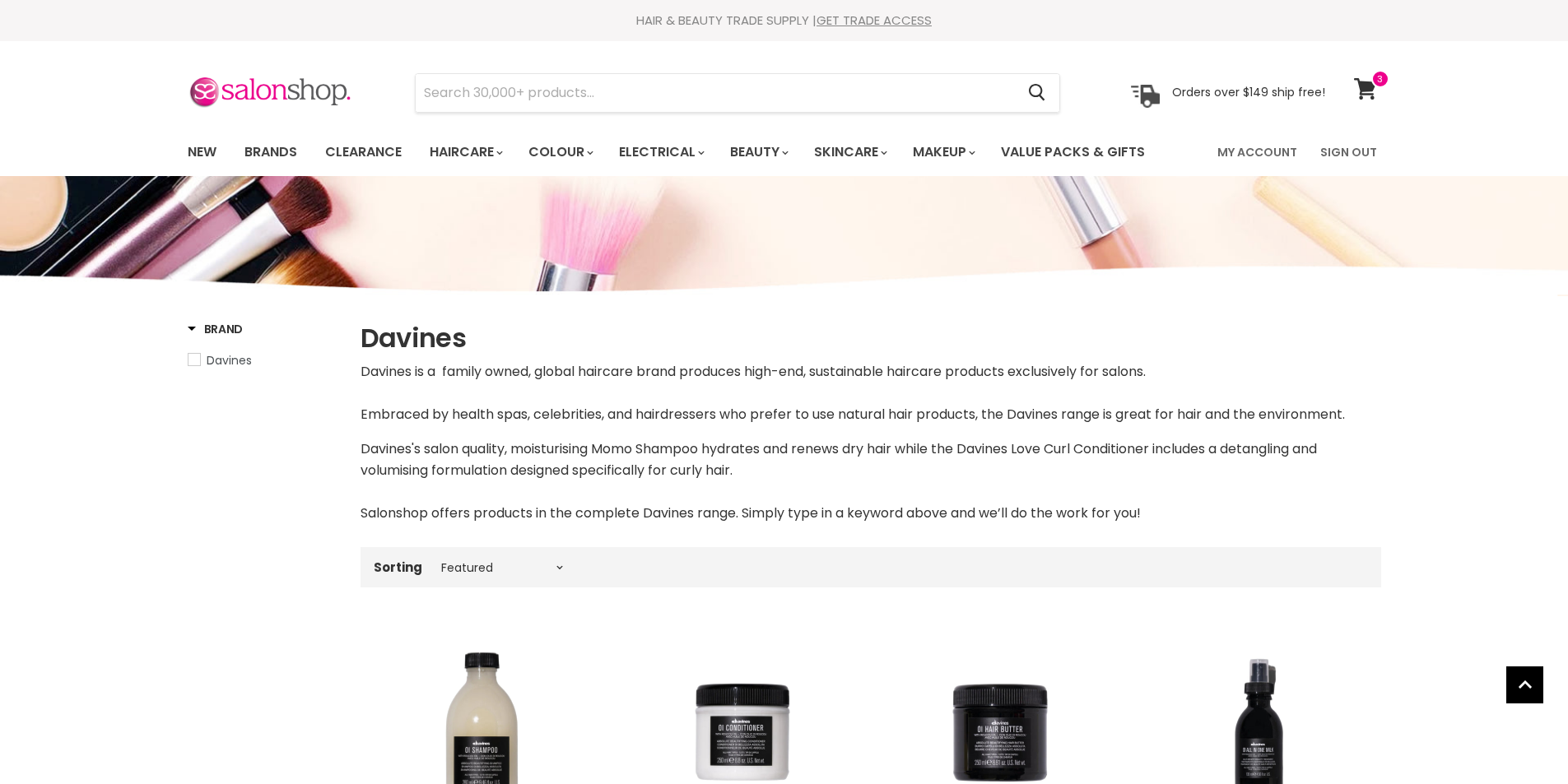
select select "manual"
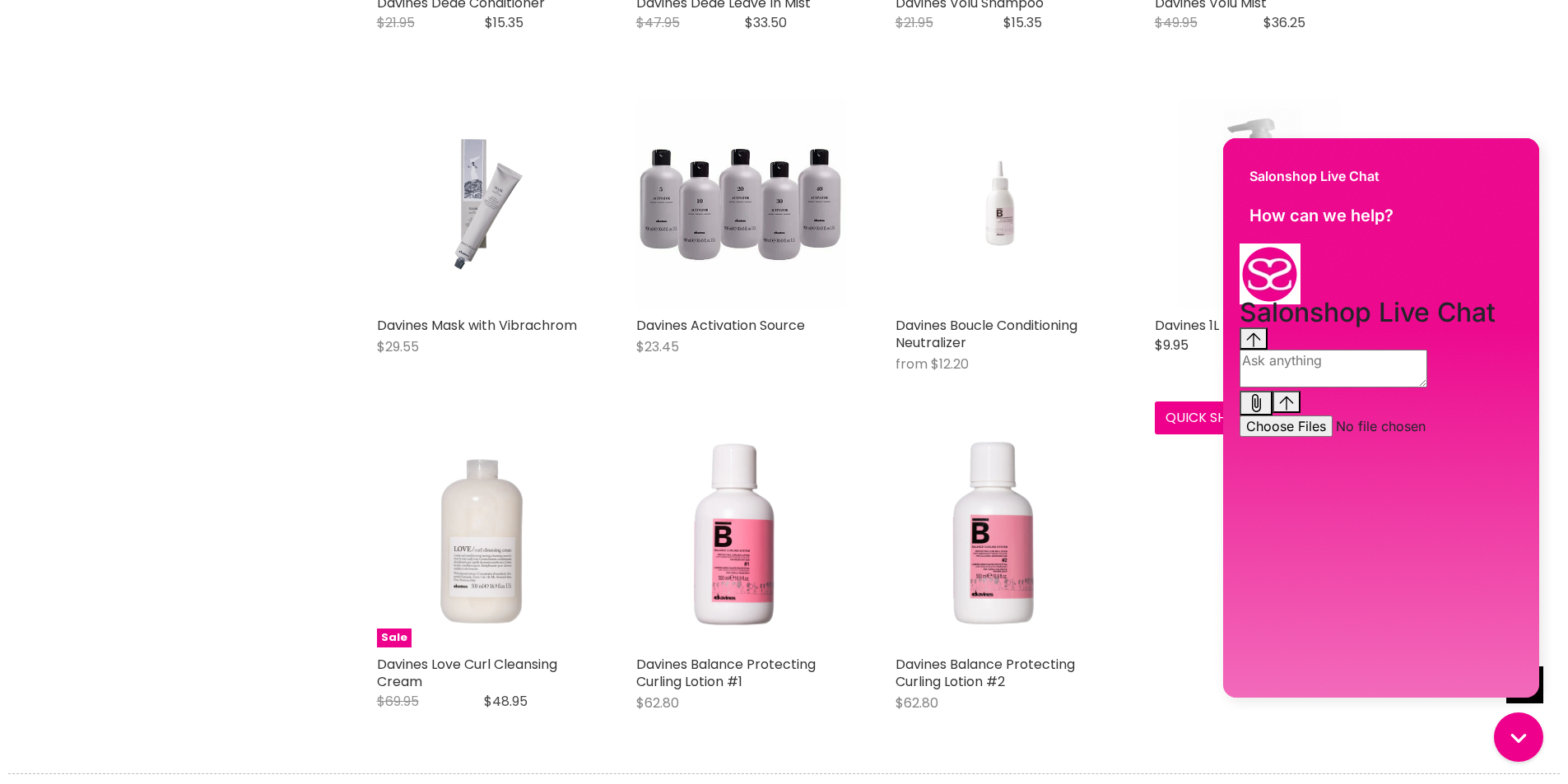
scroll to position [3077, 0]
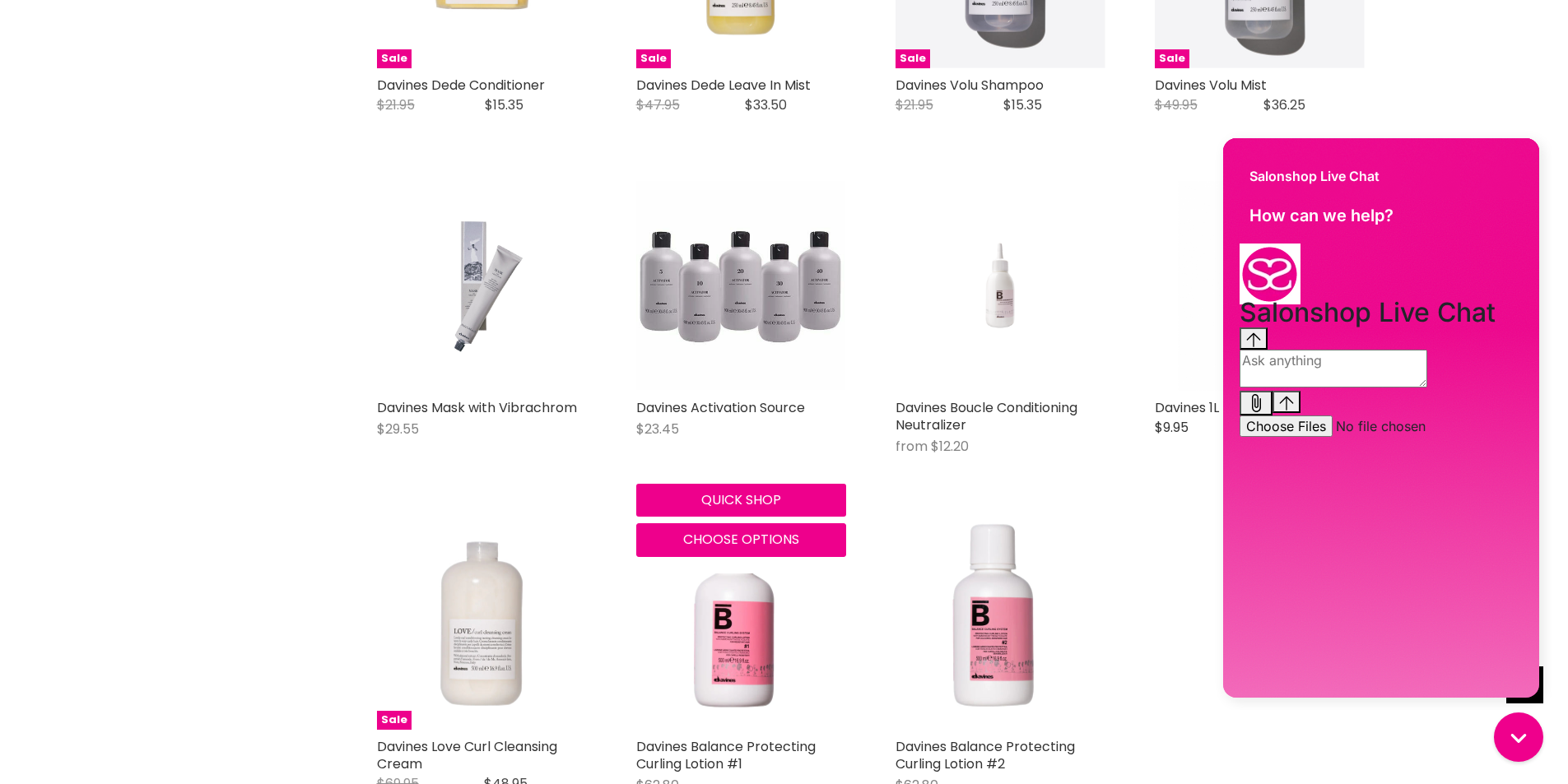
click at [709, 286] on img "Main content" at bounding box center [741, 286] width 210 height 210
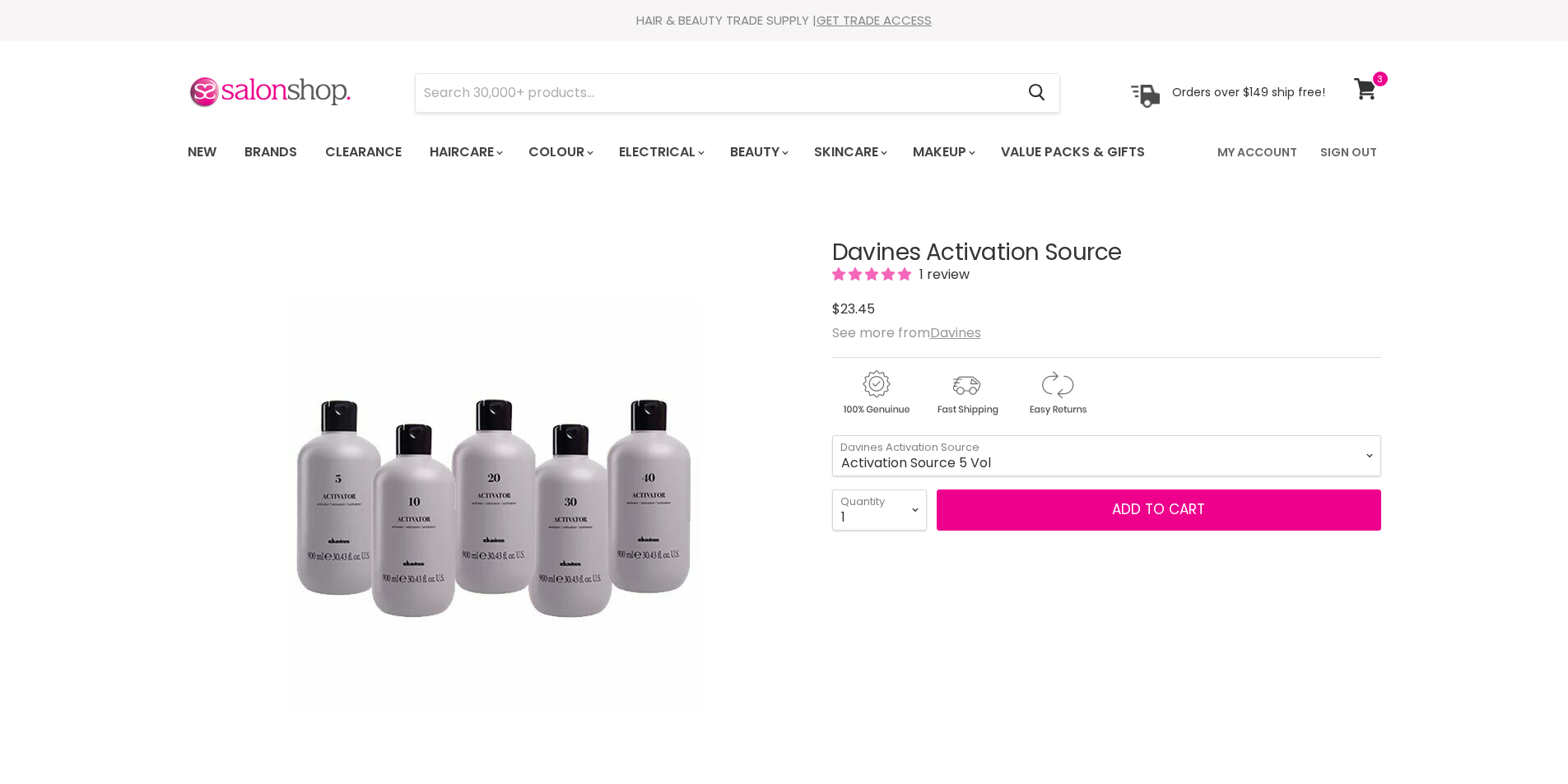
click at [1364, 86] on icon at bounding box center [1365, 89] width 22 height 22
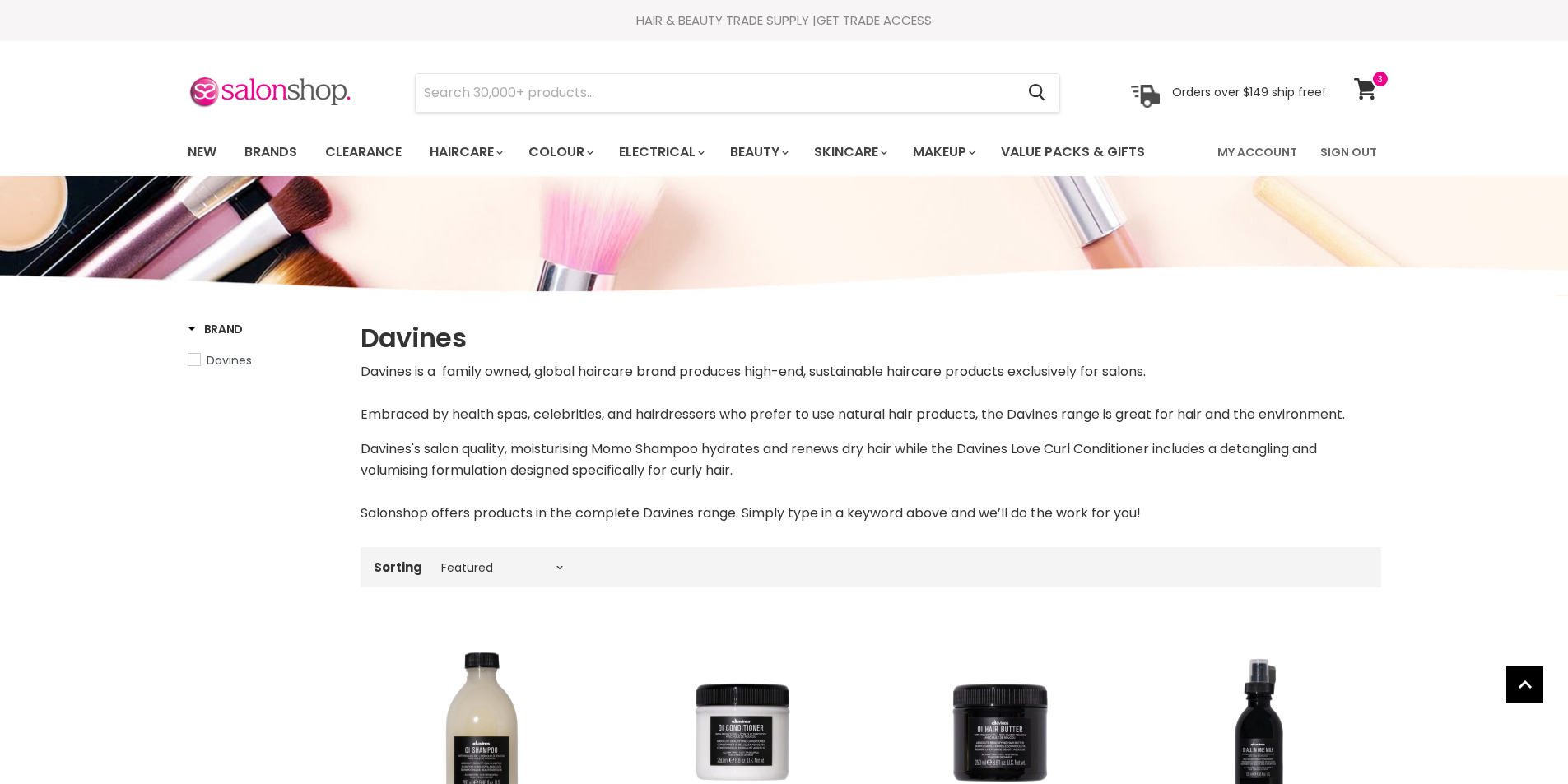
select select "manual"
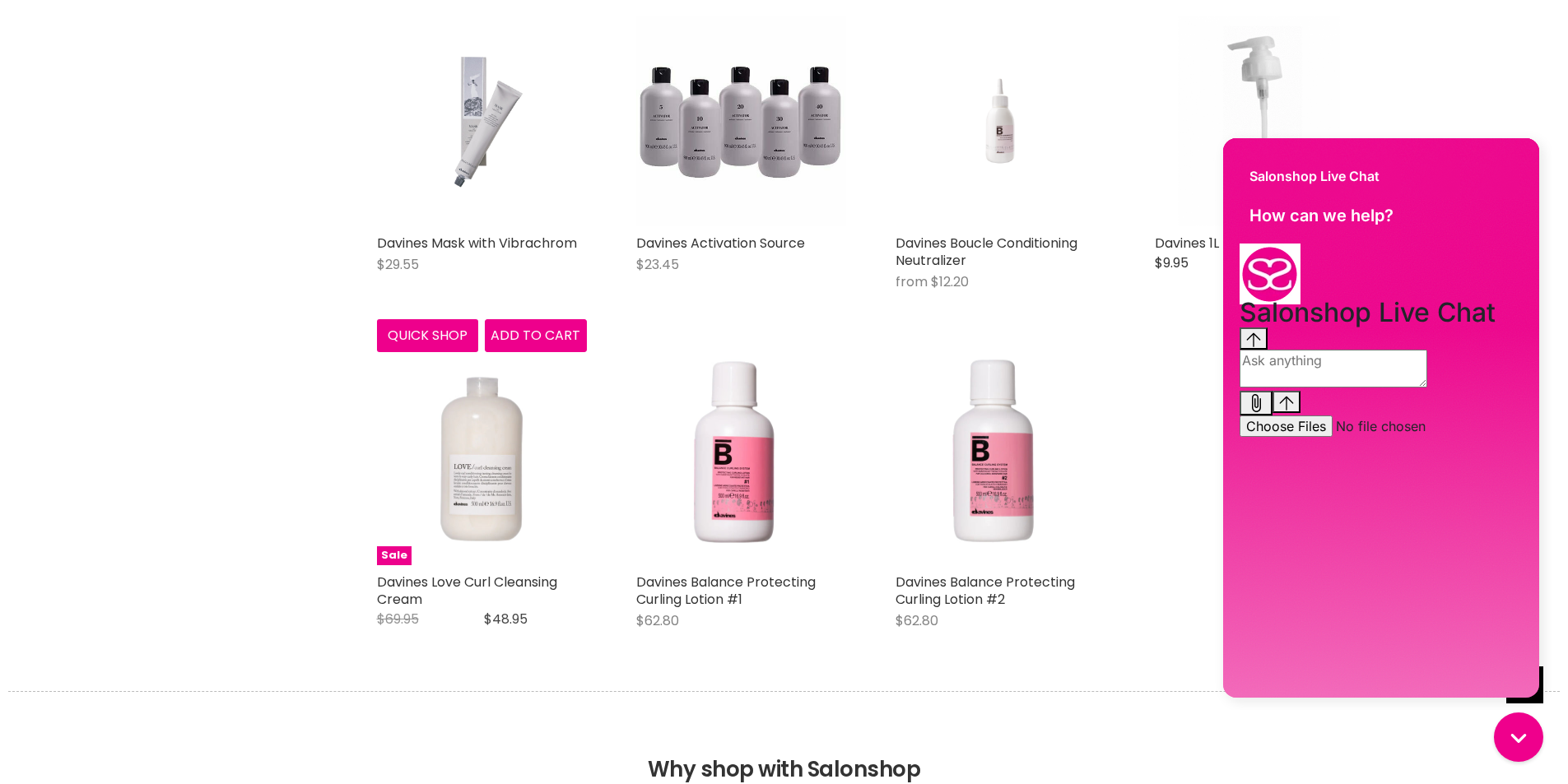
click at [473, 112] on img "Main content" at bounding box center [481, 122] width 139 height 210
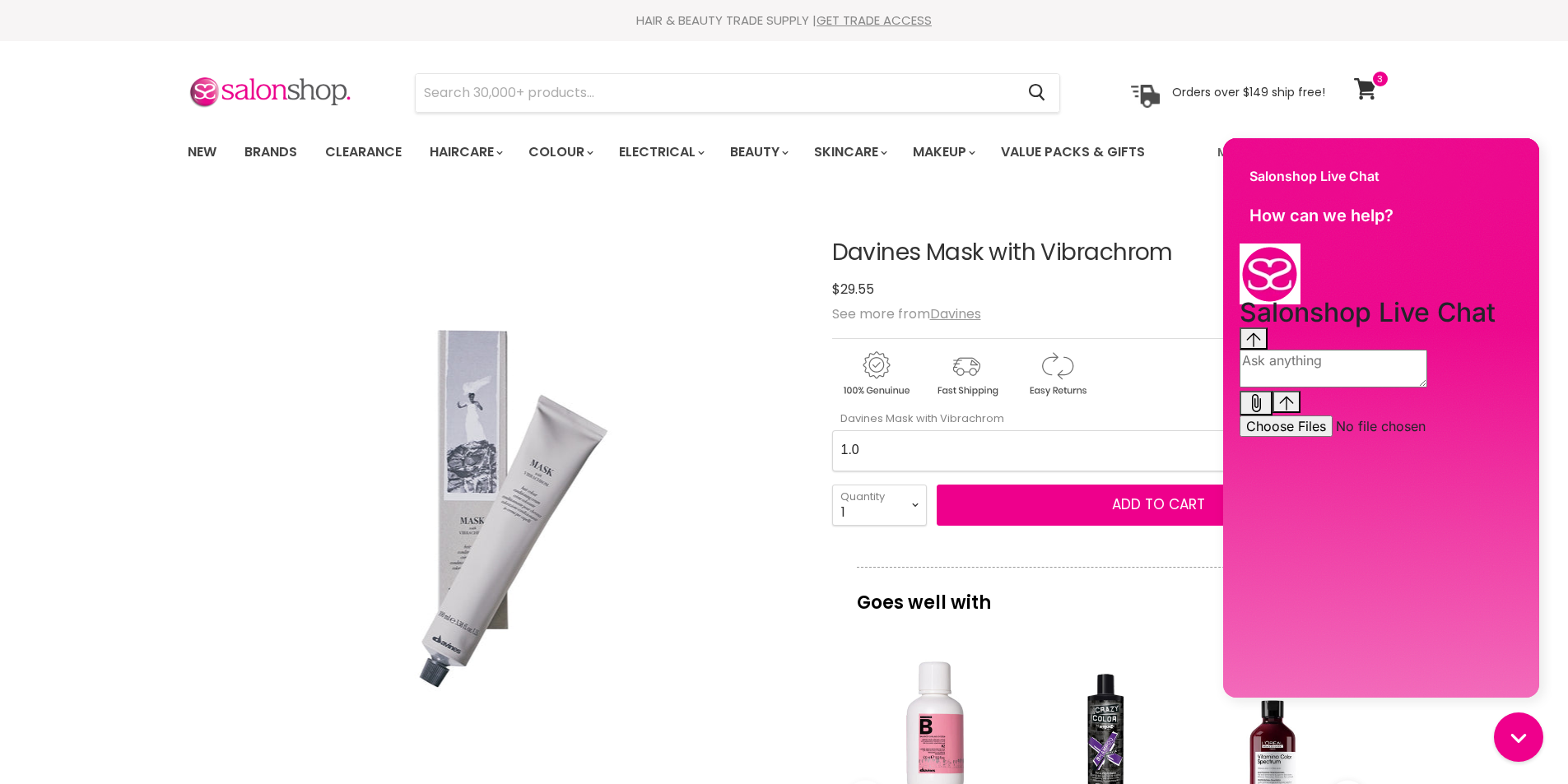
click at [878, 446] on Vibrachrom-0-0 "1.0 2.0 2.11 2.21 3.0 33.0 3.51 3.56 4 4.0 44.0 4.06 4.1 4.14 4.18 4.22 4.35 4.…" at bounding box center [1106, 451] width 549 height 42
select Vibrachrom-0-0 "88.1"
click at [832, 430] on Vibrachrom-0-0 "1.0 2.0 2.11 2.21 3.0 33.0 3.51 3.56 4 4.0 44.0 4.06 4.1 4.14 4.18 4.22 4.35 4.…" at bounding box center [1106, 451] width 549 height 42
click at [1052, 507] on button "Add to cart" at bounding box center [1158, 505] width 444 height 42
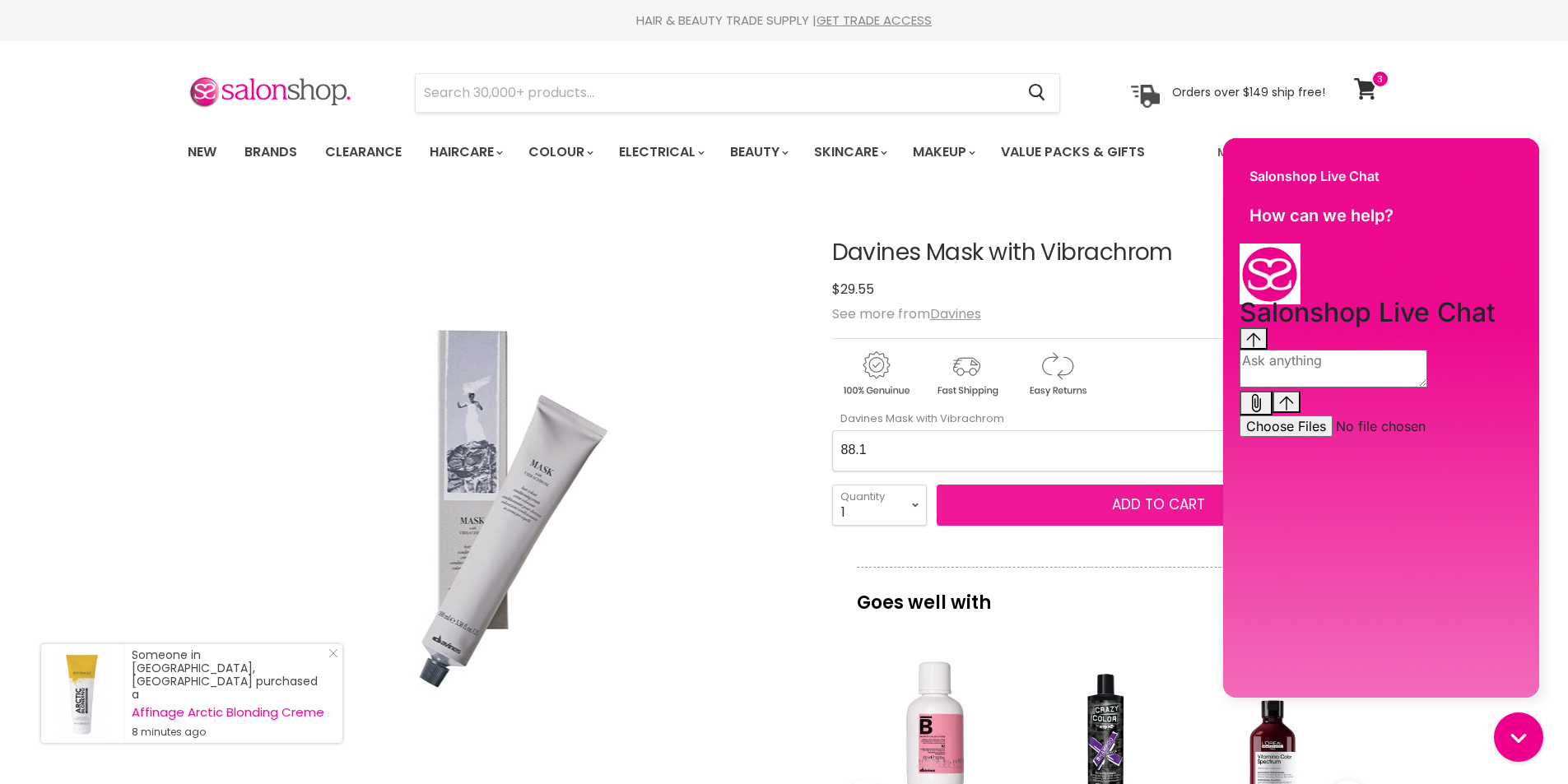
click at [1162, 500] on span "Add to cart" at bounding box center [1158, 504] width 93 height 20
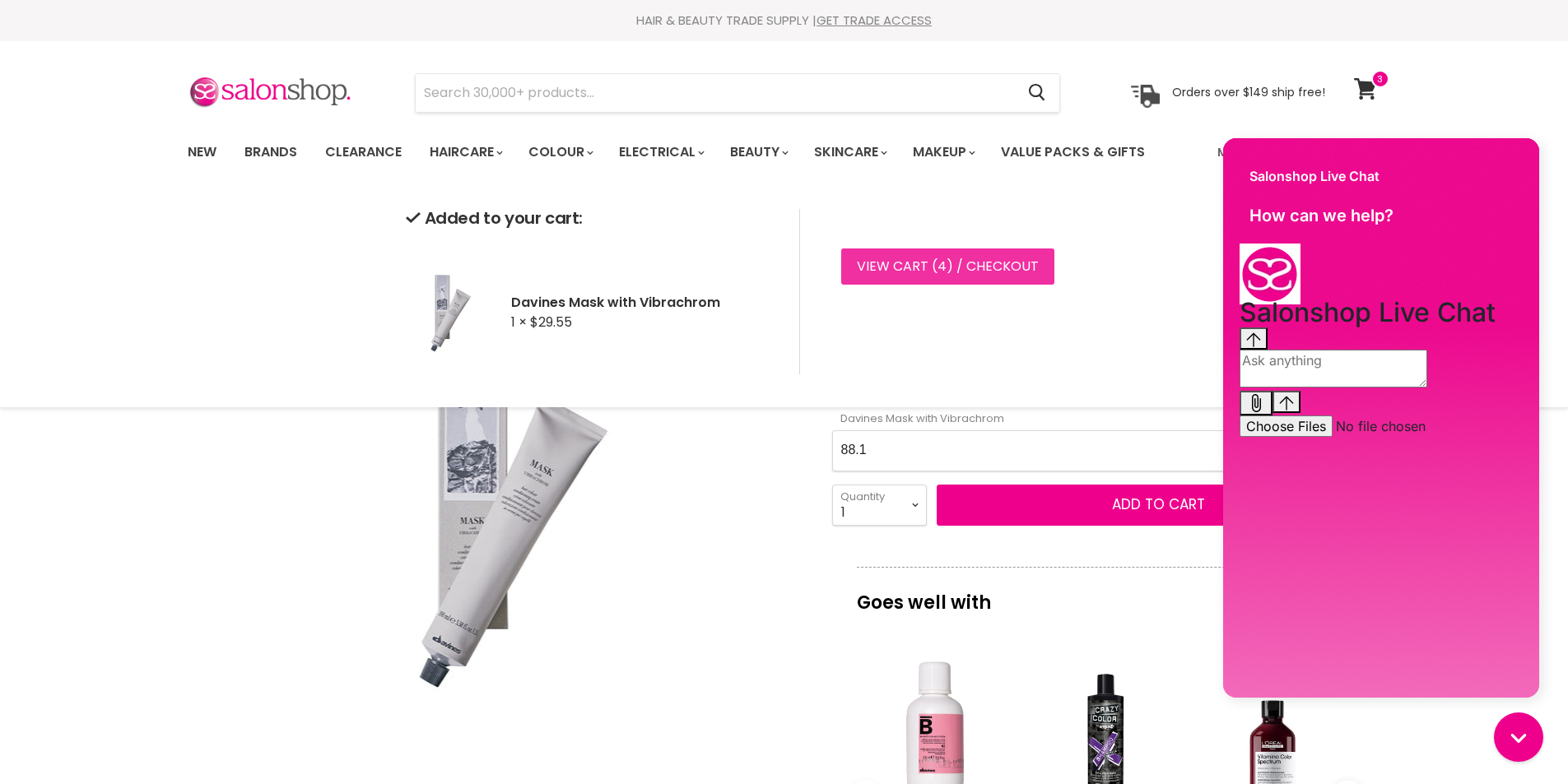
click at [890, 266] on link "View cart ( 4 ) / Checkout" at bounding box center [947, 266] width 213 height 37
